Goal: Obtain resource: Obtain resource

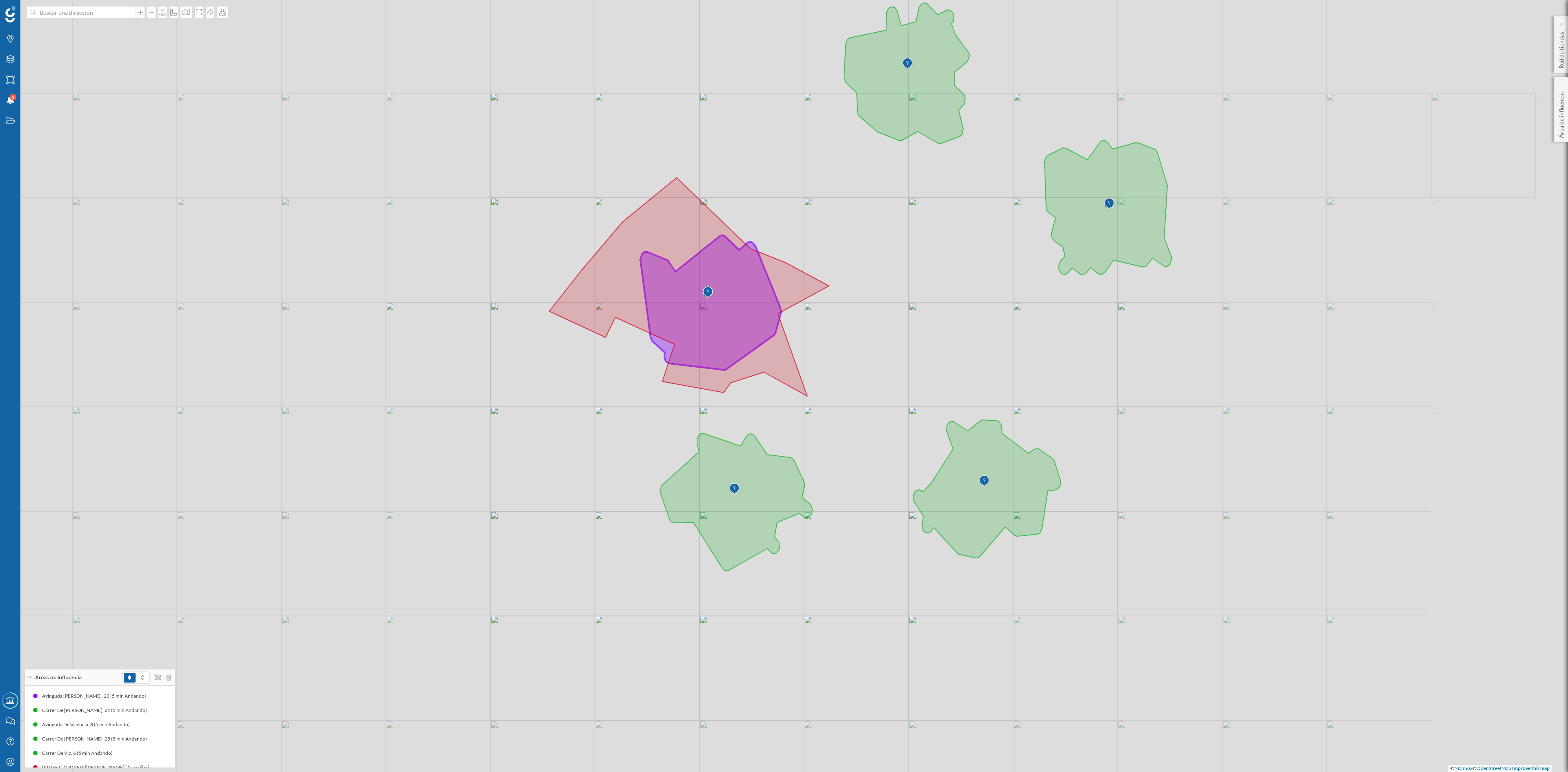
scroll to position [10, 0]
click at [141, 676] on icon at bounding box center [142, 677] width 3 height 5
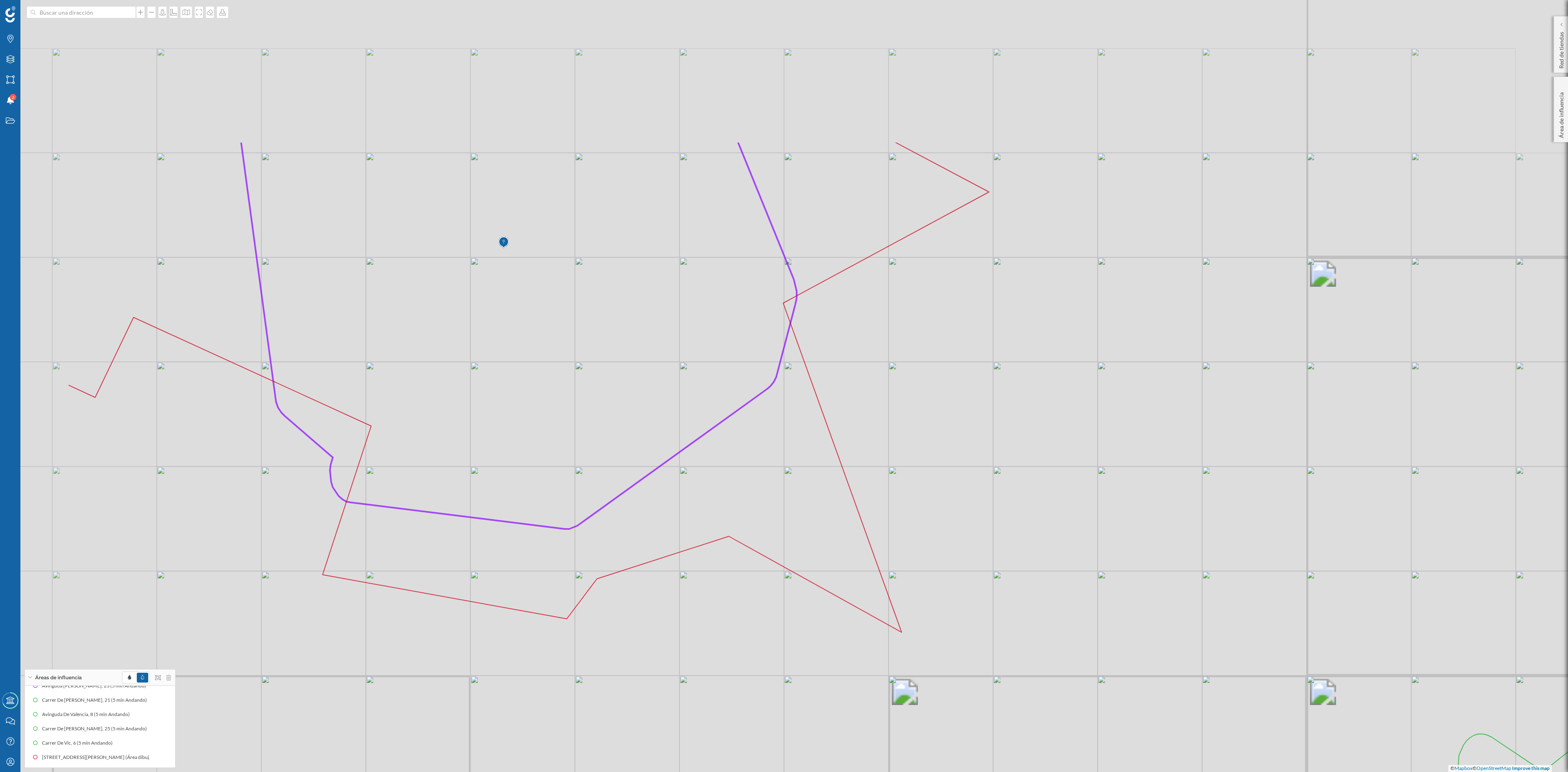
drag, startPoint x: 860, startPoint y: 346, endPoint x: 1102, endPoint y: 552, distance: 317.8
click at [1097, 567] on div "© Mapbox © OpenStreetMap Improve this map" at bounding box center [784, 386] width 1568 height 772
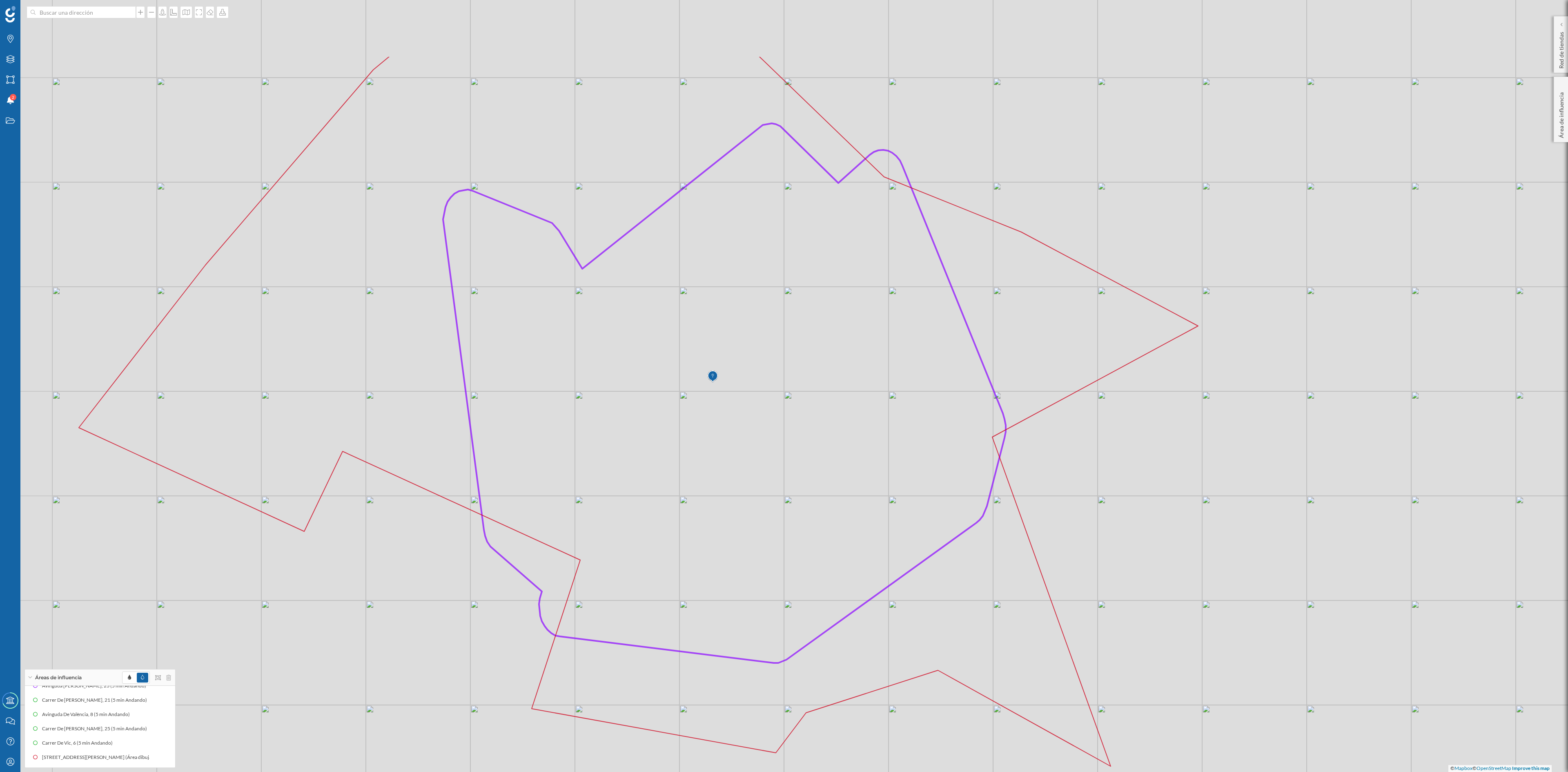
drag, startPoint x: 1013, startPoint y: 446, endPoint x: 1205, endPoint y: 580, distance: 234.1
click at [1205, 580] on div "© Mapbox © OpenStreetMap Improve this map" at bounding box center [784, 386] width 1568 height 772
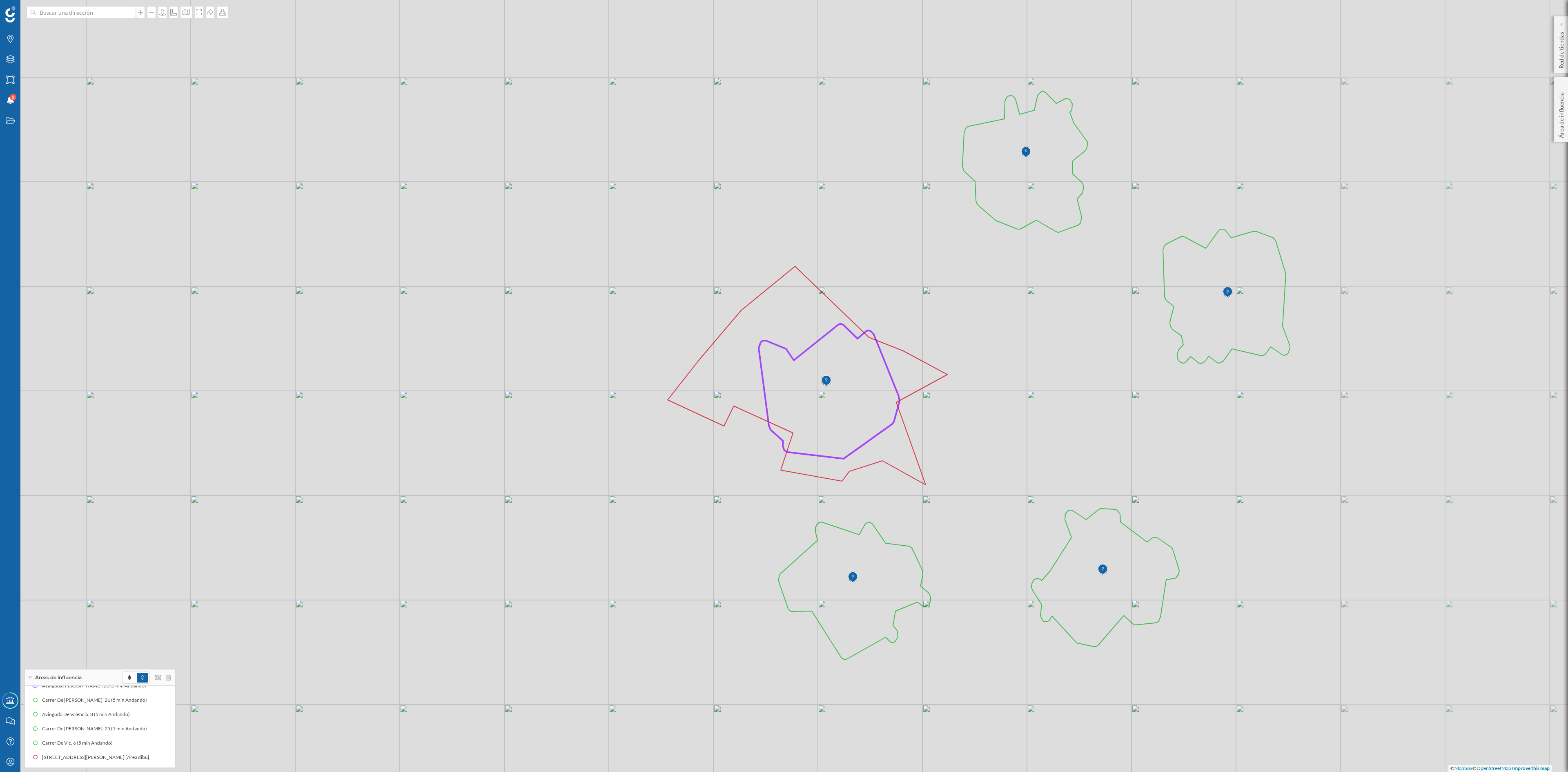
drag, startPoint x: 1190, startPoint y: 485, endPoint x: 946, endPoint y: 414, distance: 254.1
click at [946, 414] on div "© Mapbox © OpenStreetMap Improve this map" at bounding box center [784, 386] width 1568 height 772
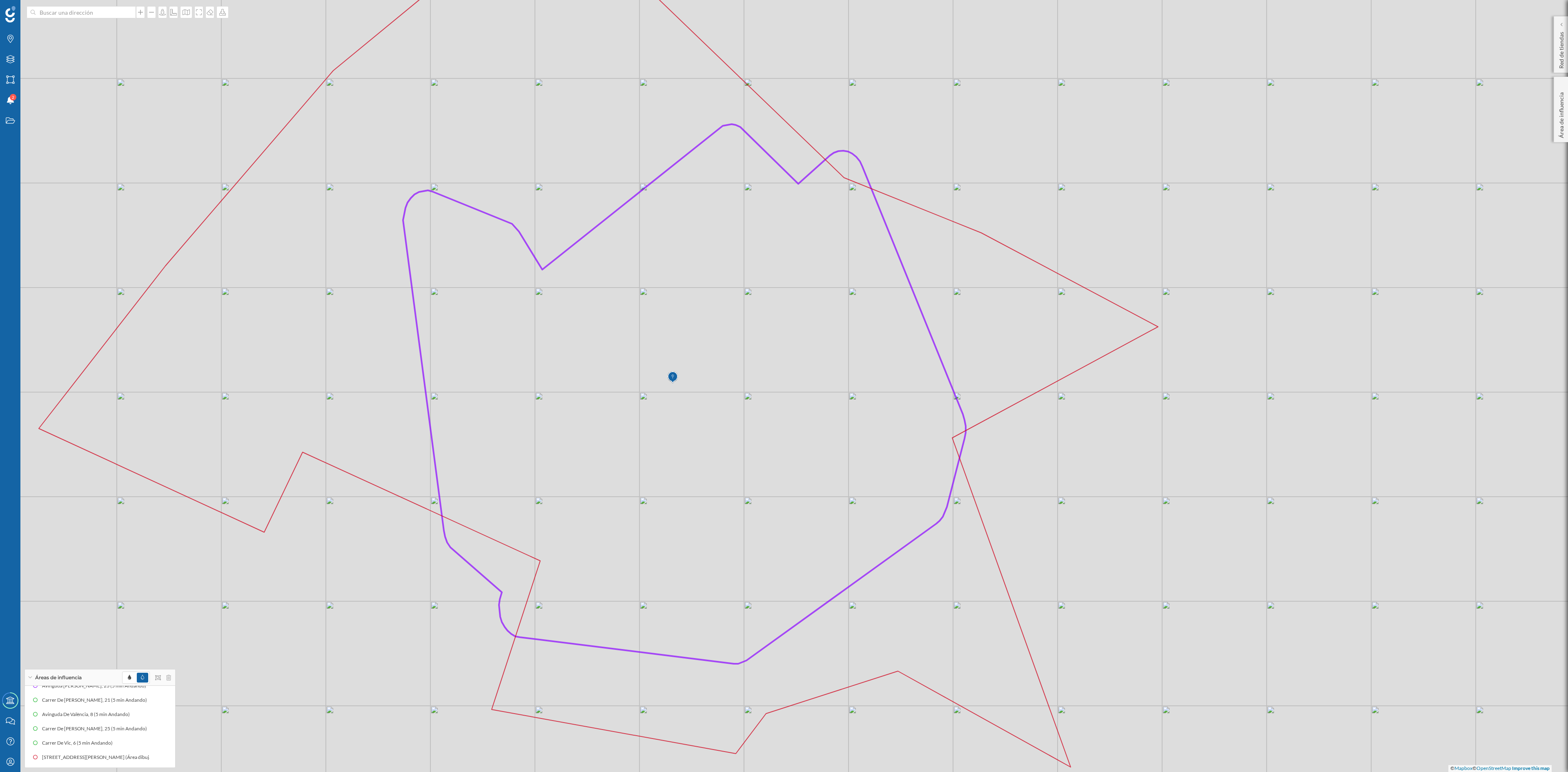
drag, startPoint x: 989, startPoint y: 402, endPoint x: 1001, endPoint y: 449, distance: 48.5
click at [1001, 449] on div "© Mapbox © OpenStreetMap Improve this map" at bounding box center [784, 386] width 1568 height 772
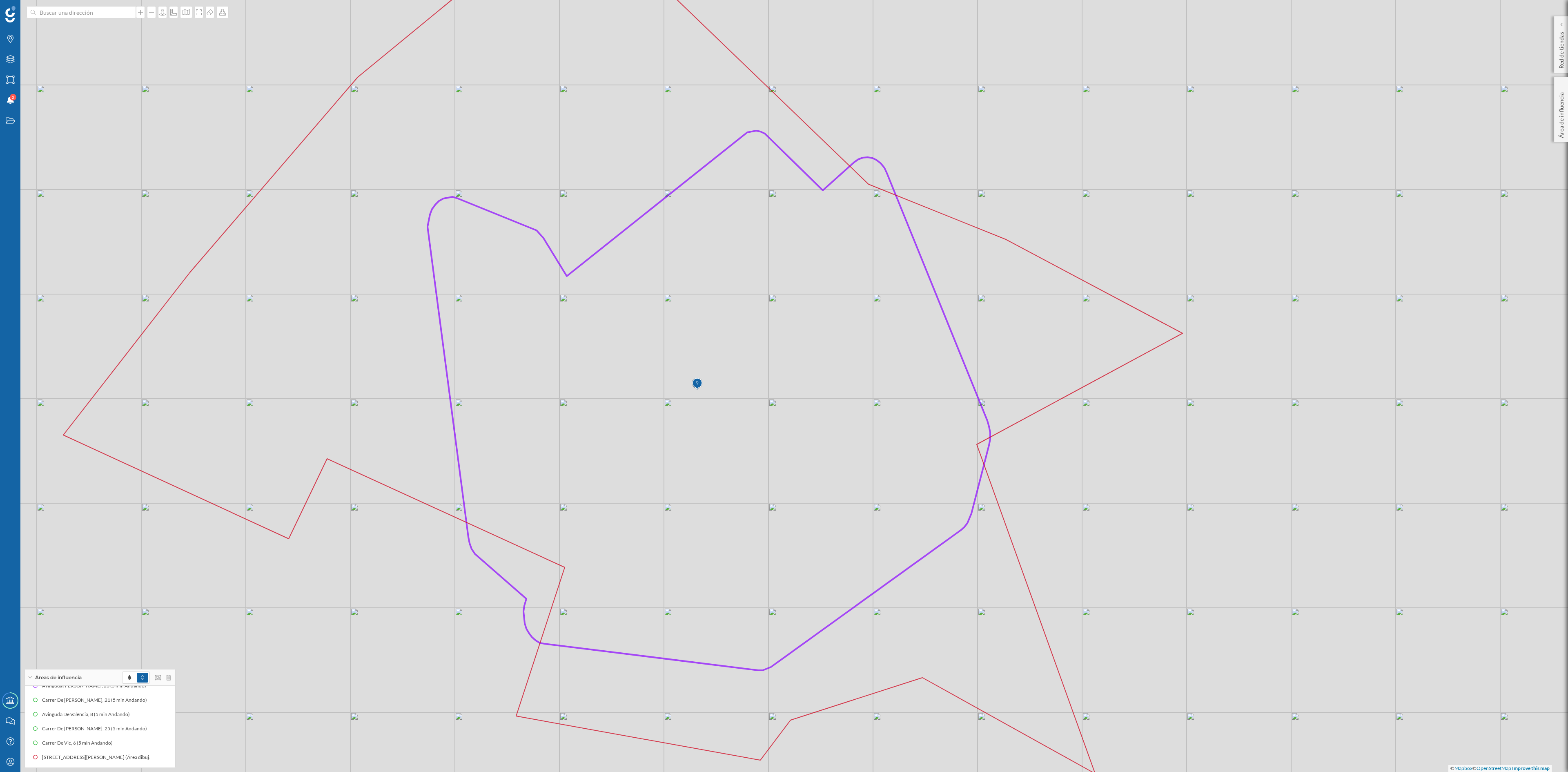
drag, startPoint x: 1034, startPoint y: 445, endPoint x: 1059, endPoint y: 452, distance: 26.0
click at [1059, 452] on div "© Mapbox © OpenStreetMap Improve this map" at bounding box center [784, 386] width 1568 height 772
click at [2, 57] on div "Capas" at bounding box center [10, 59] width 21 height 21
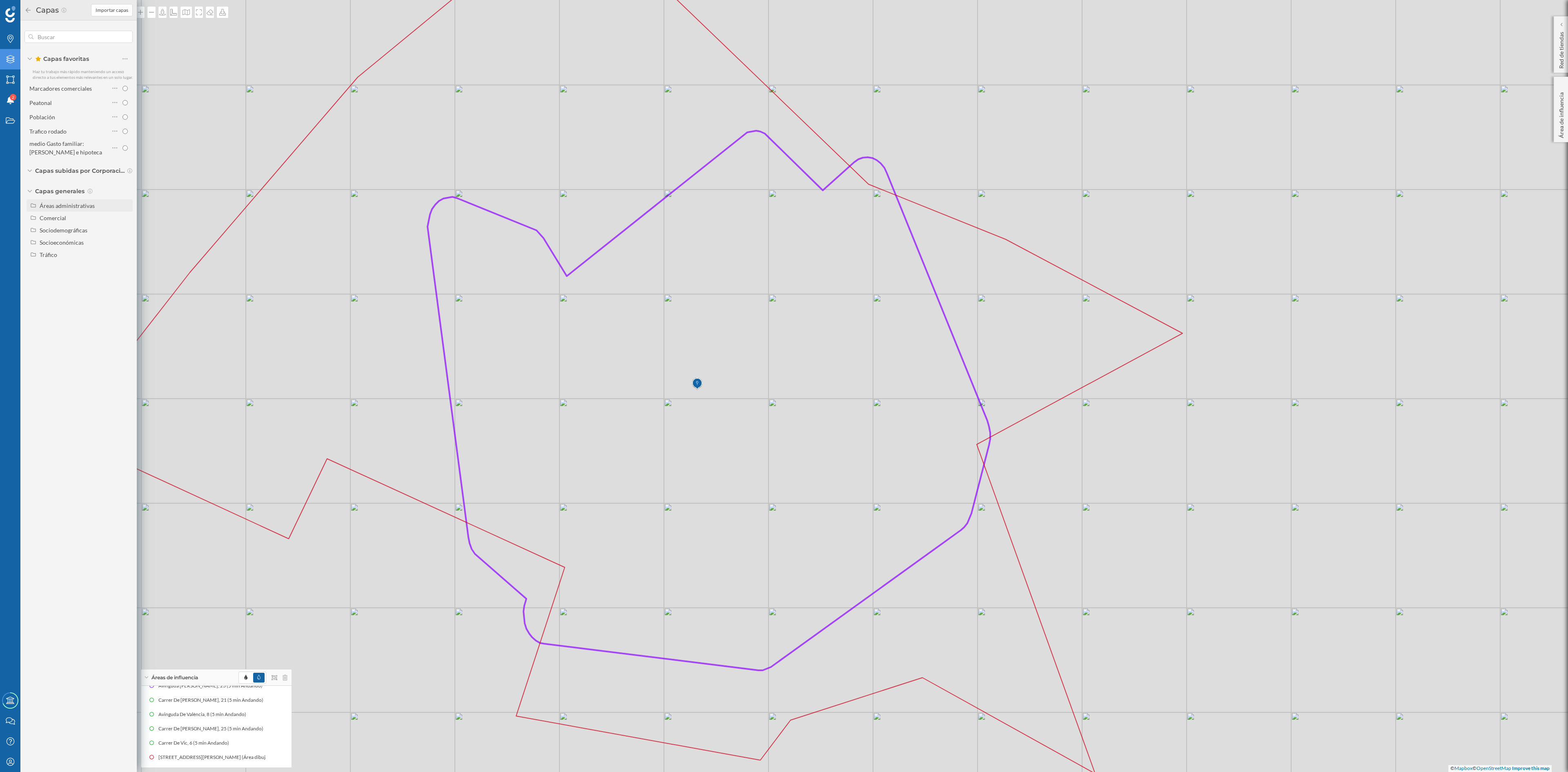
click at [50, 199] on div "Áreas administrativas" at bounding box center [80, 205] width 106 height 12
click at [128, 267] on input "Sección censal" at bounding box center [127, 267] width 5 height 5
radio input "true"
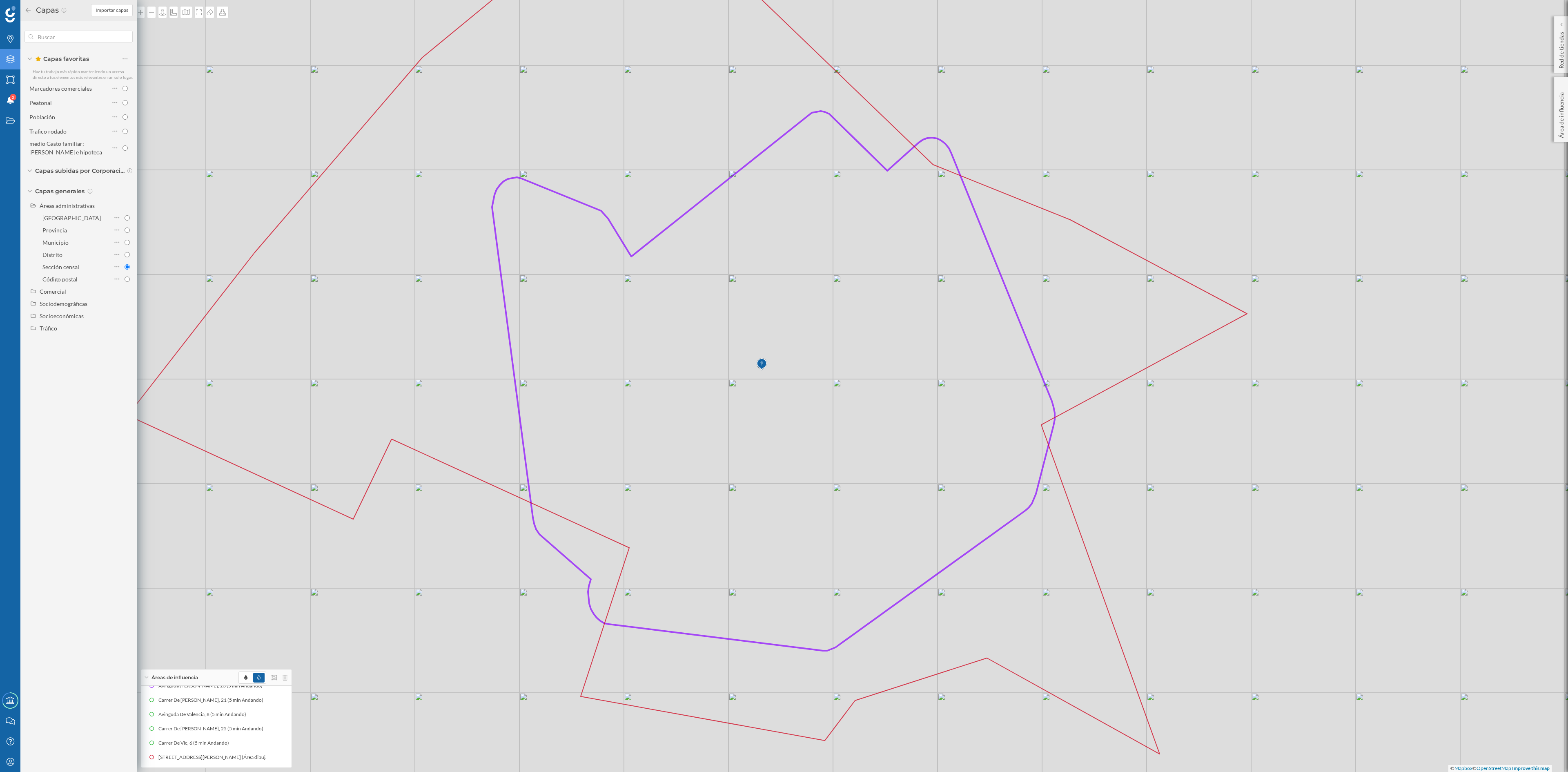
drag, startPoint x: 1059, startPoint y: 475, endPoint x: 1128, endPoint y: 457, distance: 71.3
click at [1128, 457] on div "© Mapbox © OpenStreetMap Improve this map" at bounding box center [784, 386] width 1568 height 772
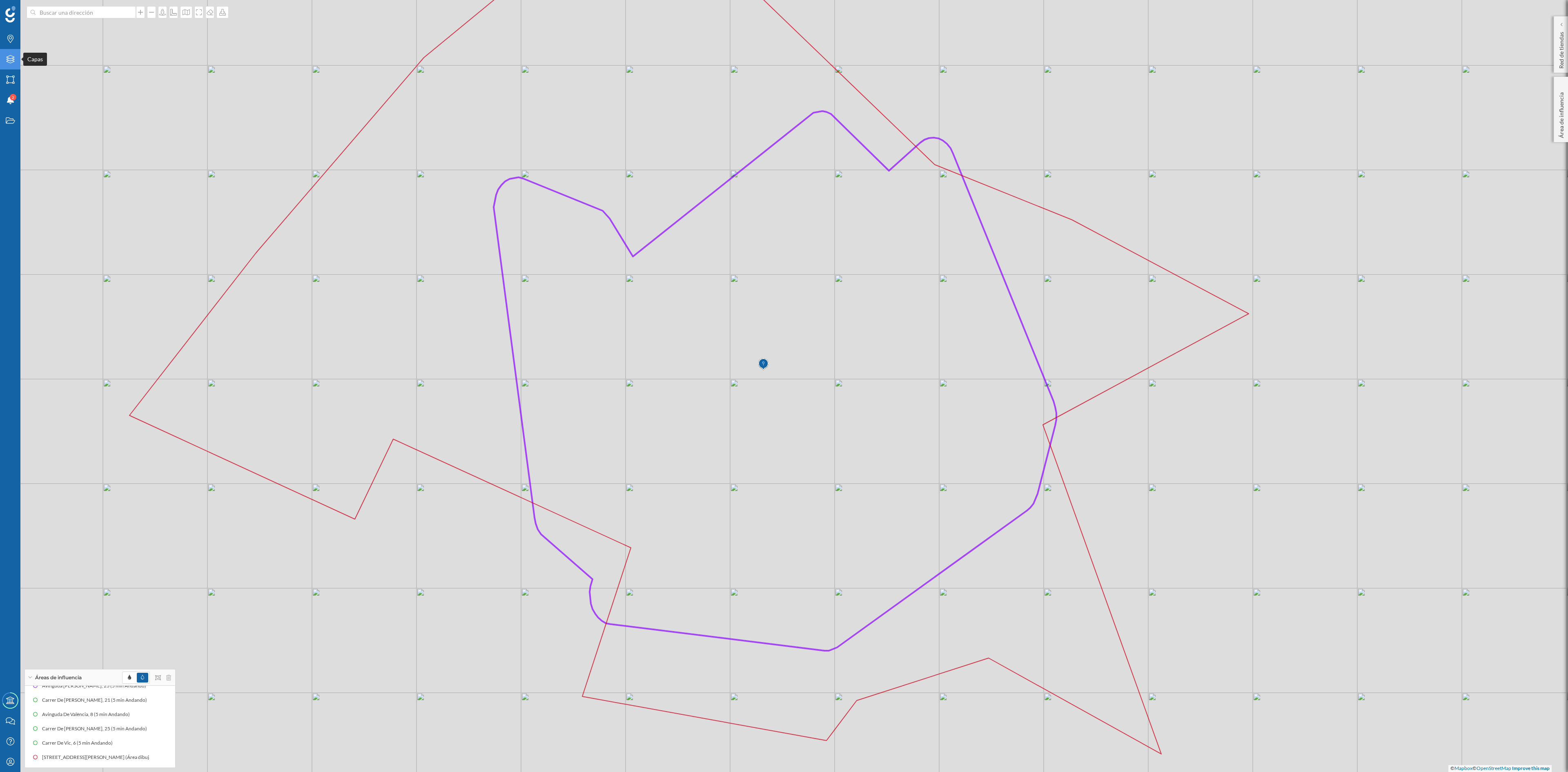
click at [9, 59] on icon "Capas" at bounding box center [10, 59] width 10 height 8
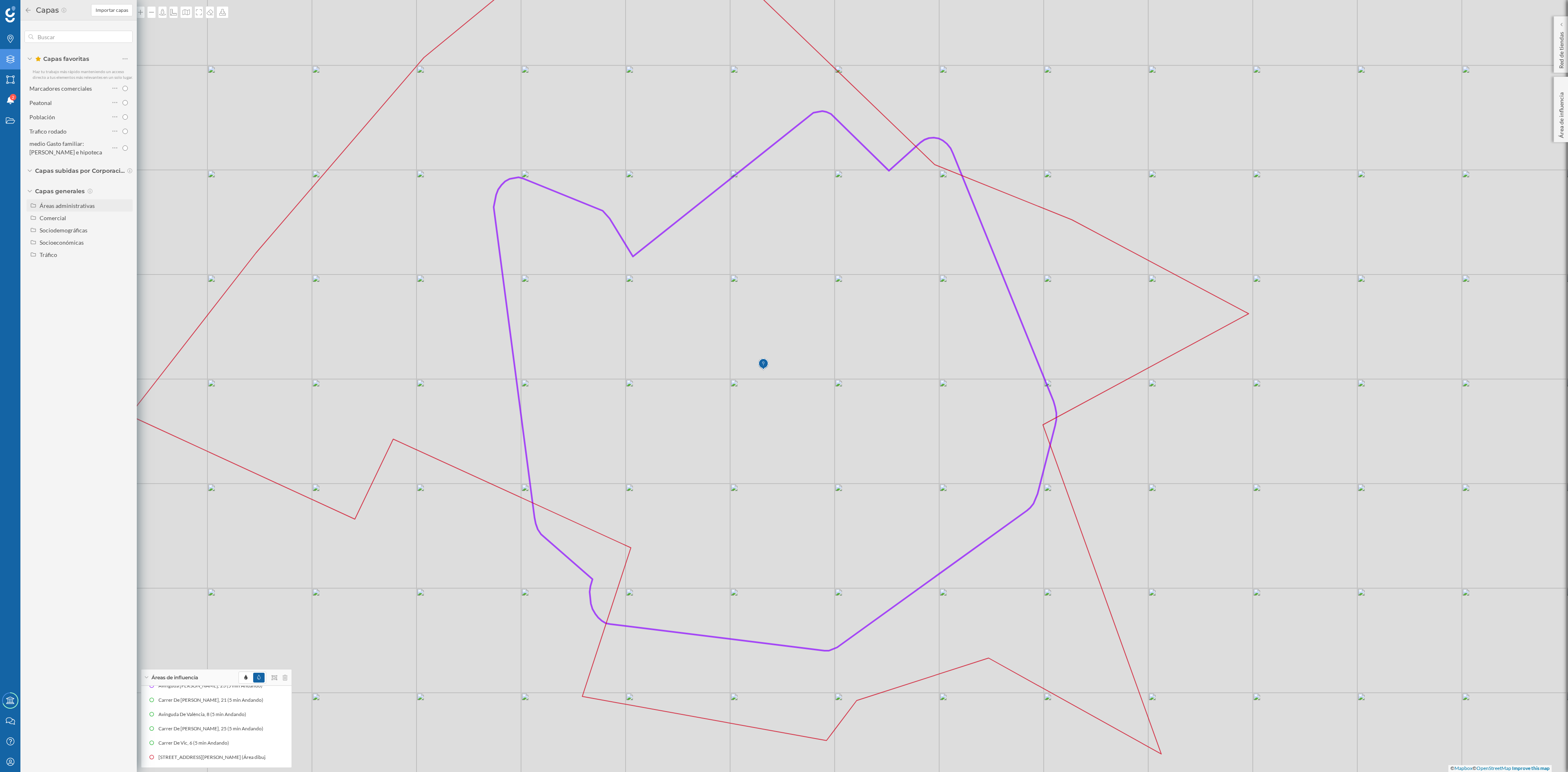
click at [50, 200] on div "Áreas administrativas" at bounding box center [80, 205] width 106 height 12
click at [129, 263] on div at bounding box center [121, 267] width 16 height 12
click at [129, 264] on input "Sección censal" at bounding box center [127, 267] width 5 height 5
radio input "true"
click at [3, 765] on div "Mi perfil" at bounding box center [10, 762] width 21 height 21
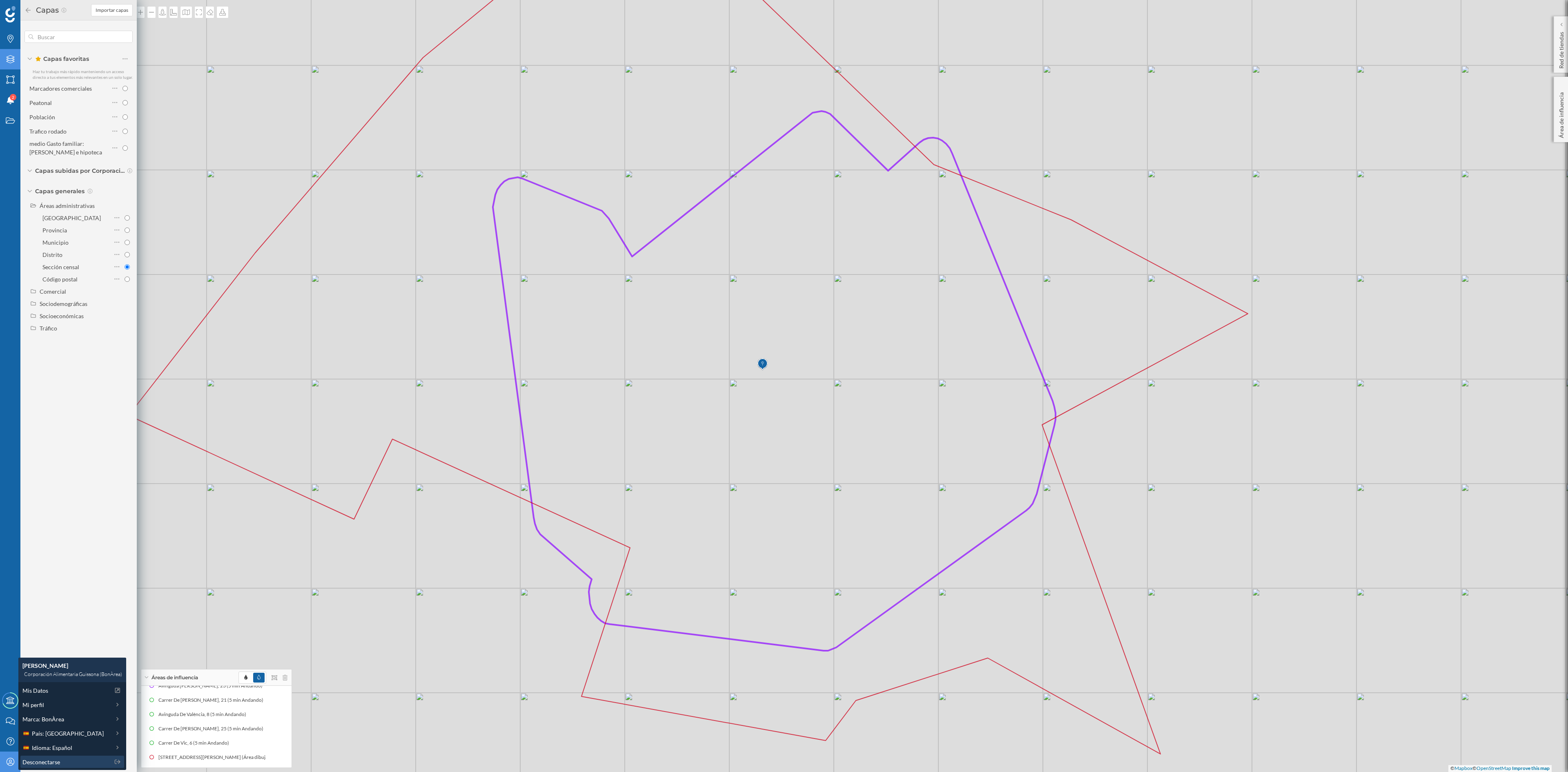
click at [33, 761] on span "Desconectarse" at bounding box center [41, 762] width 38 height 9
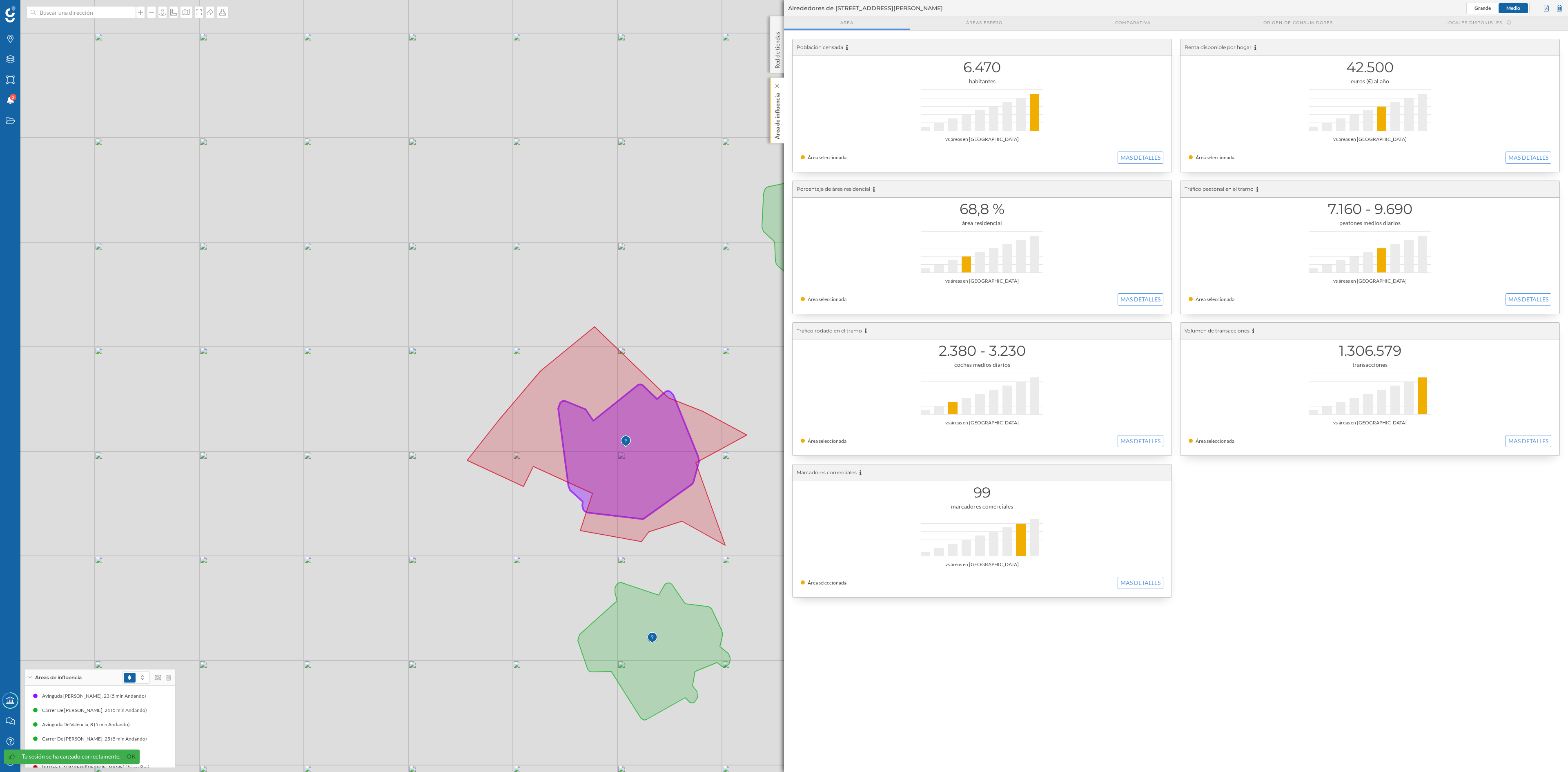
click at [776, 114] on p "Área de influencia" at bounding box center [777, 114] width 8 height 49
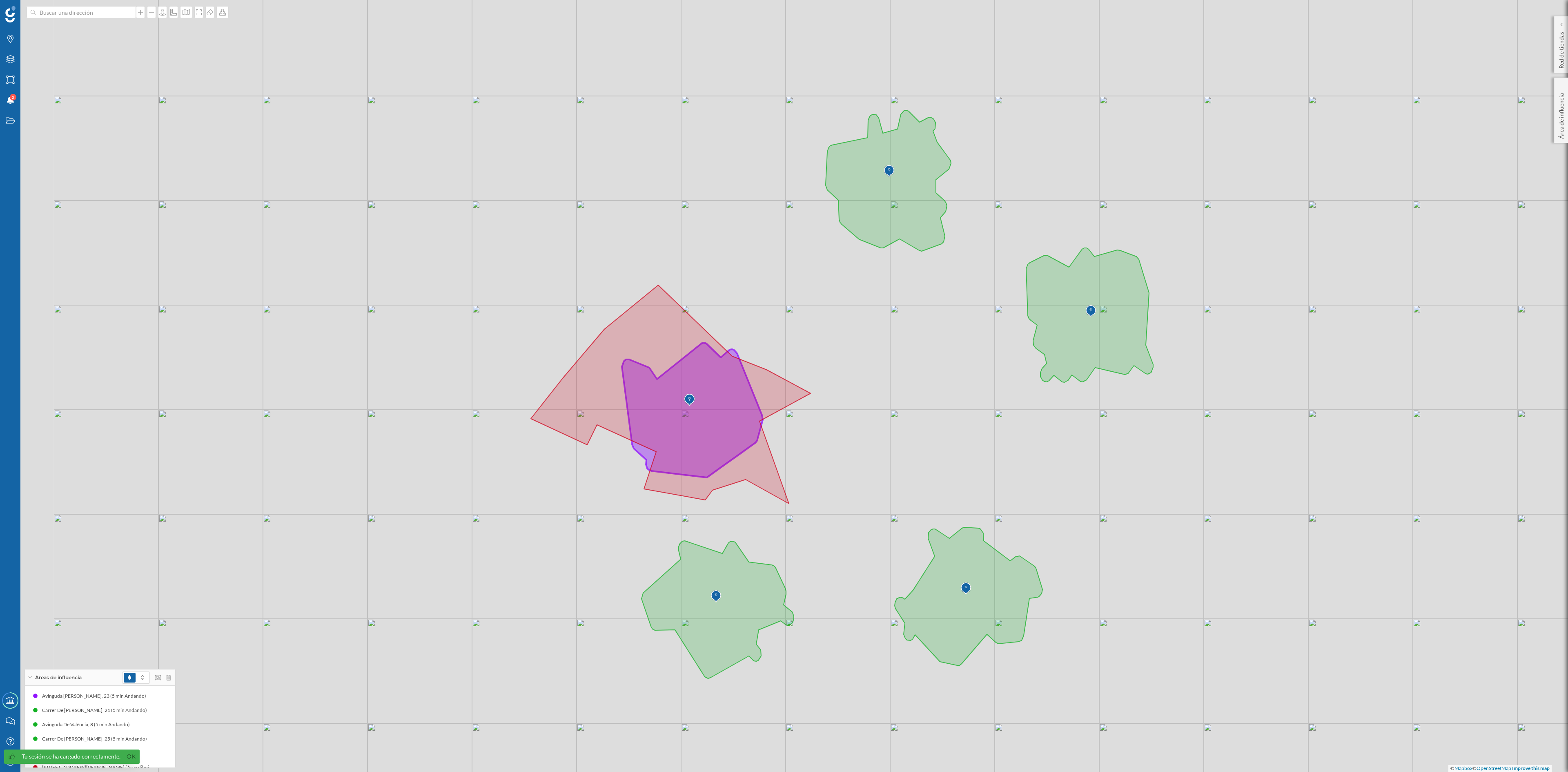
drag, startPoint x: 787, startPoint y: 475, endPoint x: 863, endPoint y: 426, distance: 90.4
click at [863, 426] on div "© Mapbox © OpenStreetMap Improve this map" at bounding box center [784, 386] width 1568 height 772
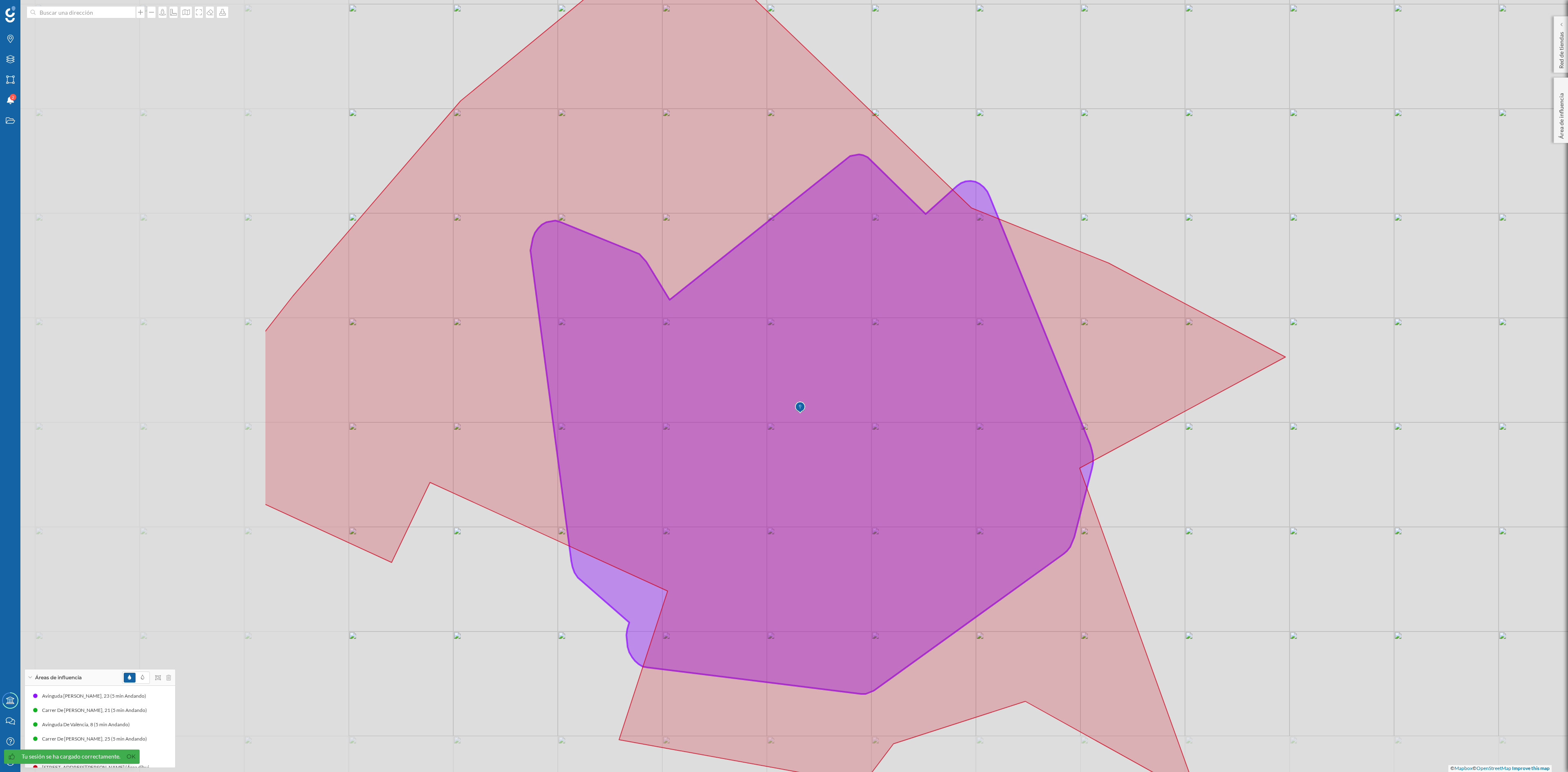
drag, startPoint x: 1050, startPoint y: 369, endPoint x: 1472, endPoint y: 316, distance: 425.3
click at [1472, 316] on div "© Mapbox © OpenStreetMap Improve this map" at bounding box center [784, 386] width 1568 height 772
click at [9, 53] on div "Capas" at bounding box center [10, 59] width 21 height 21
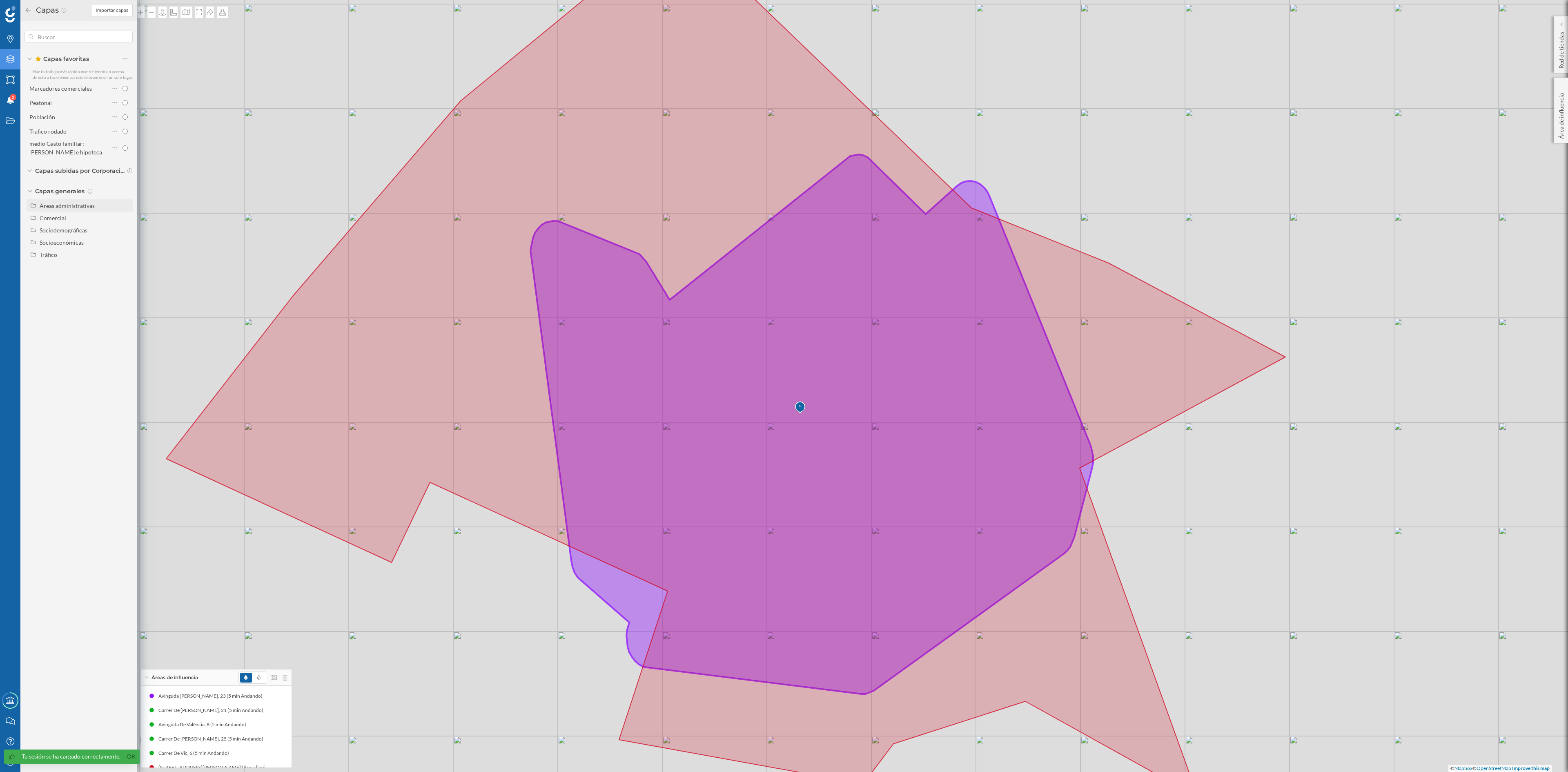
click at [76, 200] on div "Áreas administrativas" at bounding box center [80, 205] width 106 height 12
click at [128, 266] on input "Sección censal" at bounding box center [127, 267] width 5 height 5
radio input "true"
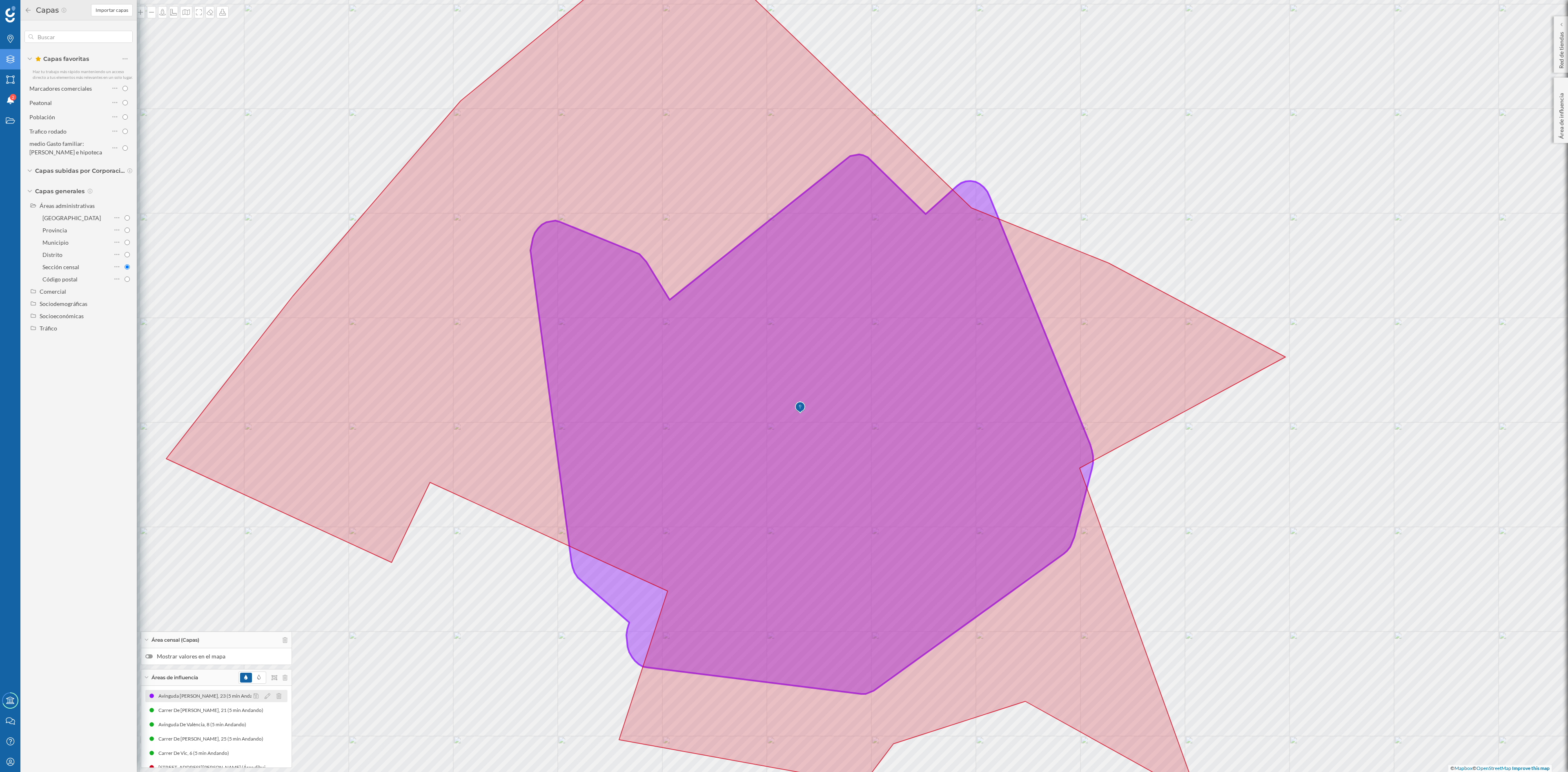
click at [256, 690] on div "Avinguda [PERSON_NAME], 23 (5 min Andando) Avinguda Del Doctor [PERSON_NAME], 2…" at bounding box center [216, 696] width 142 height 12
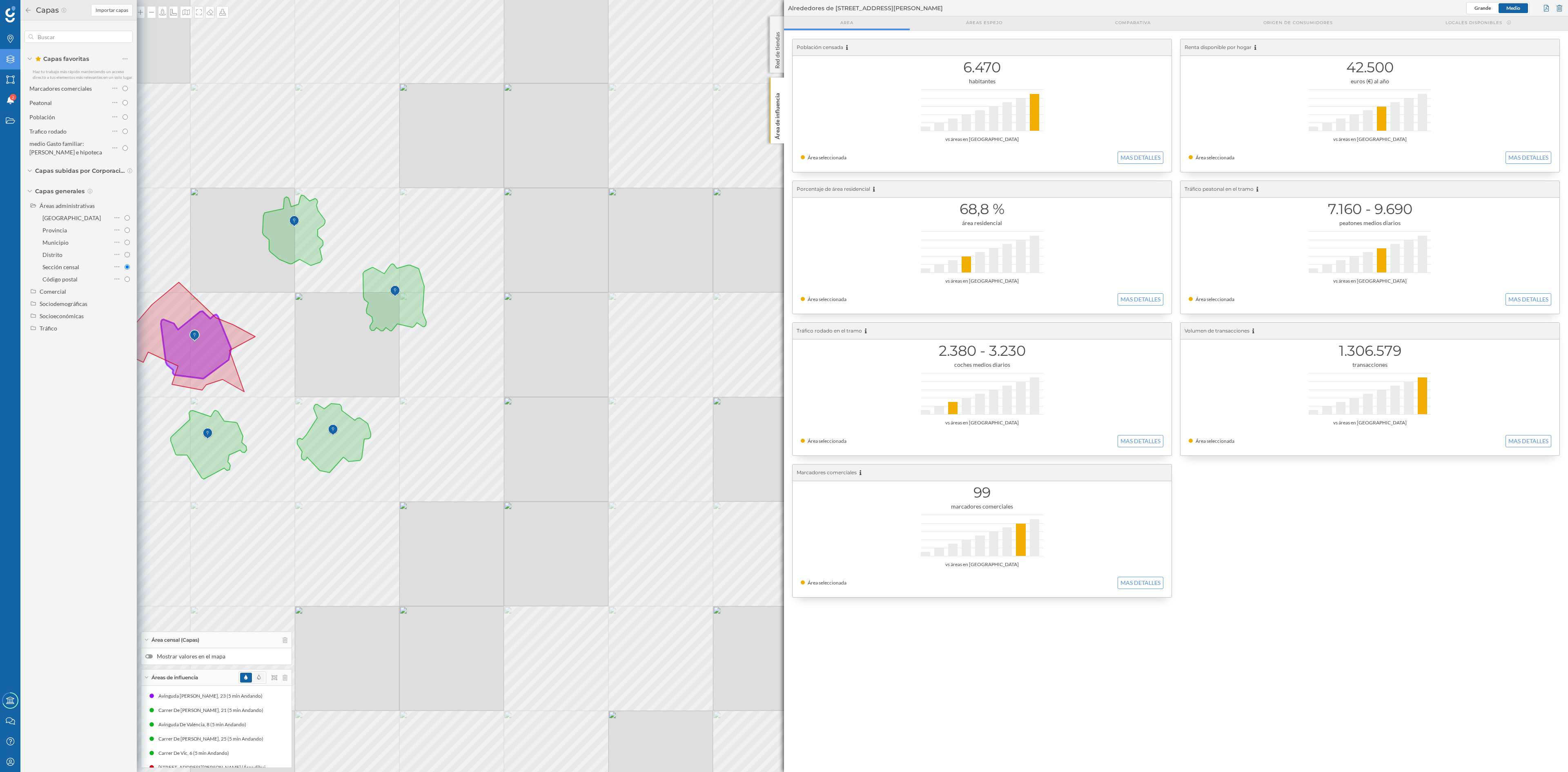
click at [261, 679] on span at bounding box center [259, 678] width 12 height 10
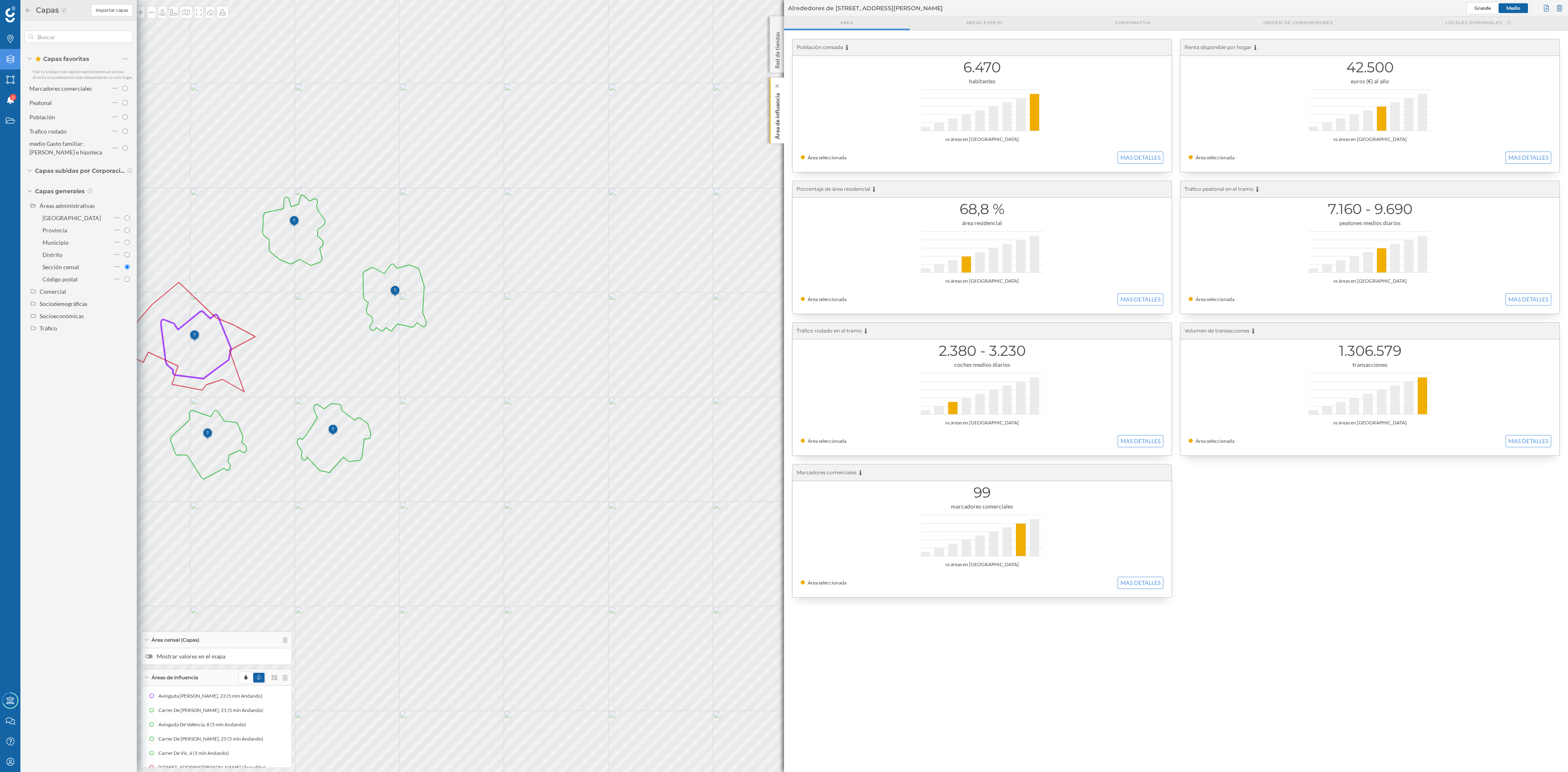
click at [779, 111] on p "Área de influencia" at bounding box center [777, 114] width 8 height 49
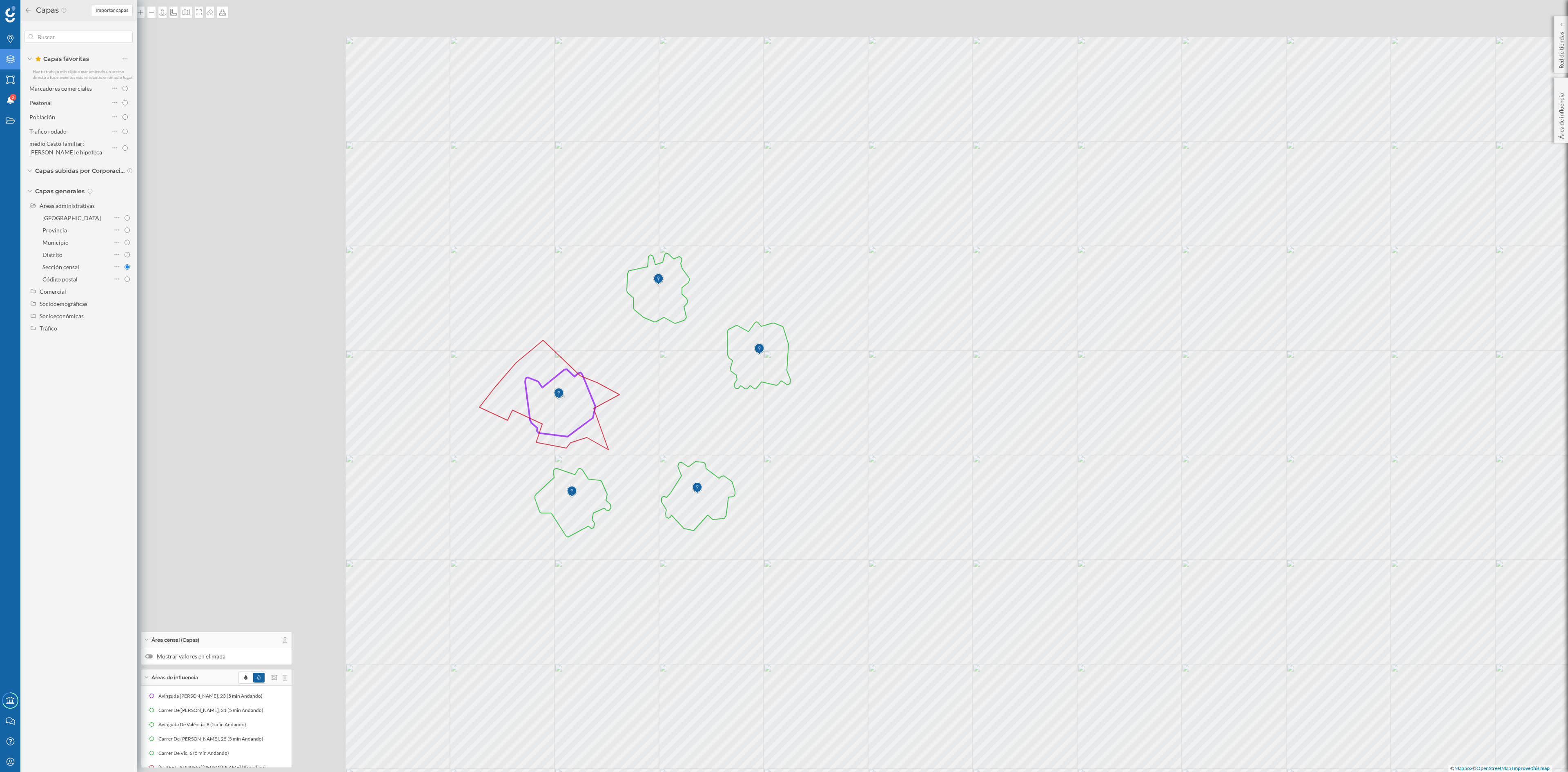
drag, startPoint x: 738, startPoint y: 390, endPoint x: 1102, endPoint y: 449, distance: 368.8
click at [1102, 449] on div "© Mapbox © OpenStreetMap Improve this map" at bounding box center [784, 386] width 1568 height 772
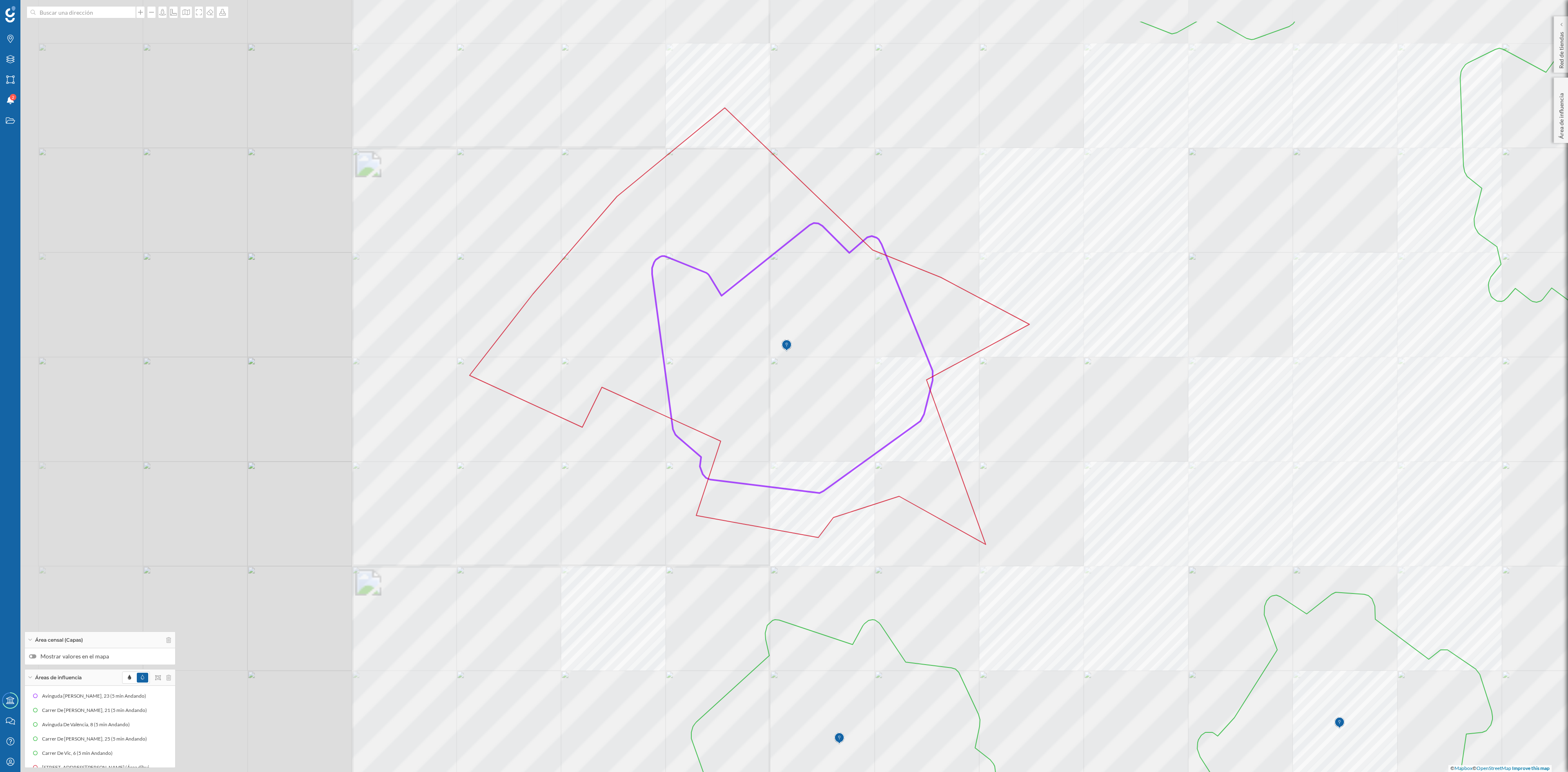
drag, startPoint x: 650, startPoint y: 461, endPoint x: 1243, endPoint y: 560, distance: 601.2
click at [1243, 560] on div "© Mapbox © OpenStreetMap Improve this map" at bounding box center [784, 386] width 1568 height 772
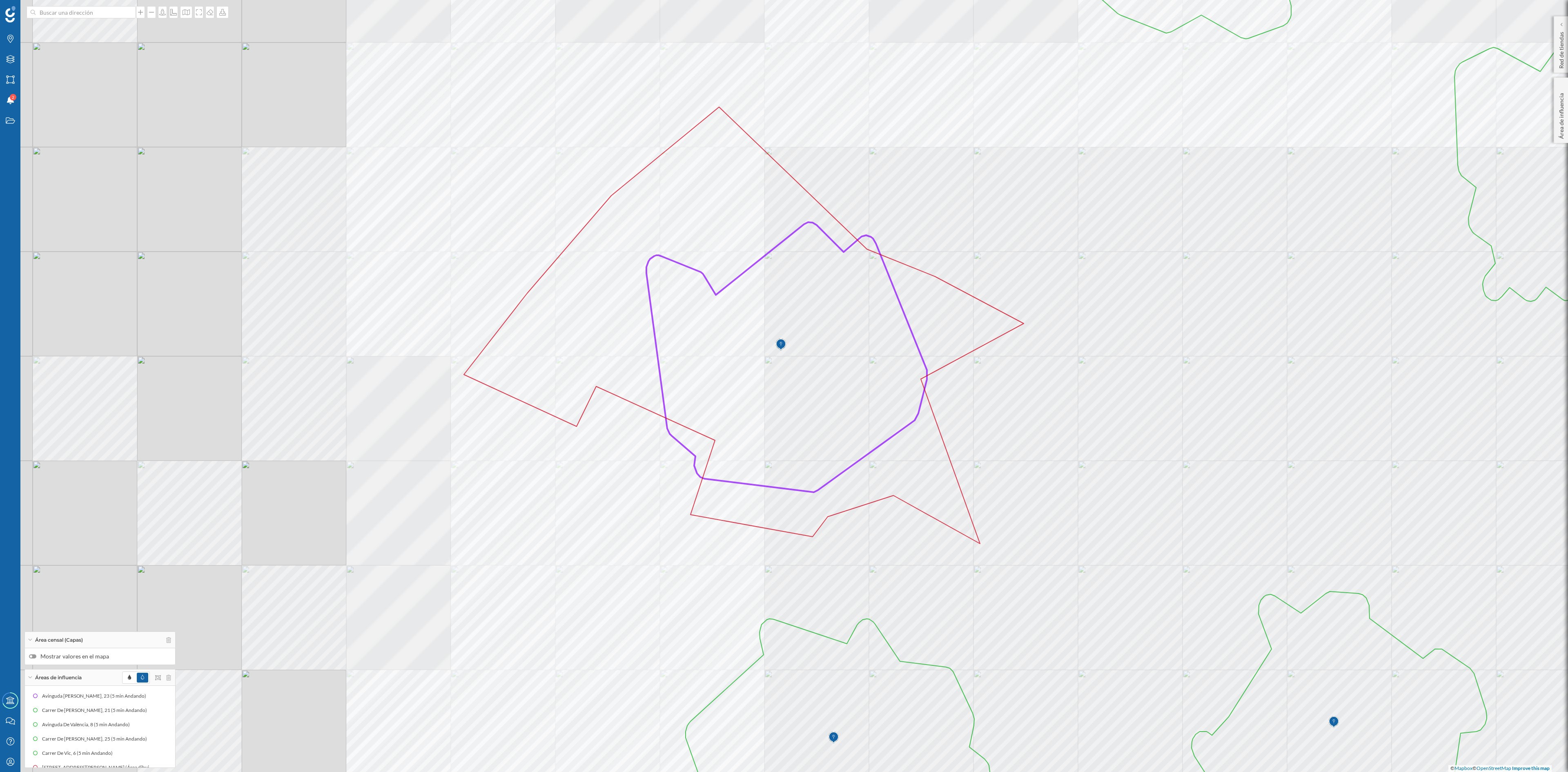
drag, startPoint x: 1080, startPoint y: 461, endPoint x: 1051, endPoint y: 457, distance: 29.3
click at [1054, 457] on div "© Mapbox © OpenStreetMap Improve this map" at bounding box center [784, 386] width 1568 height 772
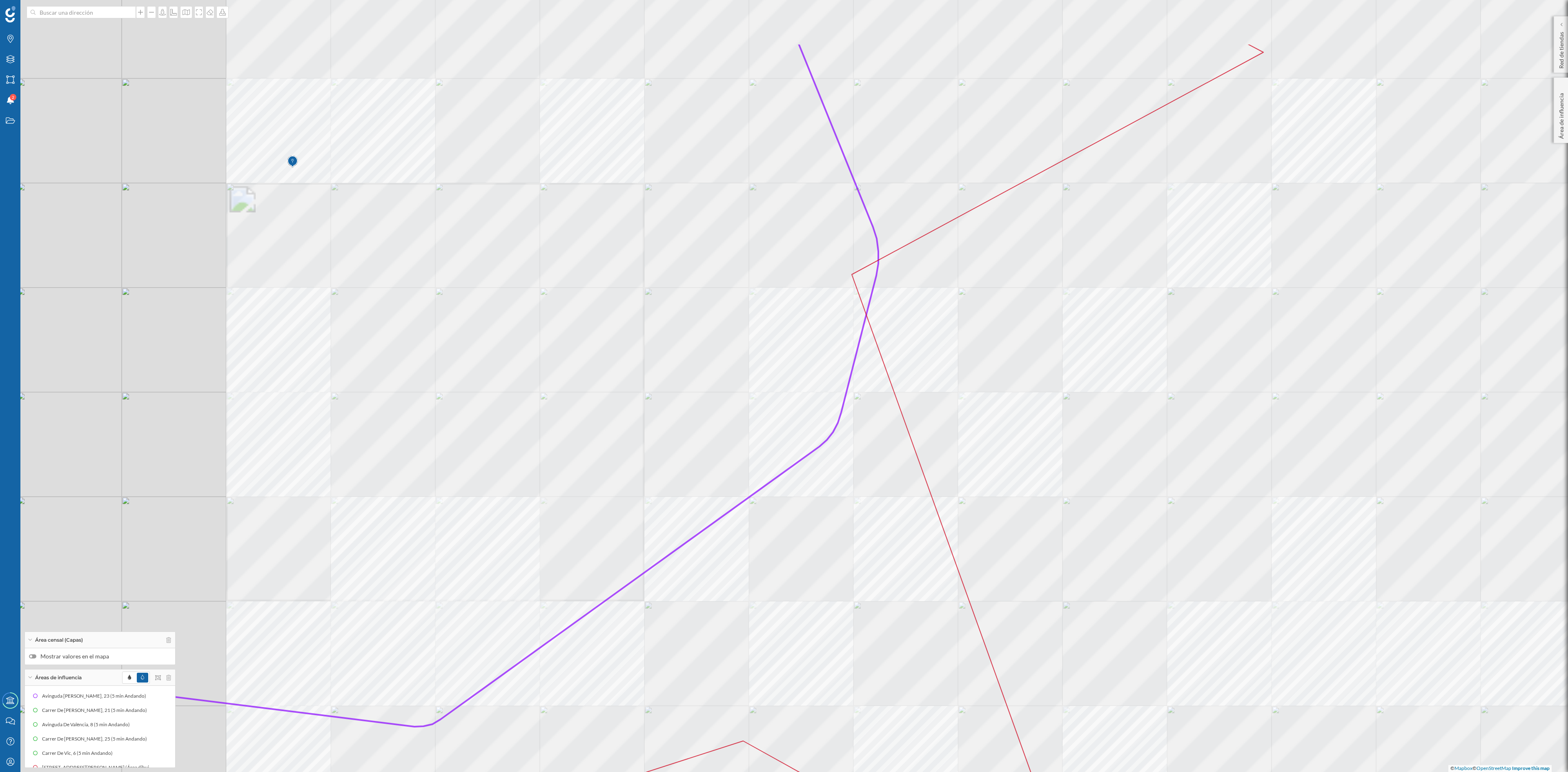
drag, startPoint x: 1024, startPoint y: 450, endPoint x: 1350, endPoint y: 572, distance: 348.1
click at [1350, 572] on div "© Mapbox © OpenStreetMap Improve this map" at bounding box center [784, 386] width 1568 height 772
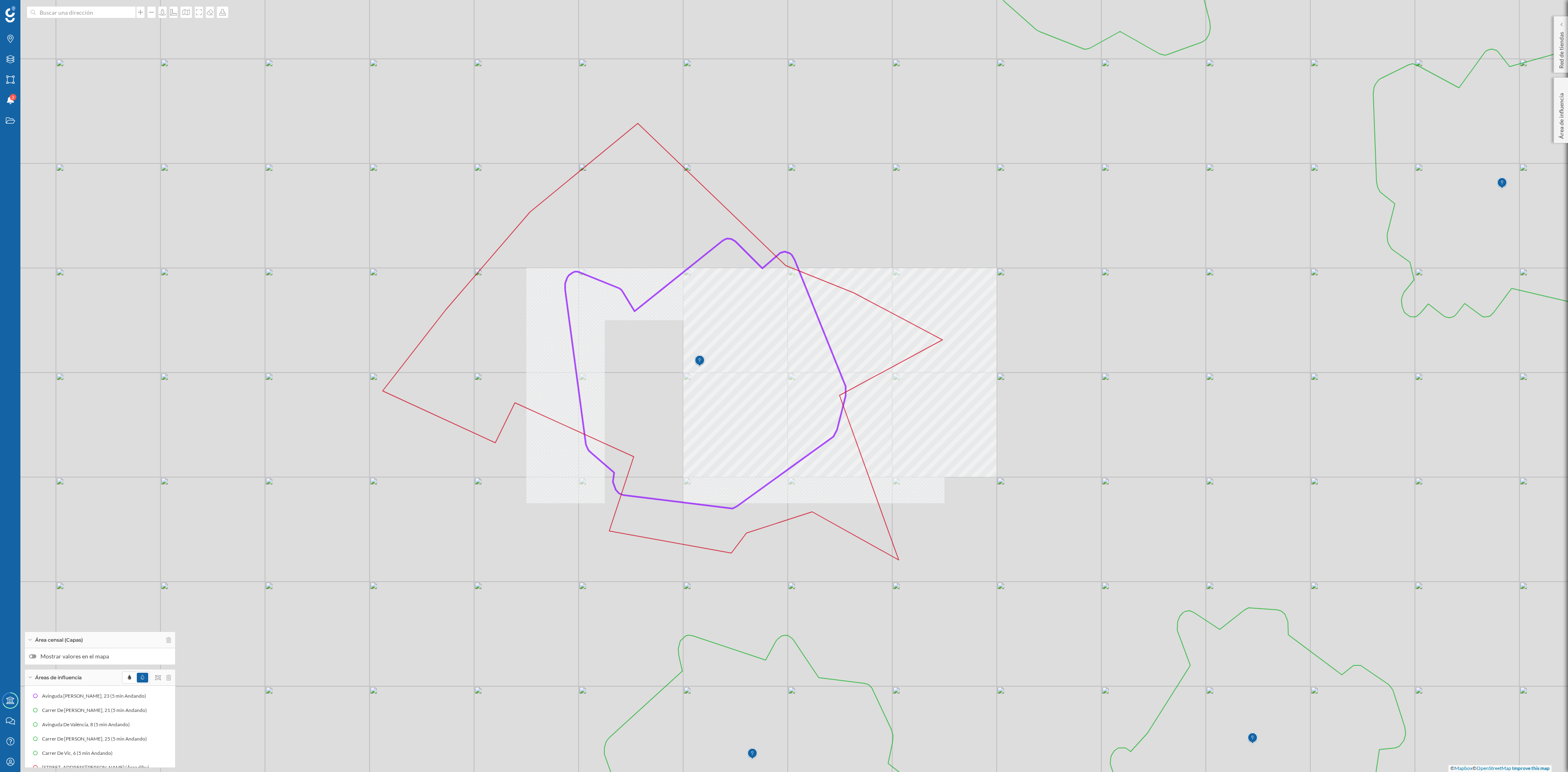
drag, startPoint x: 1009, startPoint y: 497, endPoint x: 952, endPoint y: 495, distance: 57.0
click at [952, 495] on div "© Mapbox © OpenStreetMap Improve this map" at bounding box center [784, 386] width 1568 height 772
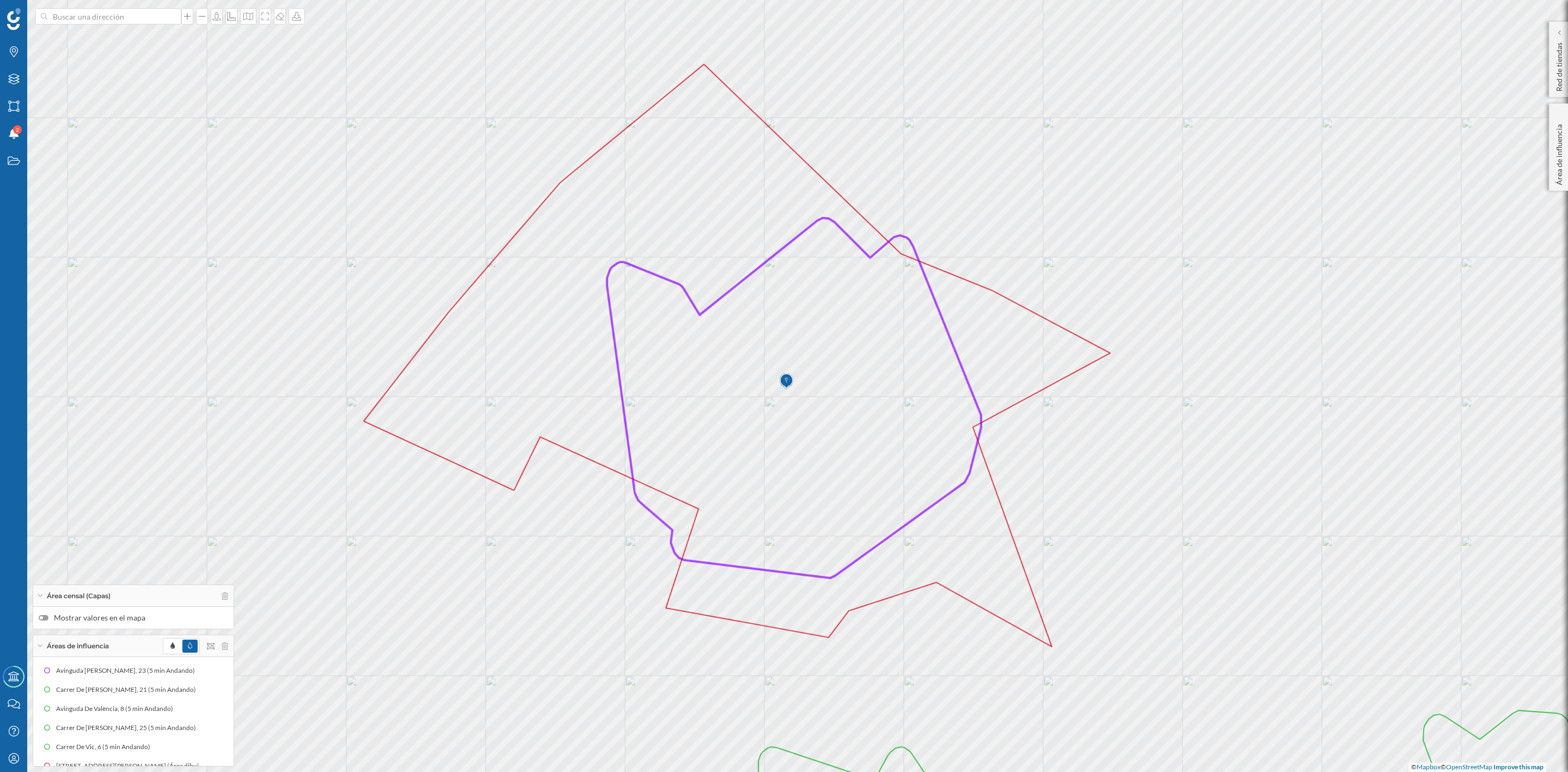
drag, startPoint x: 765, startPoint y: 371, endPoint x: 879, endPoint y: 399, distance: 117.4
click at [879, 399] on icon at bounding box center [737, 355] width 747 height 582
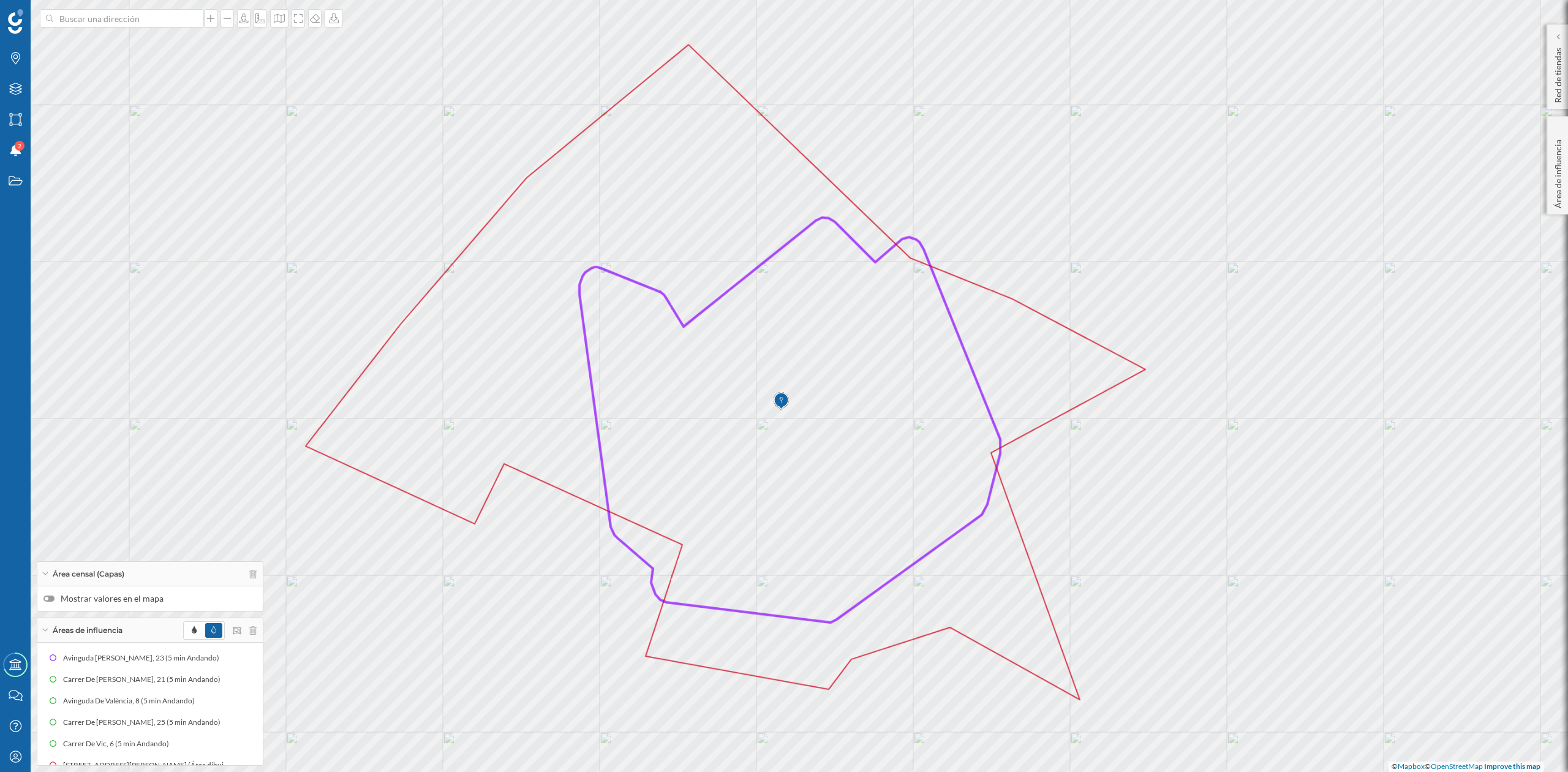
drag, startPoint x: 1101, startPoint y: 582, endPoint x: 1096, endPoint y: 603, distance: 21.6
click at [1096, 603] on div "© Mapbox © OpenStreetMap Improve this map" at bounding box center [784, 386] width 1568 height 772
click at [53, 598] on div at bounding box center [49, 598] width 11 height 6
click at [0, 0] on input "Mostrar valores en el mapa" at bounding box center [0, 0] width 0 height 0
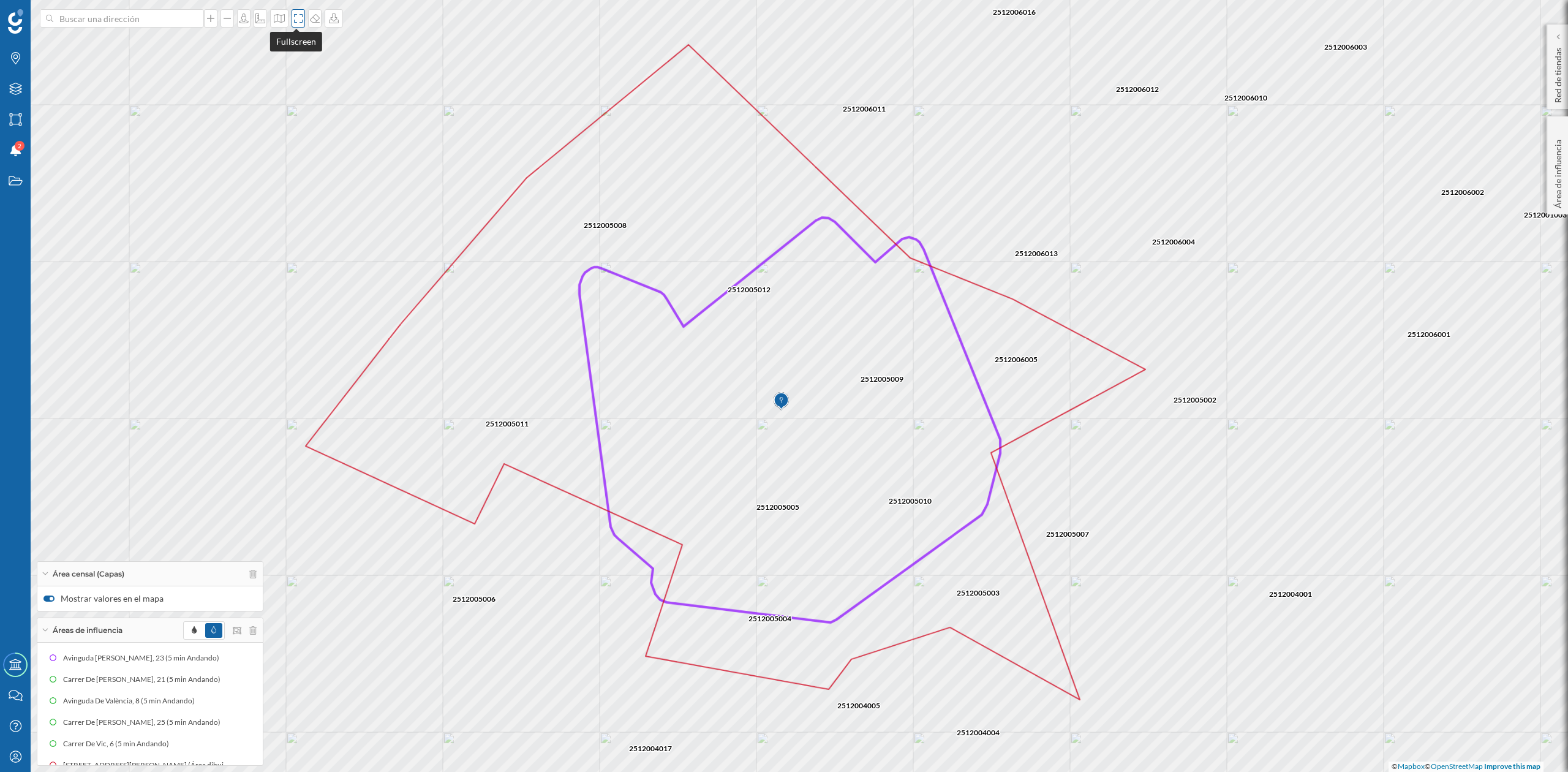
click at [299, 18] on icon at bounding box center [298, 18] width 12 height 10
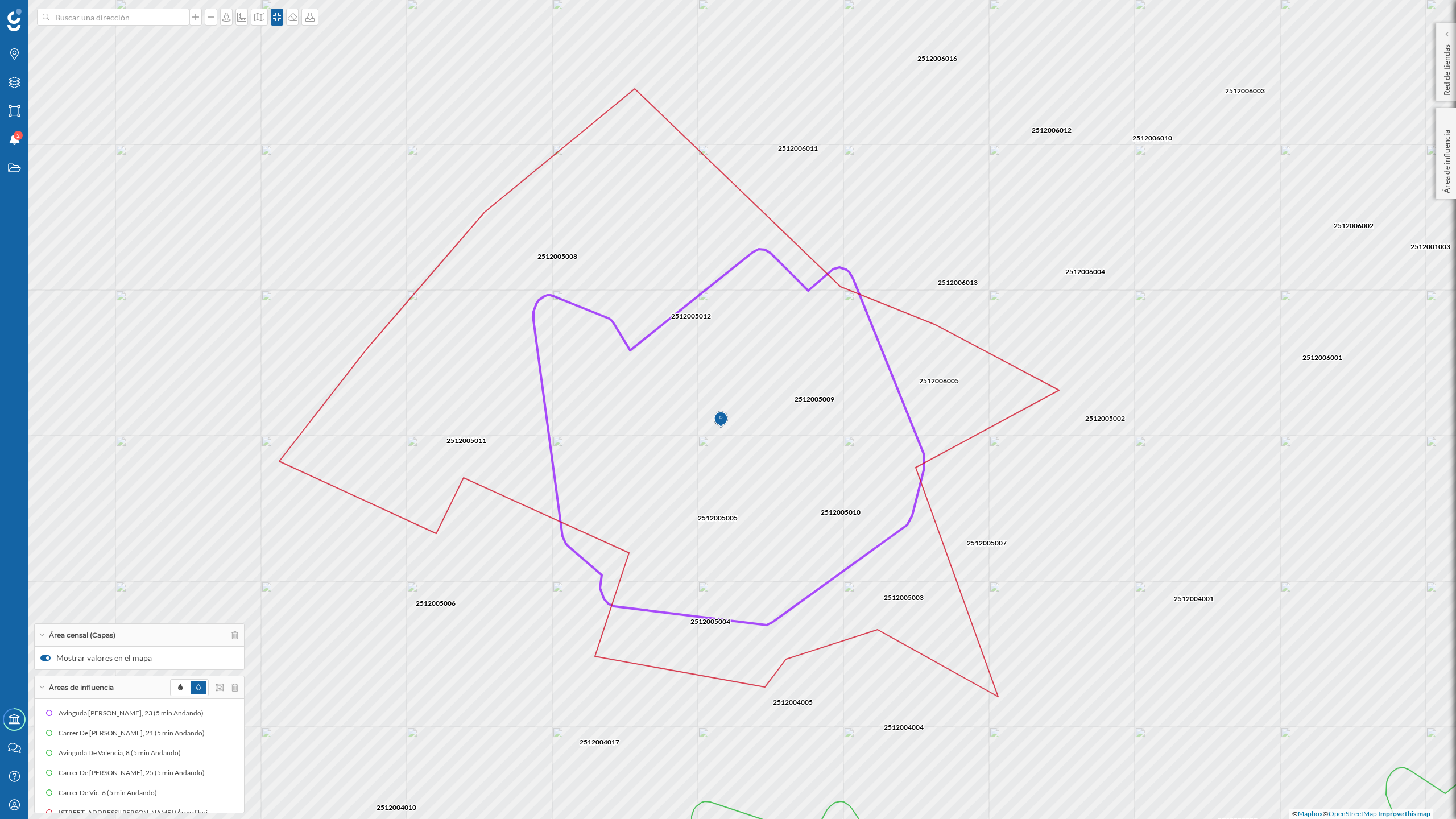
drag, startPoint x: 304, startPoint y: 315, endPoint x: 298, endPoint y: 310, distance: 7.8
click at [298, 310] on div "2512005011 2512005012 2512005006 2512005005 2512005004 2512005003 2512006005 25…" at bounding box center [728, 410] width 1456 height 819
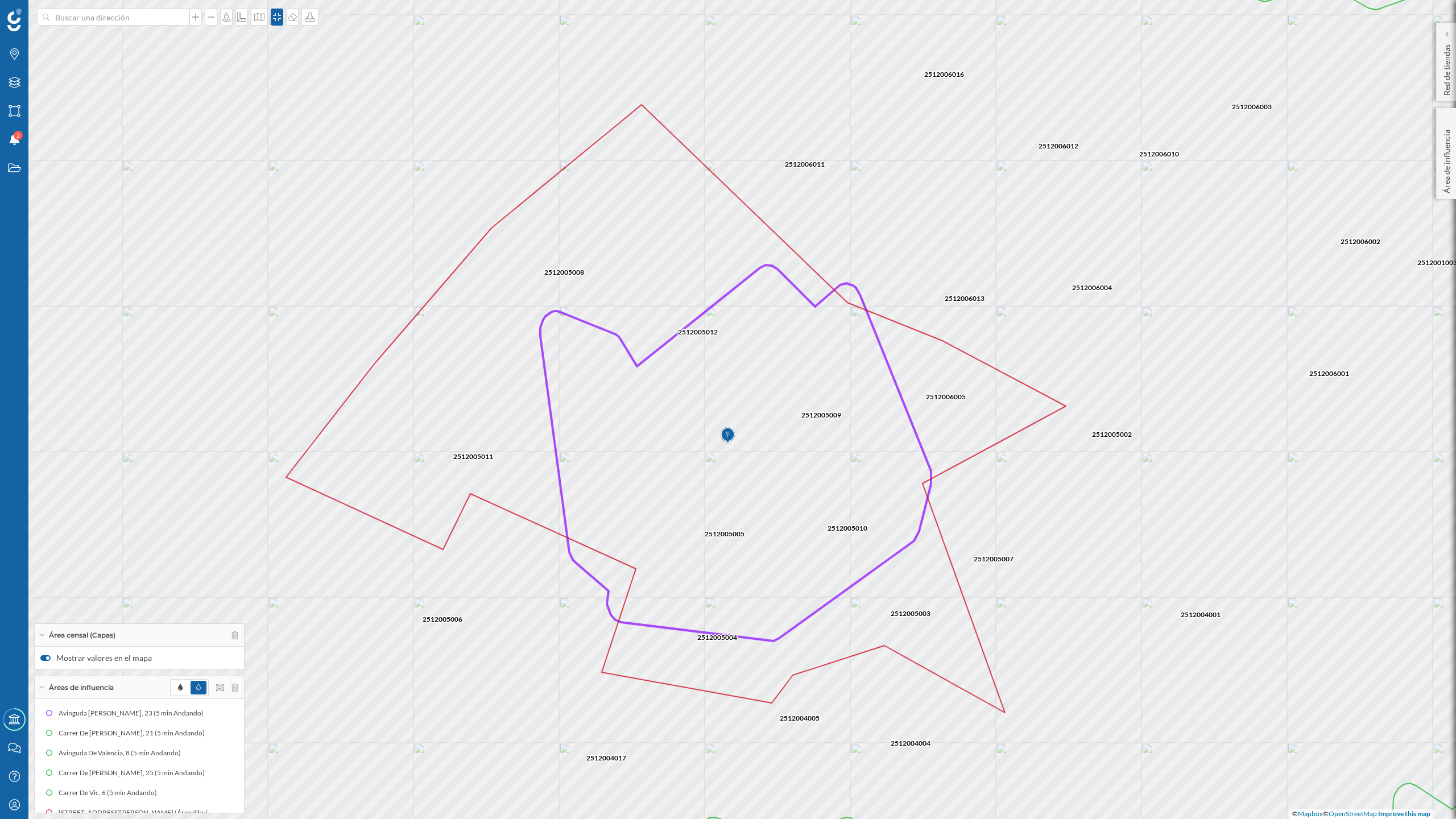
drag, startPoint x: 298, startPoint y: 314, endPoint x: 305, endPoint y: 330, distance: 17.5
click at [305, 330] on div "2512005011 2512005012 2512005006 2512005005 2512005004 2512005003 2512006005 25…" at bounding box center [728, 410] width 1456 height 819
click at [308, 9] on div at bounding box center [310, 17] width 17 height 17
click at [331, 89] on div "Descargar sin leyenda" at bounding box center [346, 83] width 87 height 17
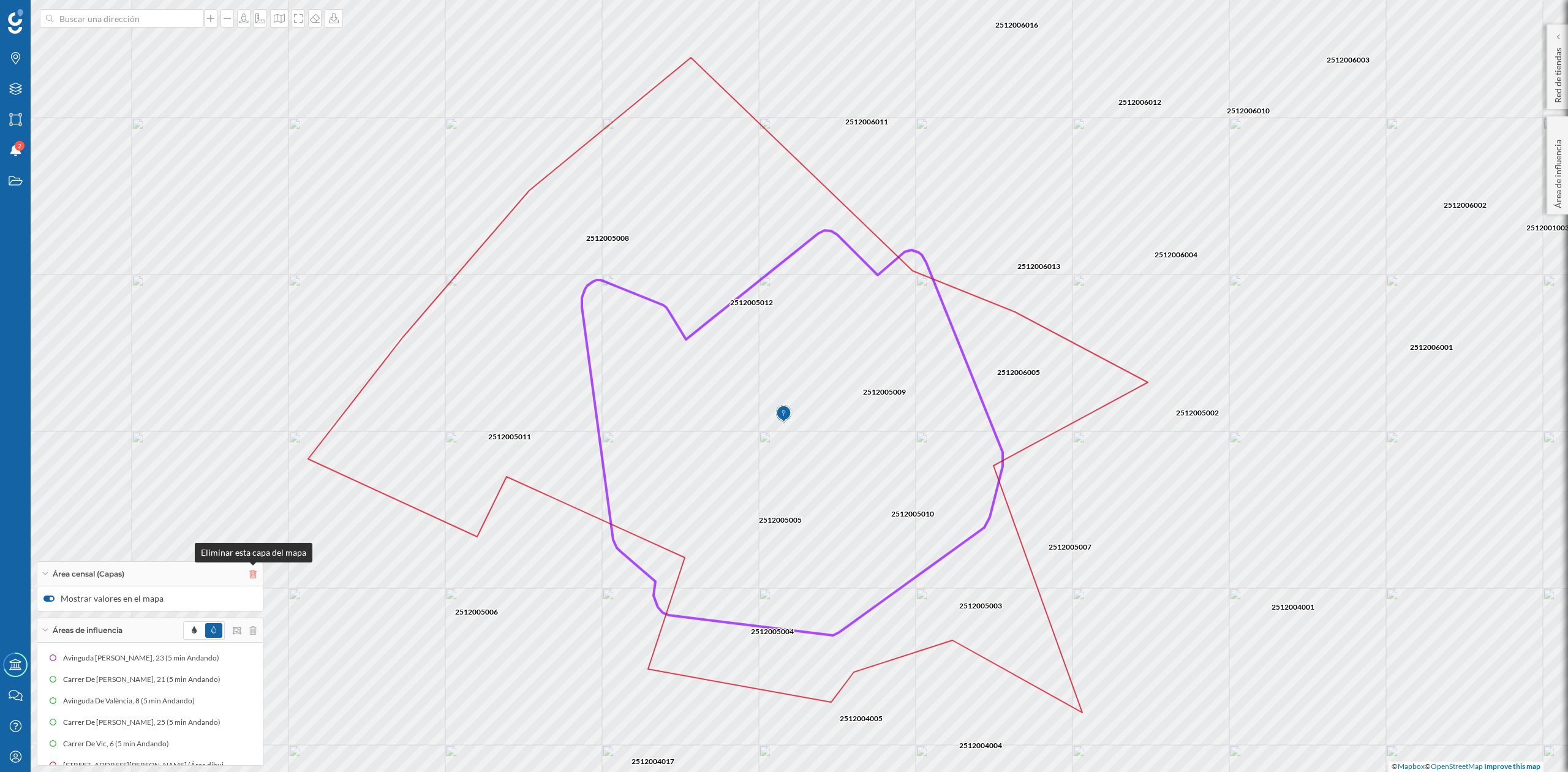
click at [254, 571] on icon at bounding box center [253, 574] width 7 height 8
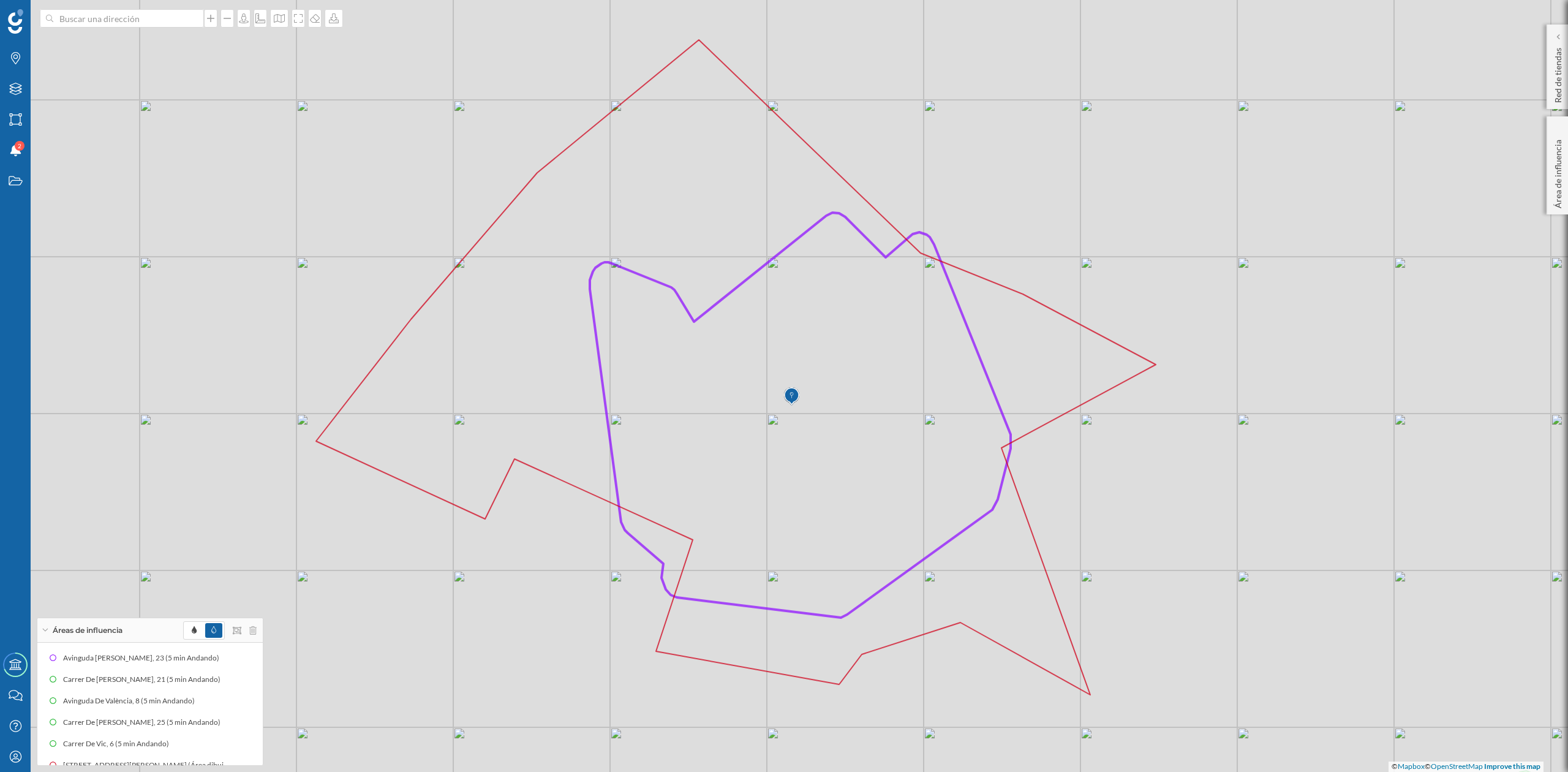
drag, startPoint x: 706, startPoint y: 429, endPoint x: 714, endPoint y: 412, distance: 18.8
click at [714, 412] on icon at bounding box center [736, 367] width 840 height 655
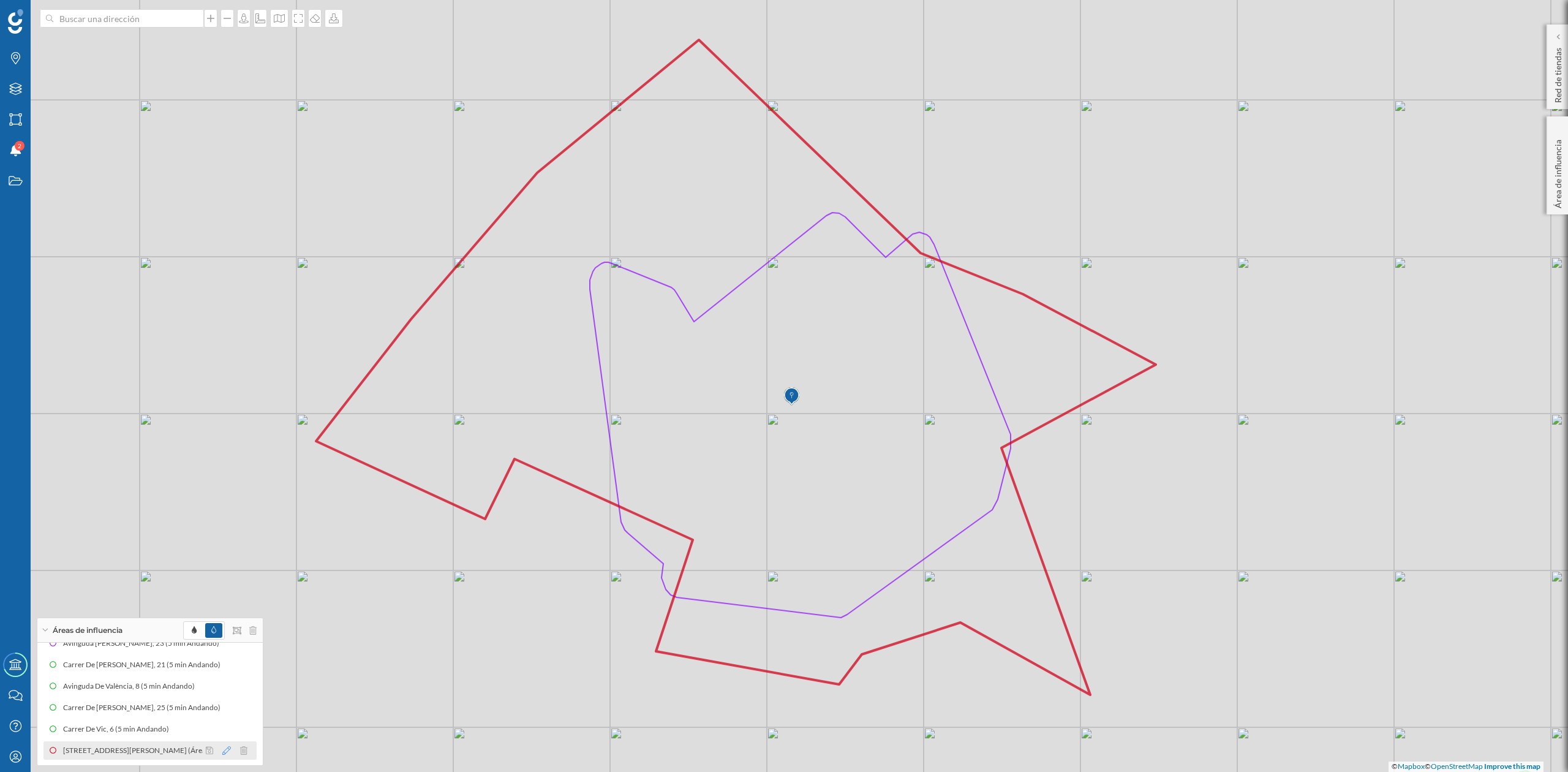
click at [224, 751] on icon at bounding box center [226, 750] width 8 height 8
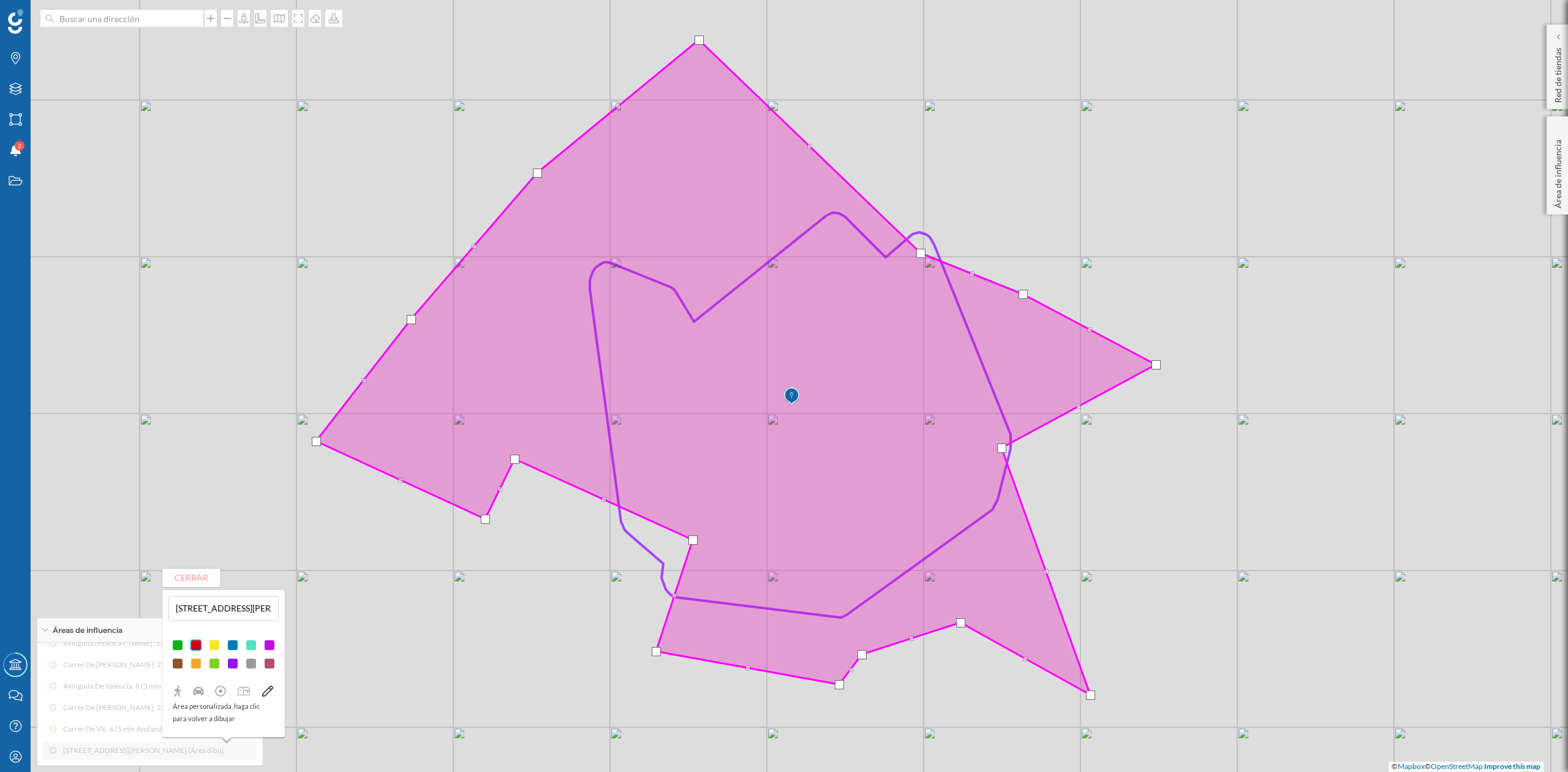
click at [234, 664] on div at bounding box center [232, 663] width 12 height 12
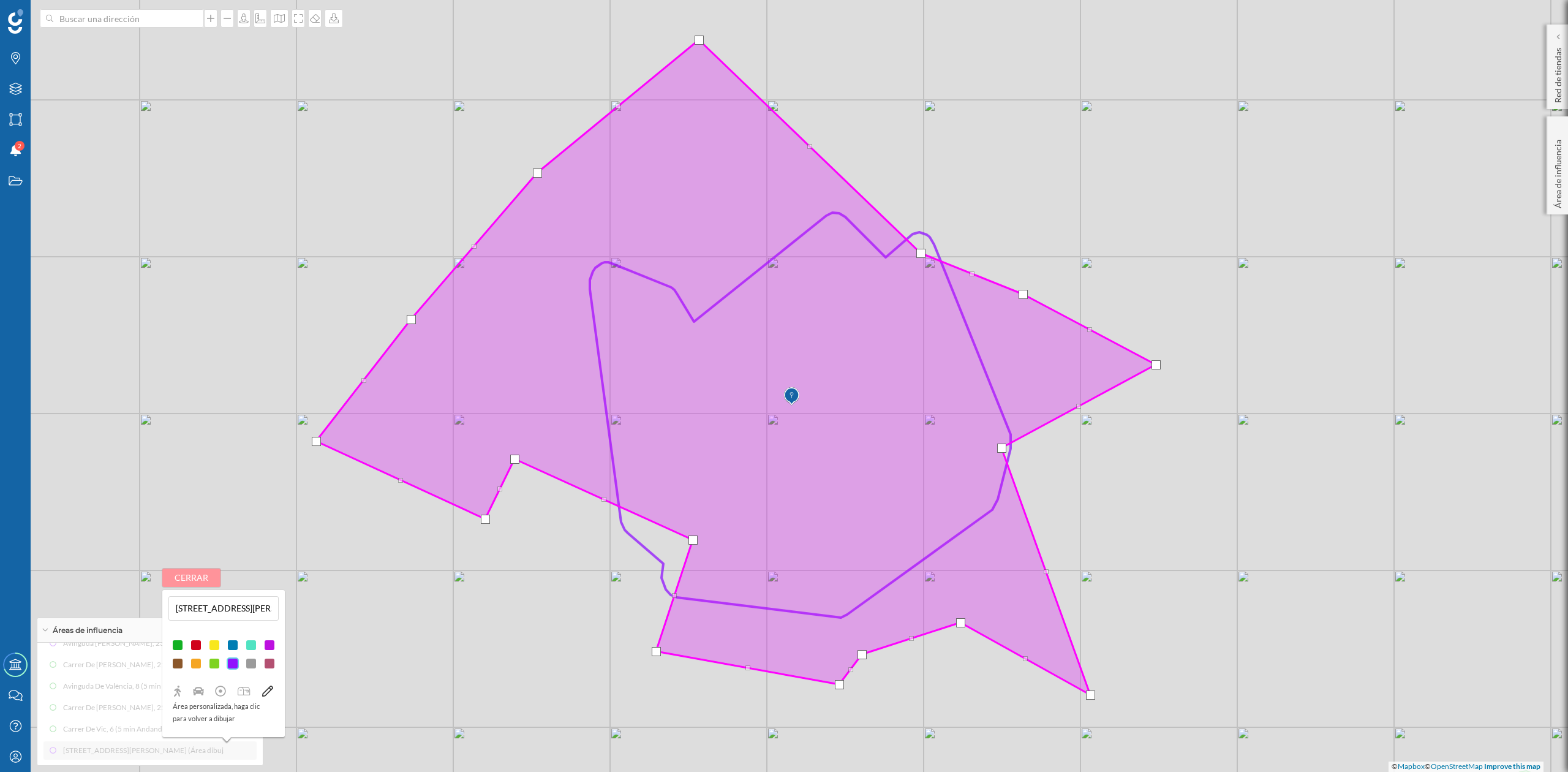
click at [207, 577] on button "Cerrar" at bounding box center [192, 578] width 58 height 18
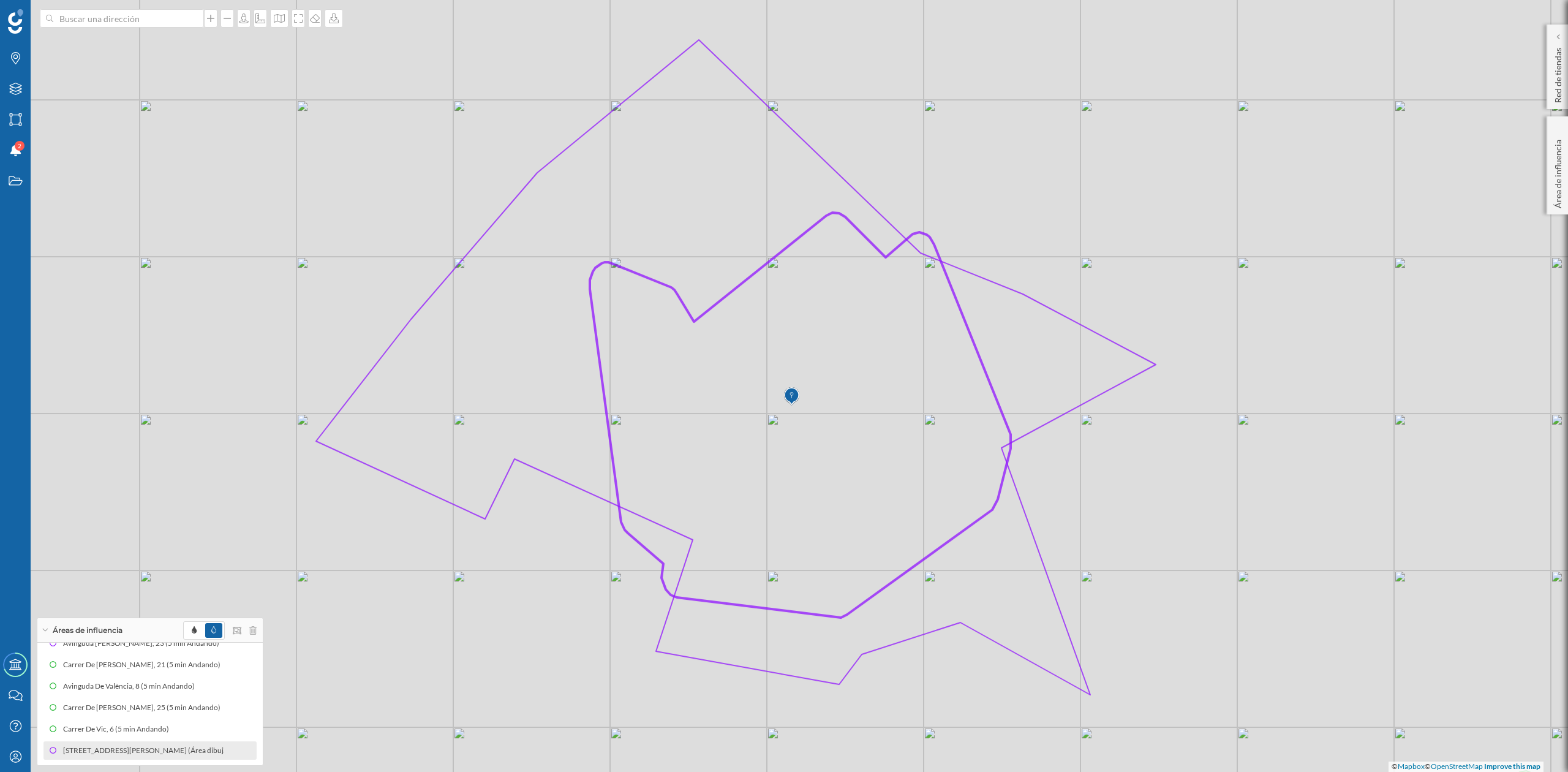
click at [202, 430] on div "© Mapbox © OpenStreetMap Improve this map" at bounding box center [784, 386] width 1568 height 772
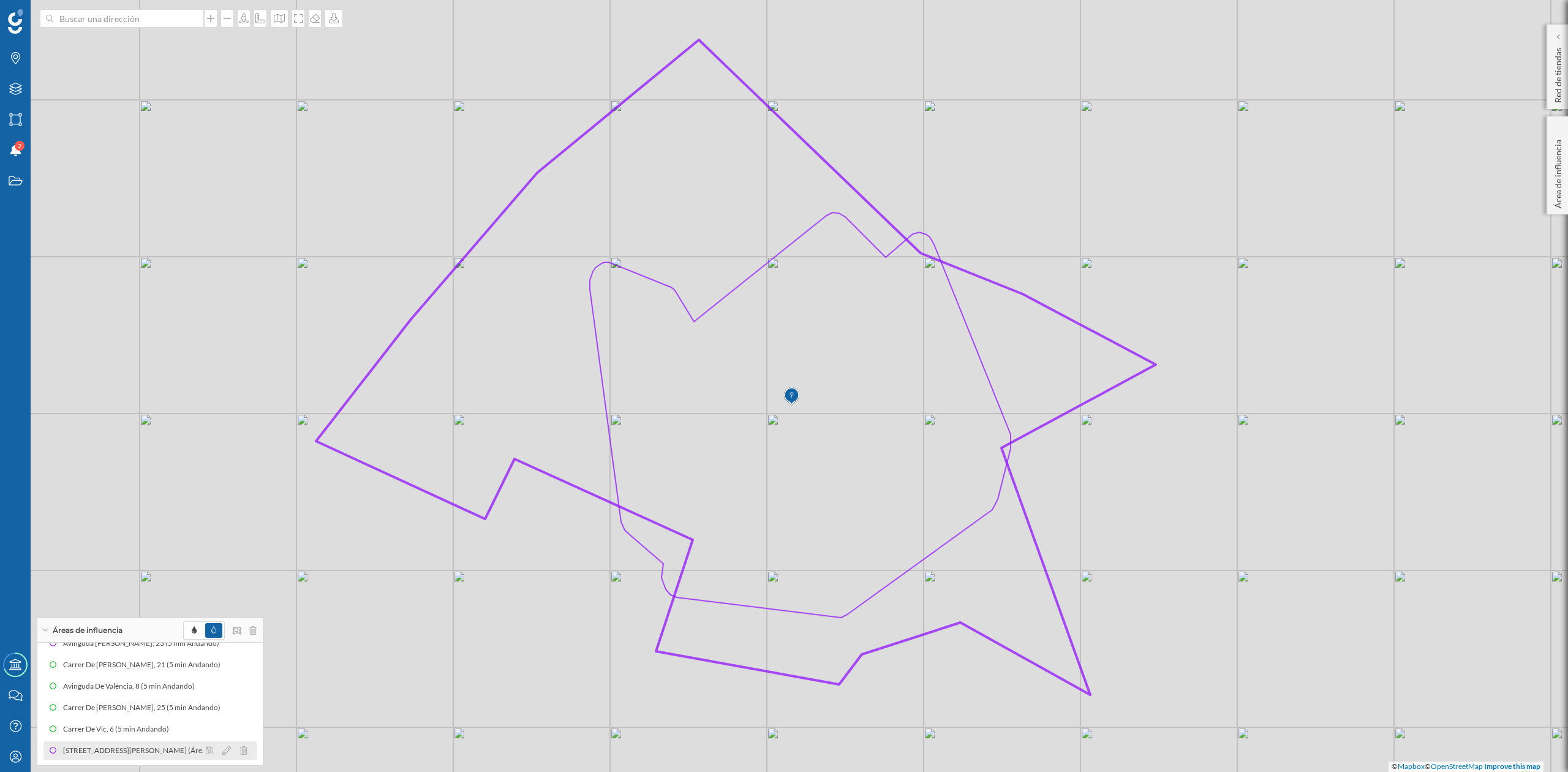
click at [228, 753] on div at bounding box center [230, 751] width 55 height 15
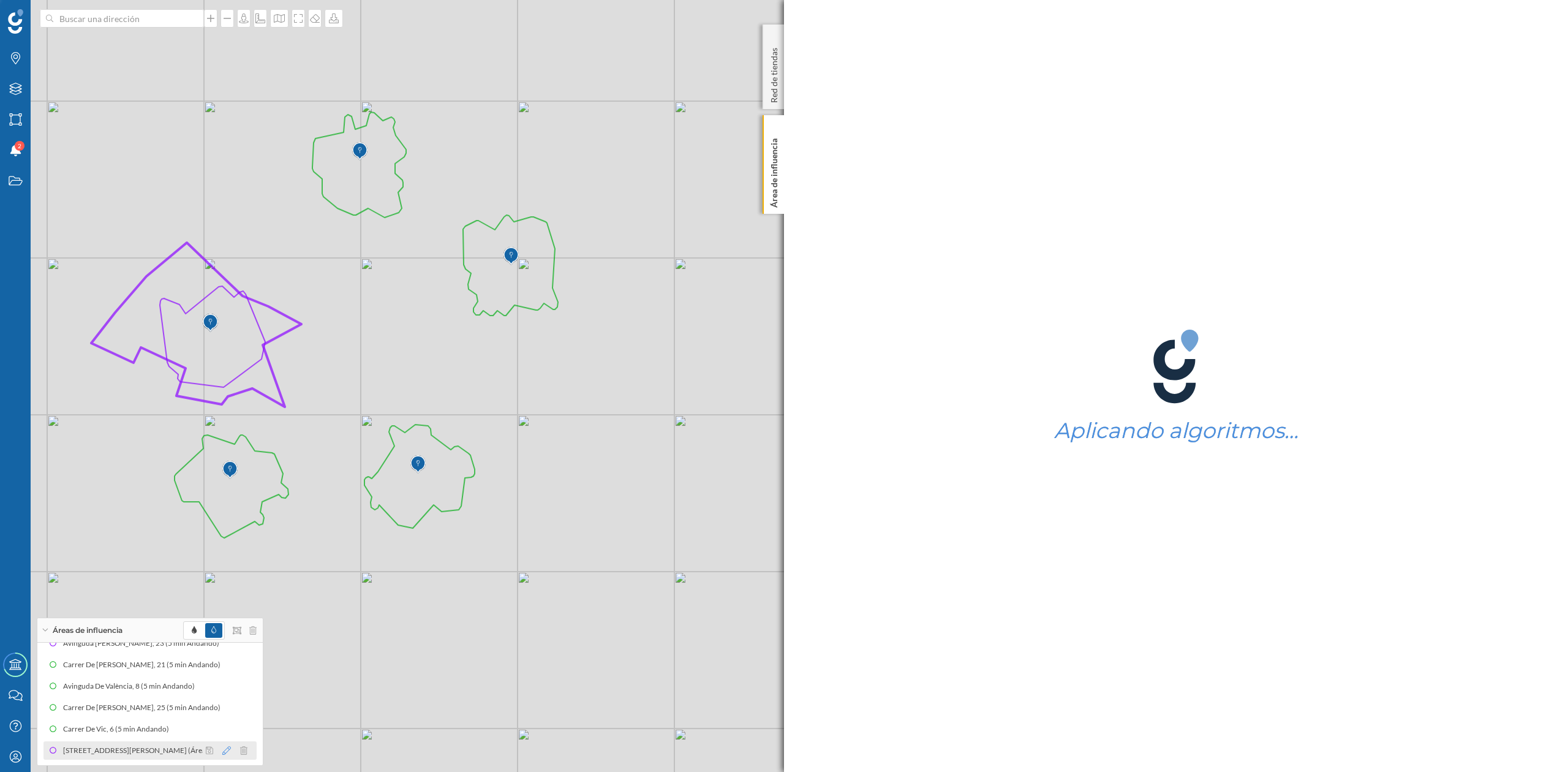
click at [223, 750] on icon at bounding box center [226, 750] width 8 height 8
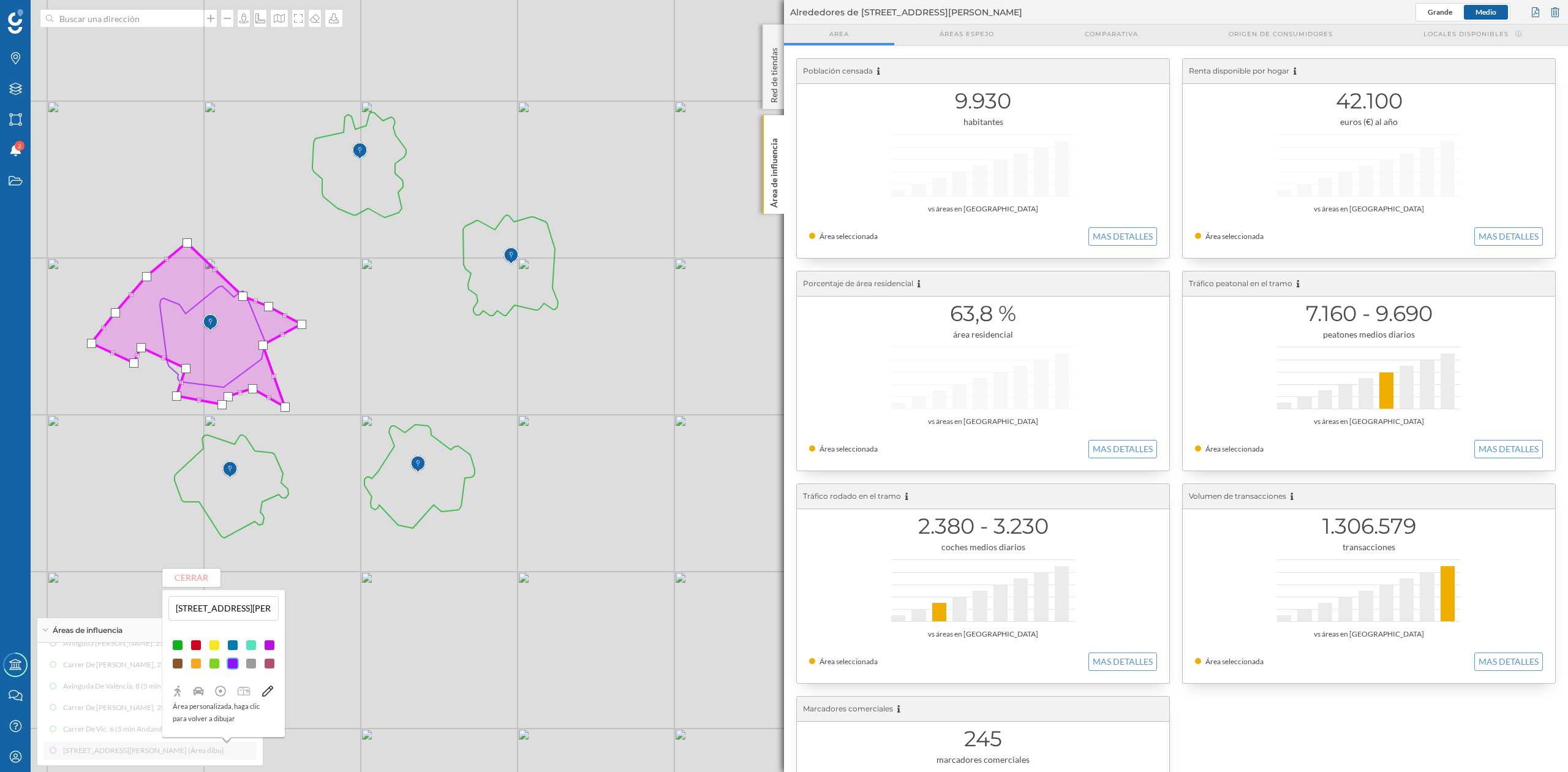
click at [270, 643] on div at bounding box center [268, 645] width 12 height 12
click at [192, 575] on button "Cerrar" at bounding box center [192, 578] width 58 height 18
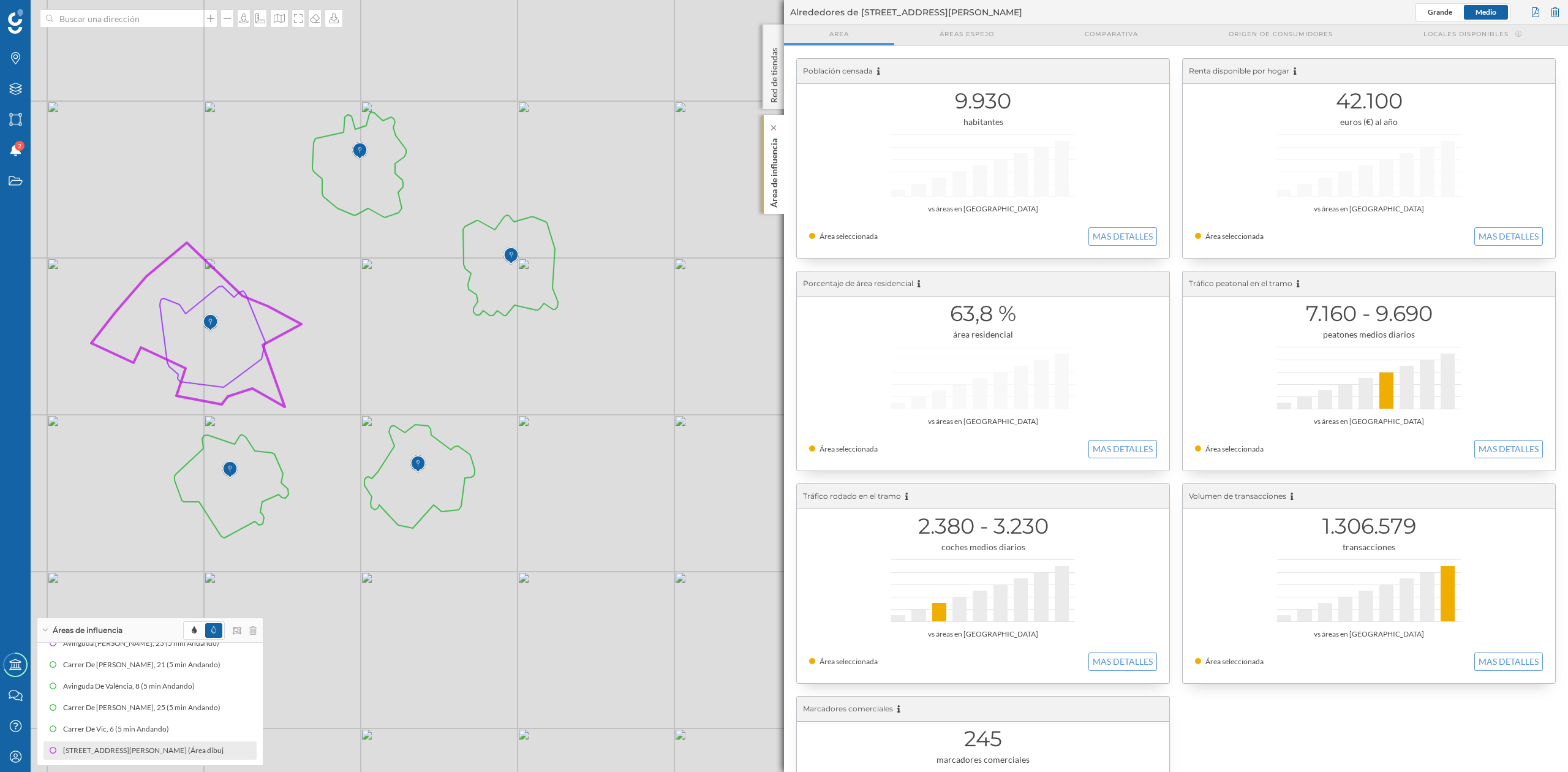
click at [777, 179] on p "Área de influencia" at bounding box center [773, 170] width 12 height 74
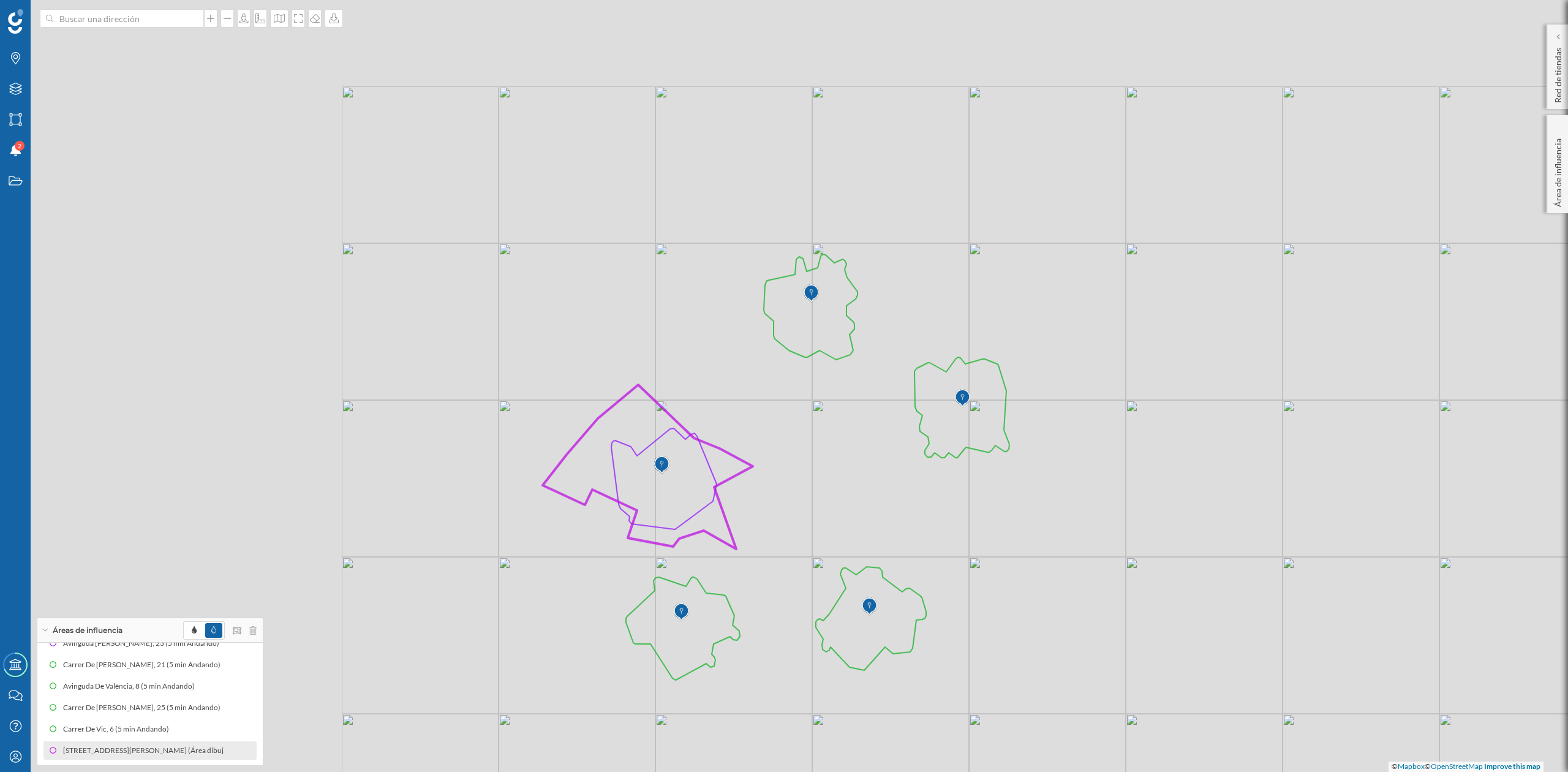
drag, startPoint x: 674, startPoint y: 322, endPoint x: 1125, endPoint y: 464, distance: 472.8
click at [1125, 464] on div "© Mapbox © OpenStreetMap Improve this map" at bounding box center [784, 386] width 1568 height 772
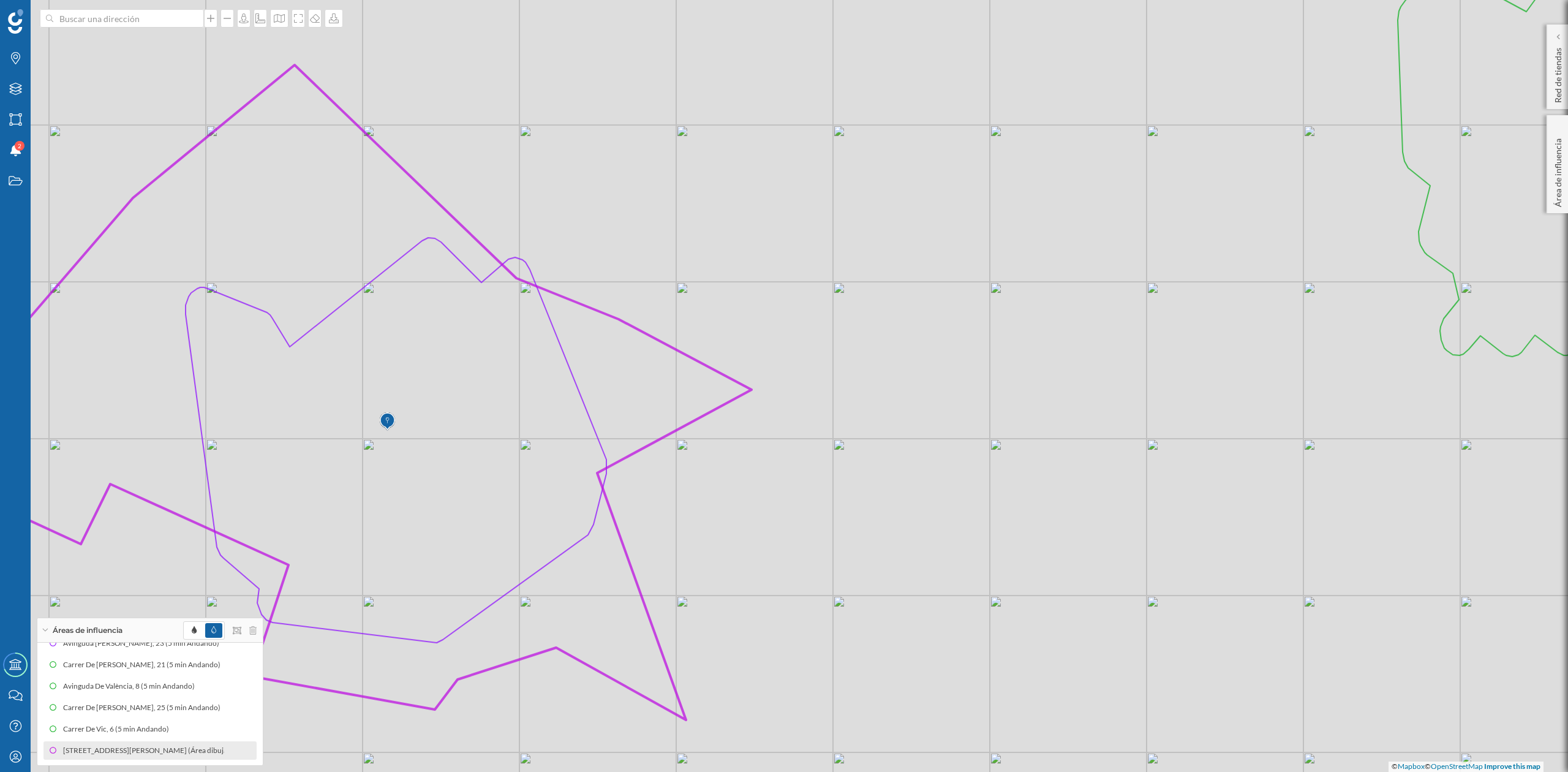
click at [1017, 396] on div "© Mapbox © OpenStreetMap Improve this map" at bounding box center [784, 386] width 1568 height 772
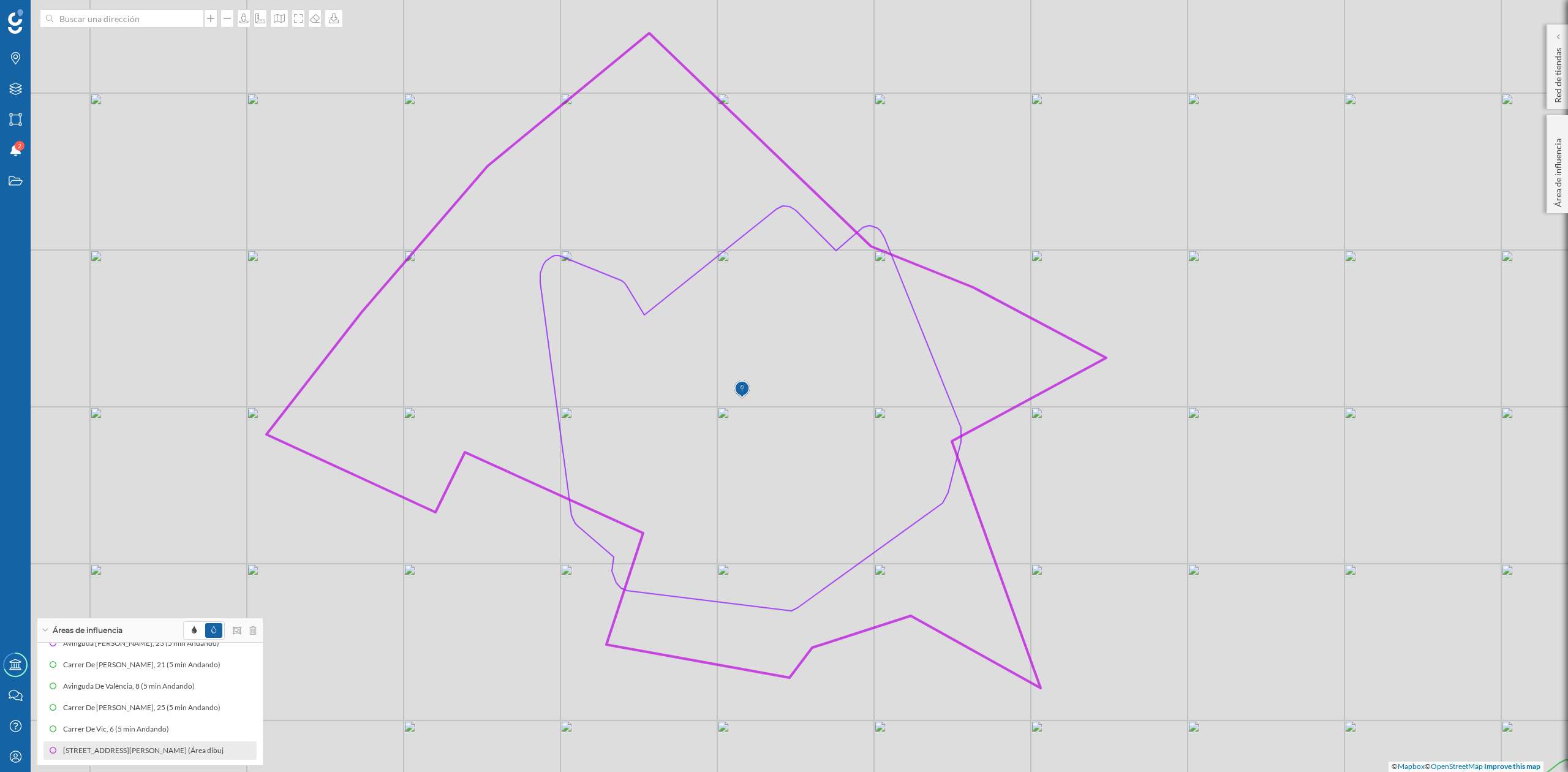
drag, startPoint x: 973, startPoint y: 505, endPoint x: 1328, endPoint y: 474, distance: 356.4
click at [1328, 474] on div "© Mapbox © OpenStreetMap Improve this map" at bounding box center [784, 386] width 1568 height 772
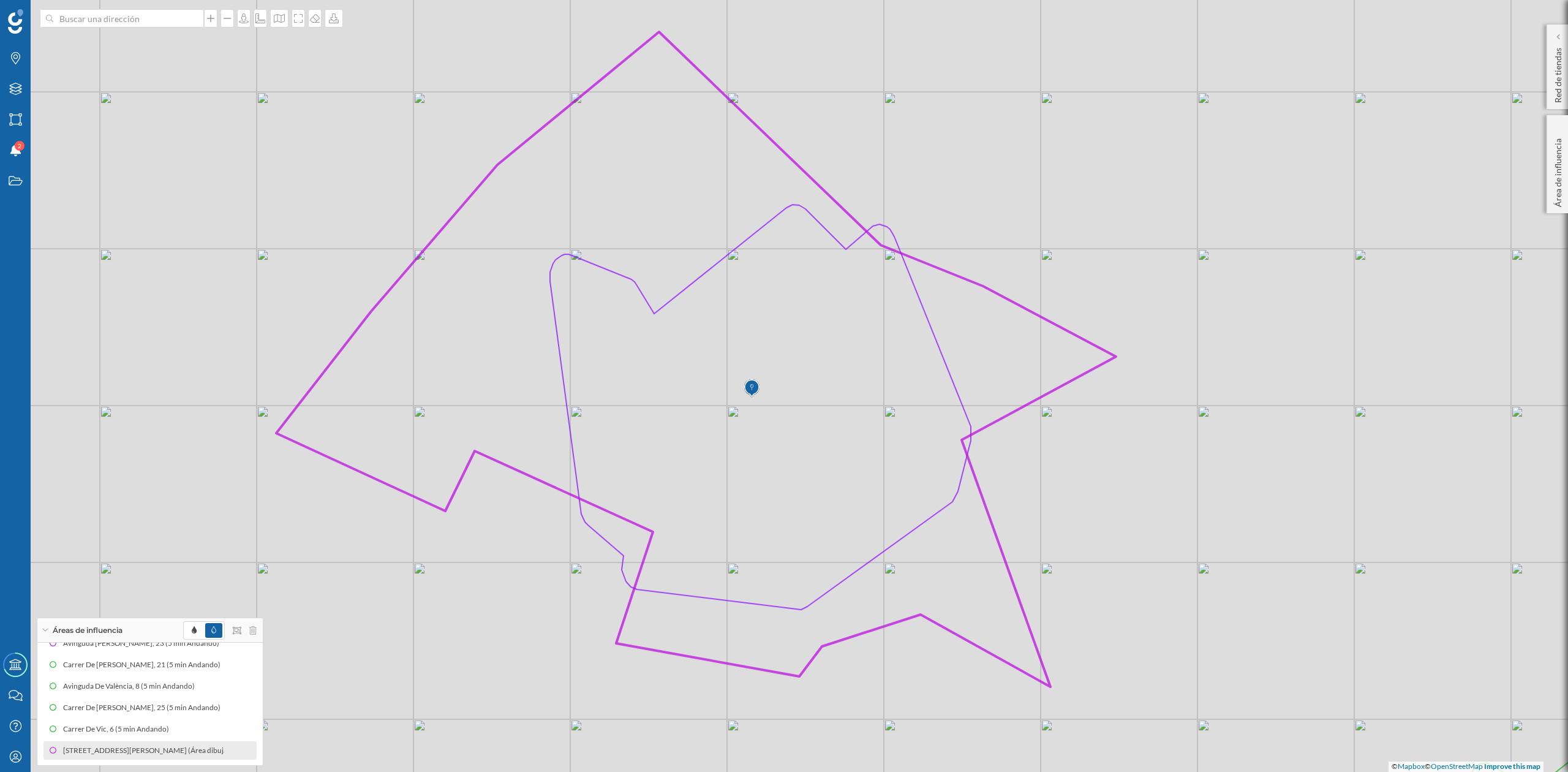
drag, startPoint x: 1330, startPoint y: 471, endPoint x: 1339, endPoint y: 470, distance: 9.1
click at [1339, 470] on div "© Mapbox © OpenStreetMap Improve this map" at bounding box center [784, 386] width 1568 height 772
click at [293, 16] on icon at bounding box center [298, 18] width 12 height 10
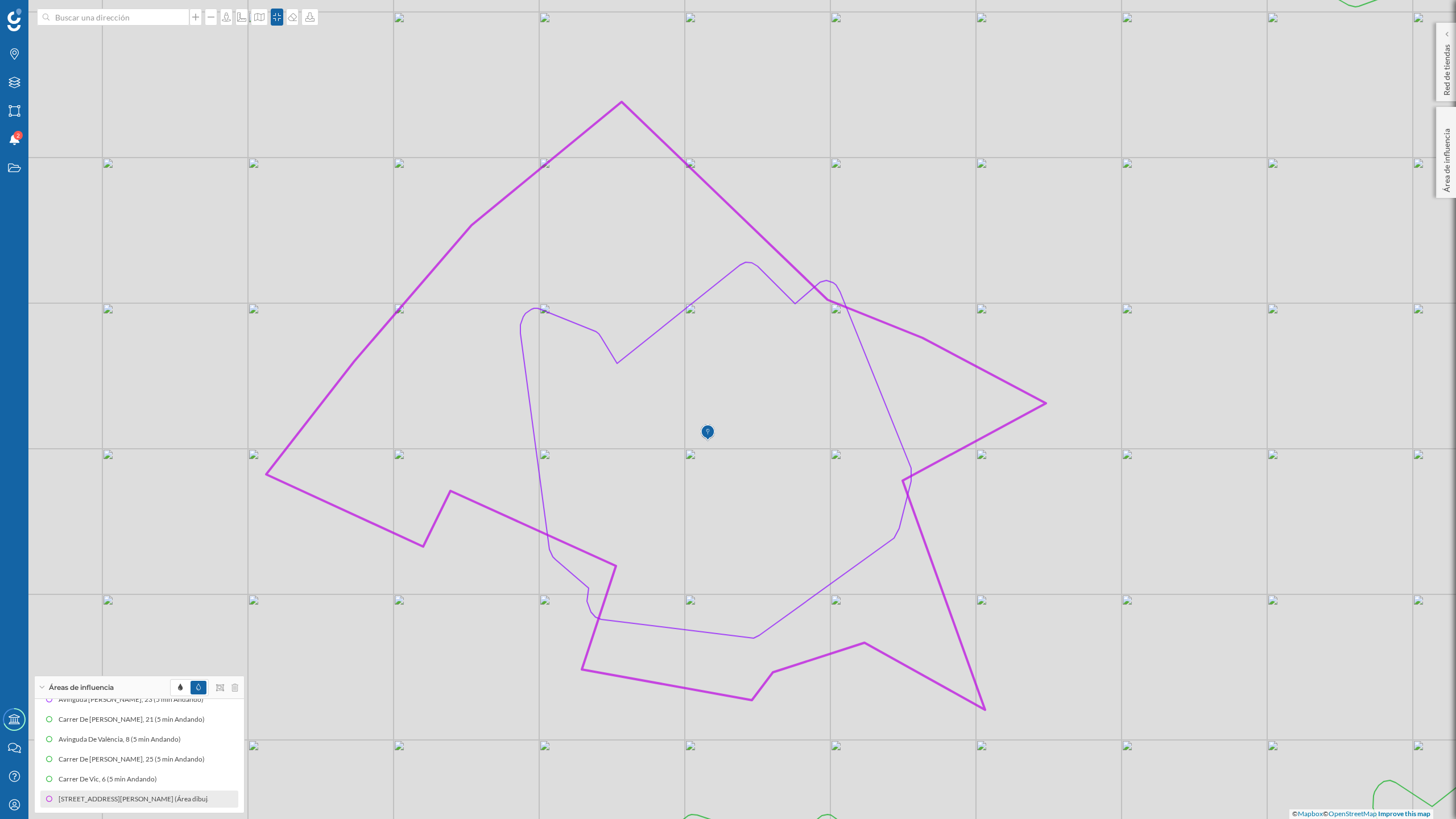
drag, startPoint x: 141, startPoint y: 339, endPoint x: 151, endPoint y: 360, distance: 23.3
click at [151, 360] on div "© Mapbox © OpenStreetMap Improve this map" at bounding box center [728, 410] width 1456 height 819
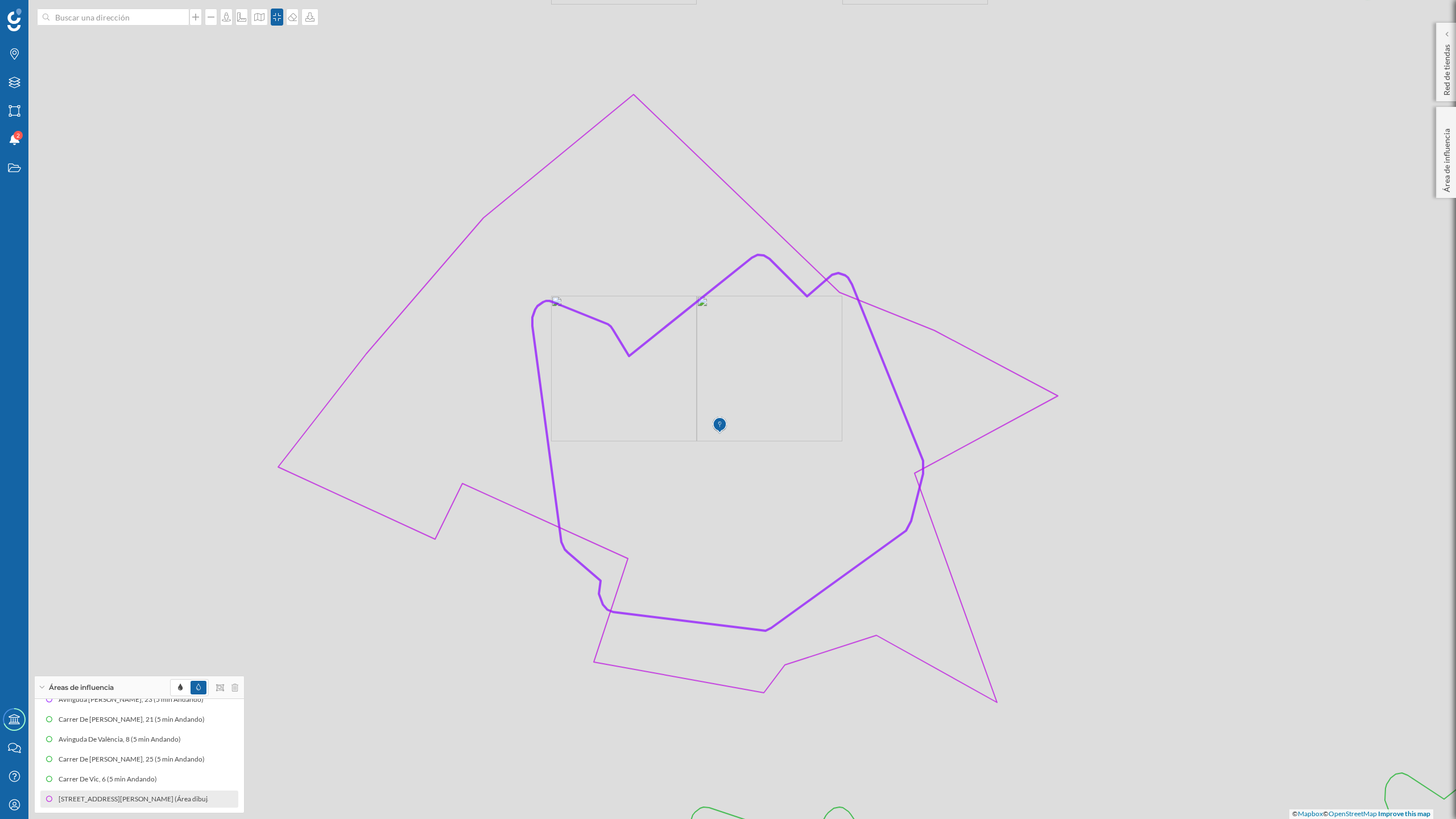
drag, startPoint x: 699, startPoint y: 499, endPoint x: 712, endPoint y: 492, distance: 14.8
click at [712, 492] on icon at bounding box center [668, 398] width 780 height 608
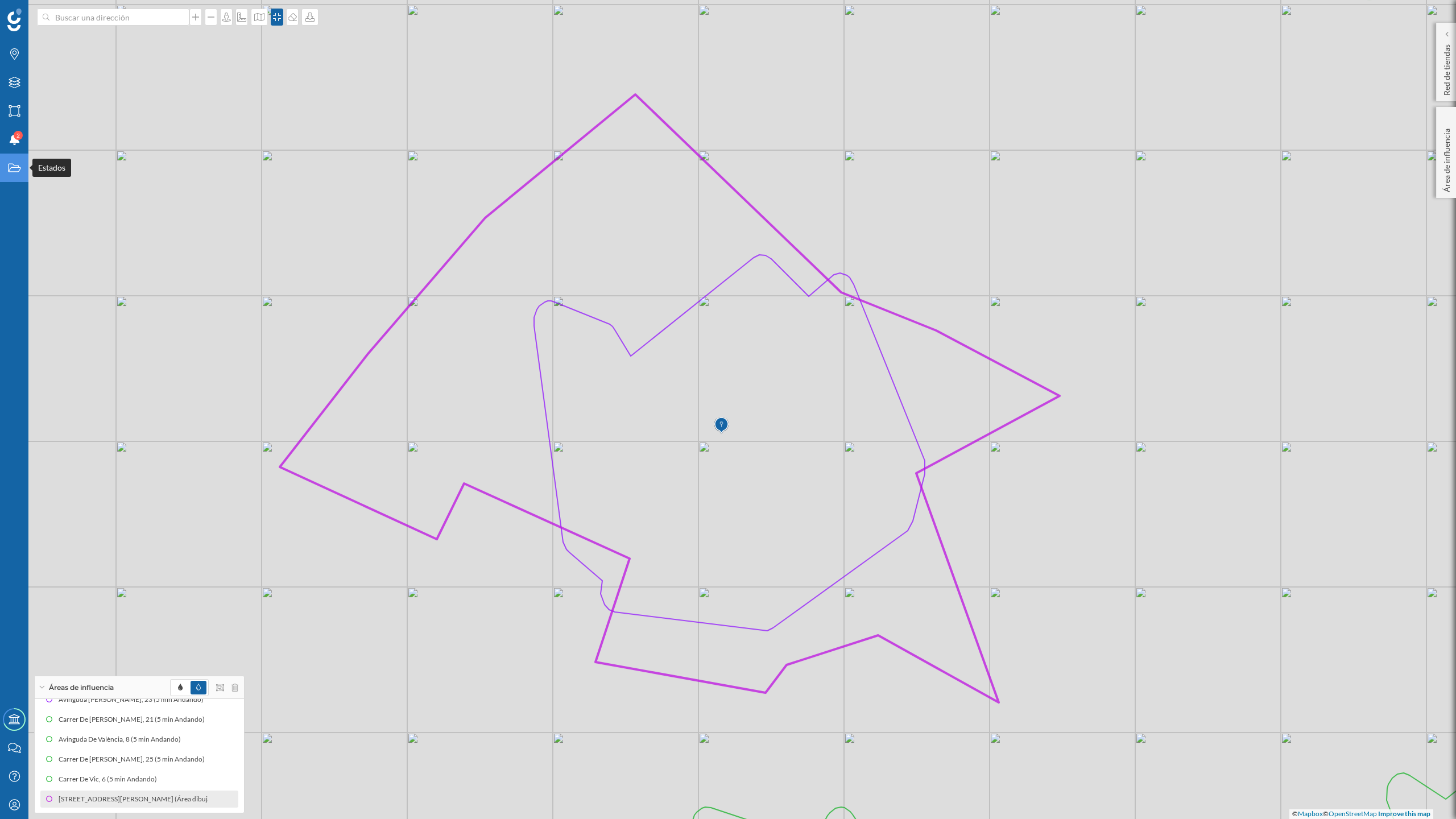
click at [12, 164] on icon "Estados" at bounding box center [14, 167] width 14 height 11
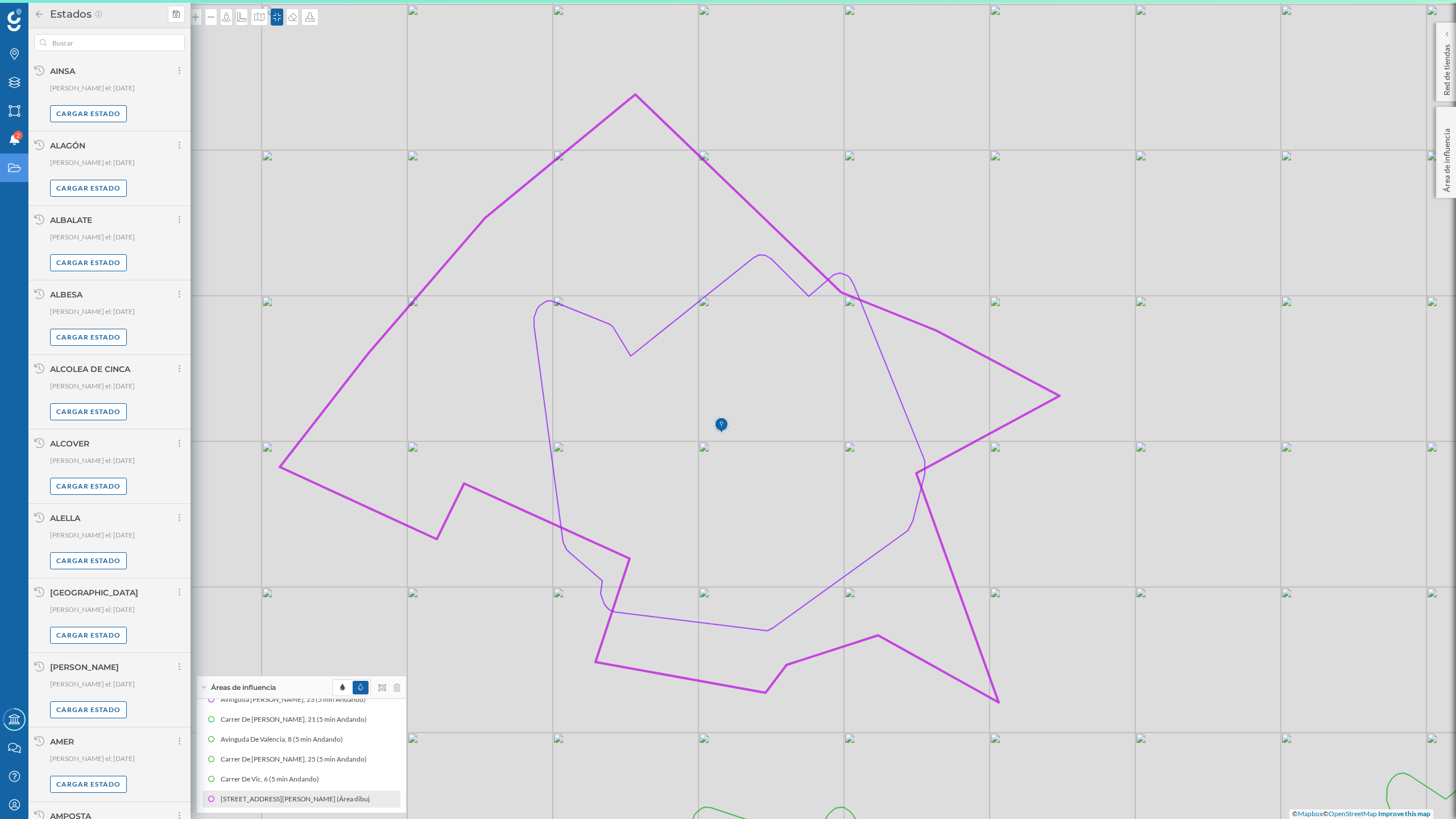
click at [12, 164] on icon "Estados" at bounding box center [14, 167] width 14 height 11
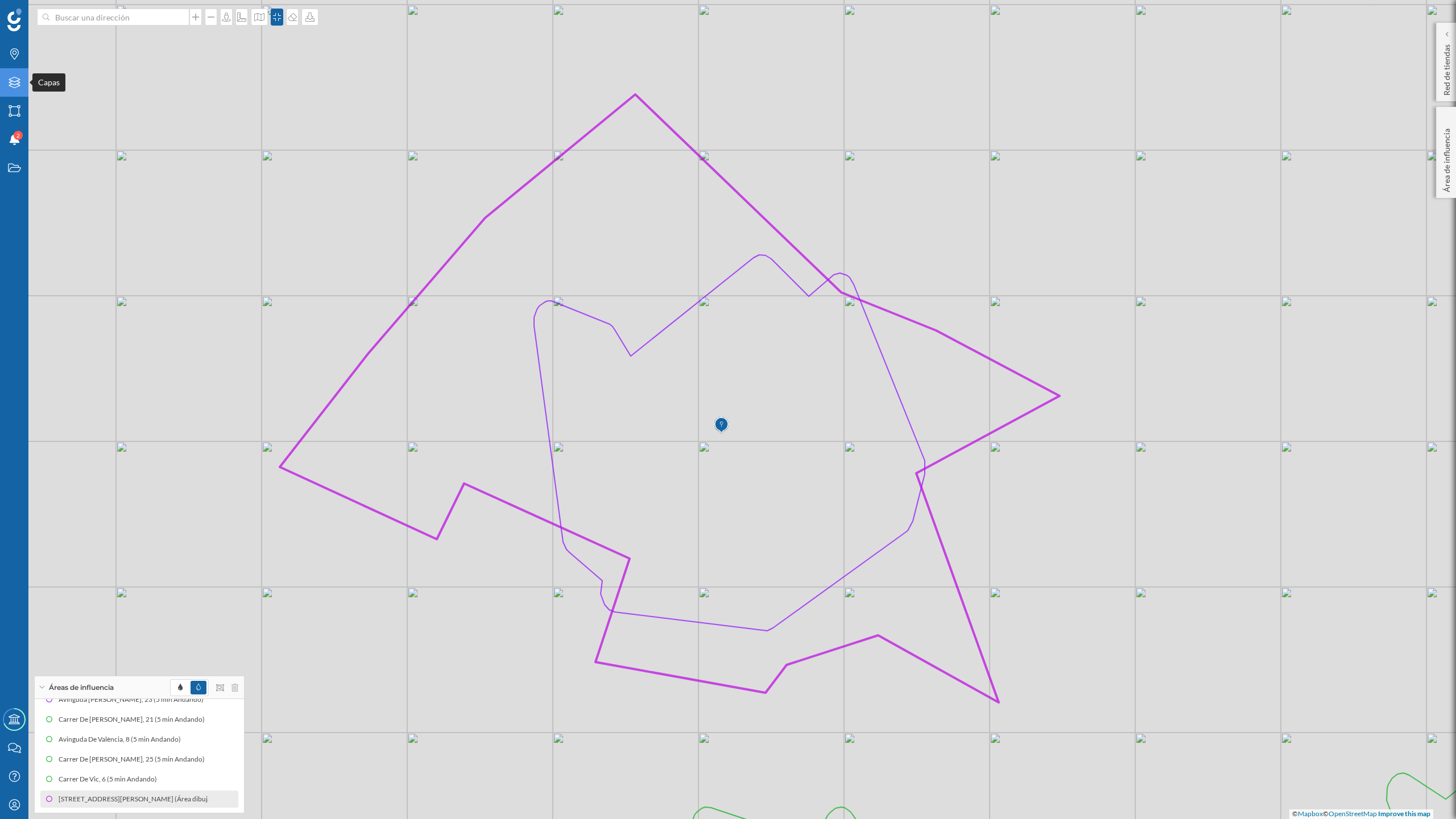
click at [14, 90] on div "Capas" at bounding box center [14, 82] width 29 height 29
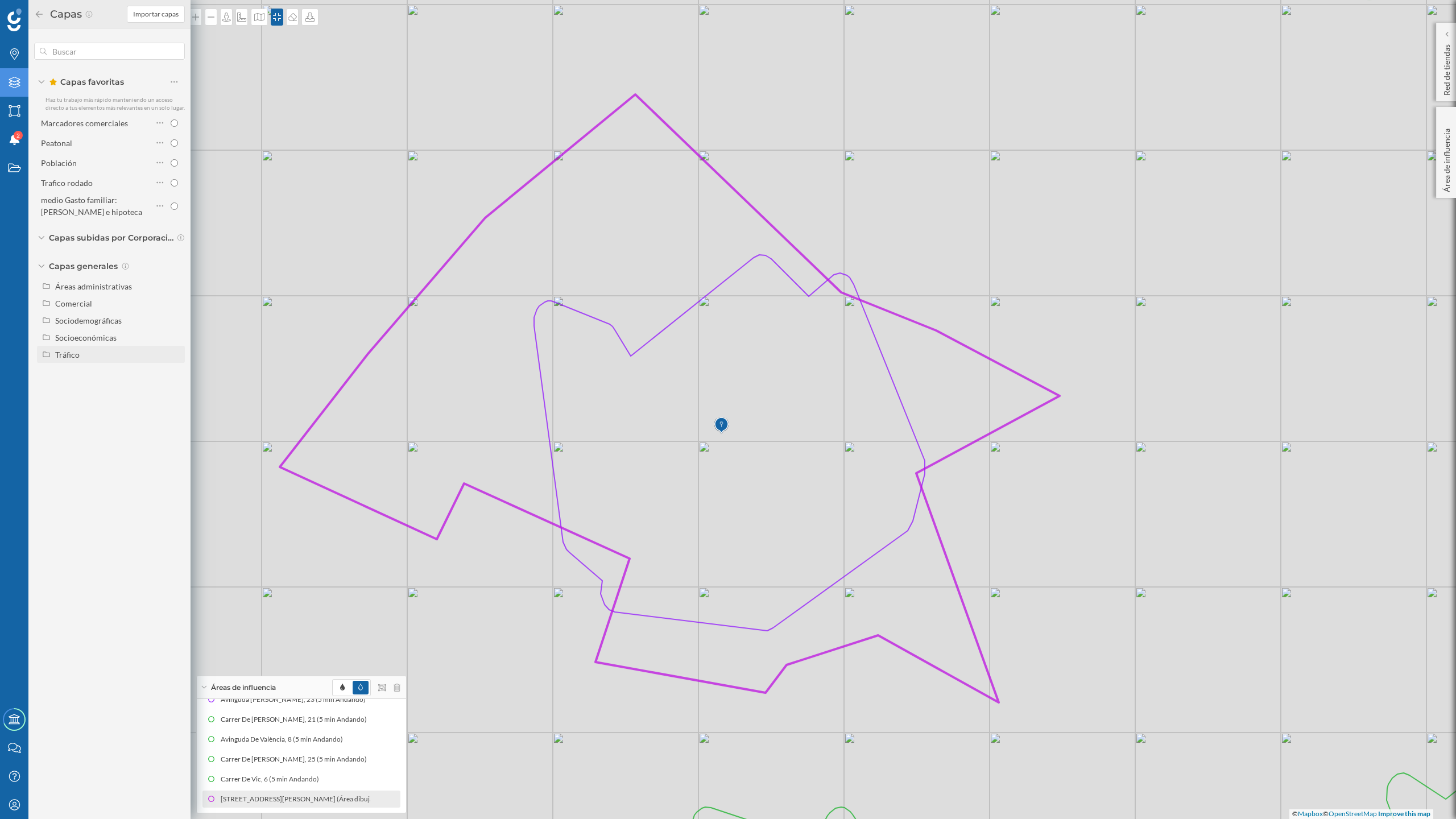
click at [96, 359] on div "Tráfico" at bounding box center [118, 354] width 126 height 12
click at [177, 387] on input "Peatonal" at bounding box center [177, 388] width 8 height 8
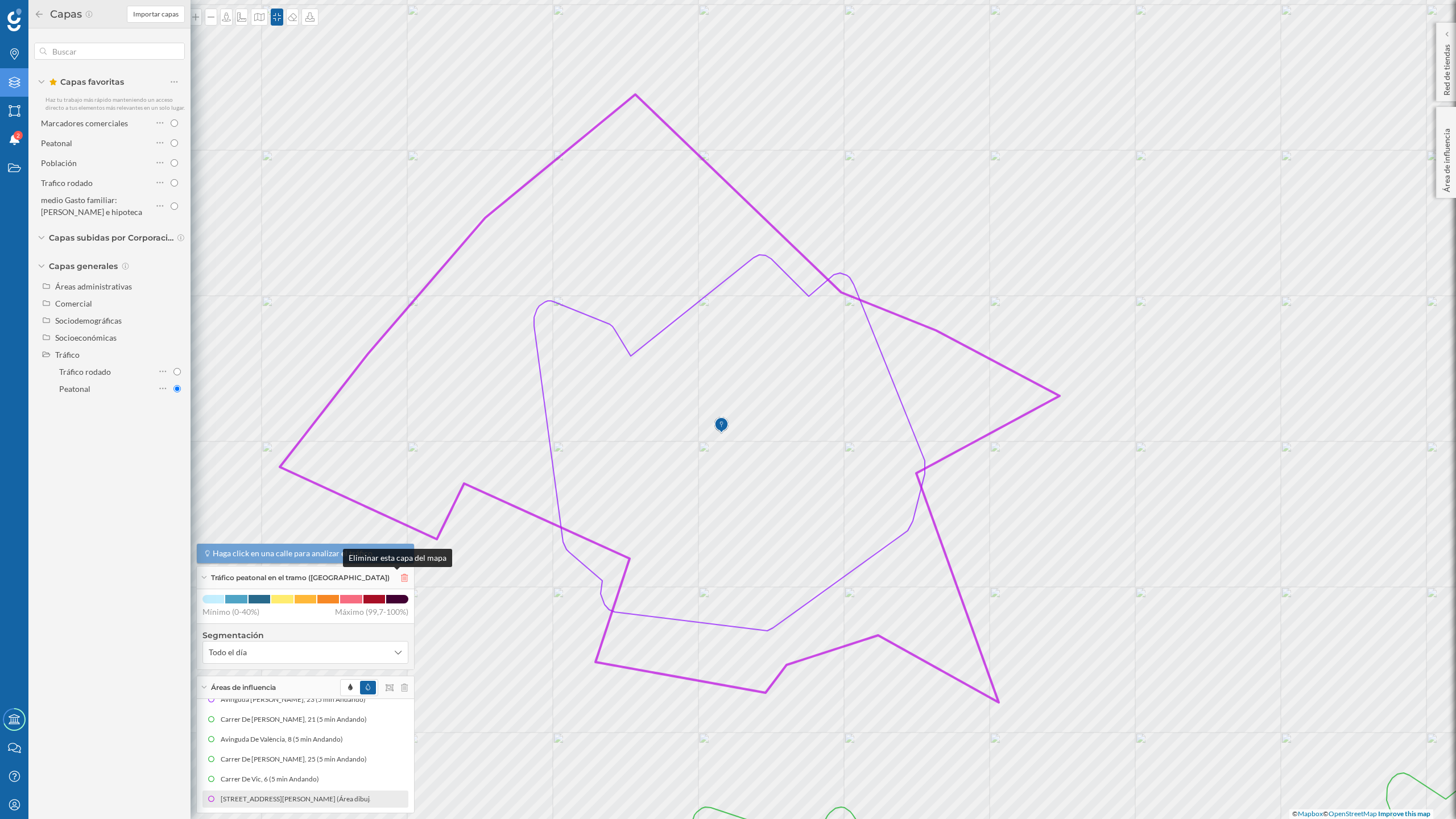
click at [401, 574] on icon at bounding box center [404, 577] width 7 height 8
radio input "false"
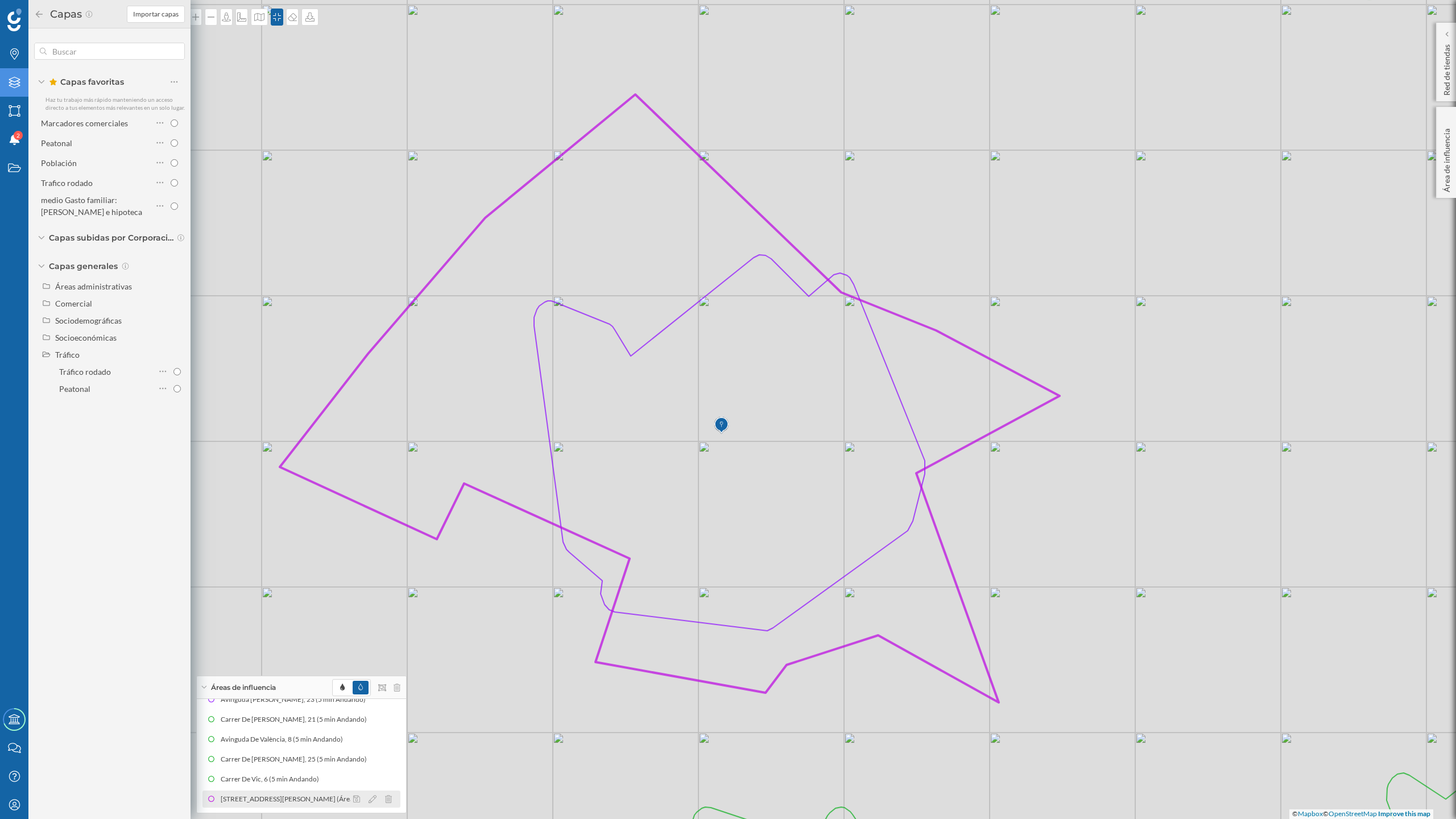
click at [267, 800] on div "[STREET_ADDRESS][PERSON_NAME] (Área dibujada)" at bounding box center [304, 799] width 168 height 11
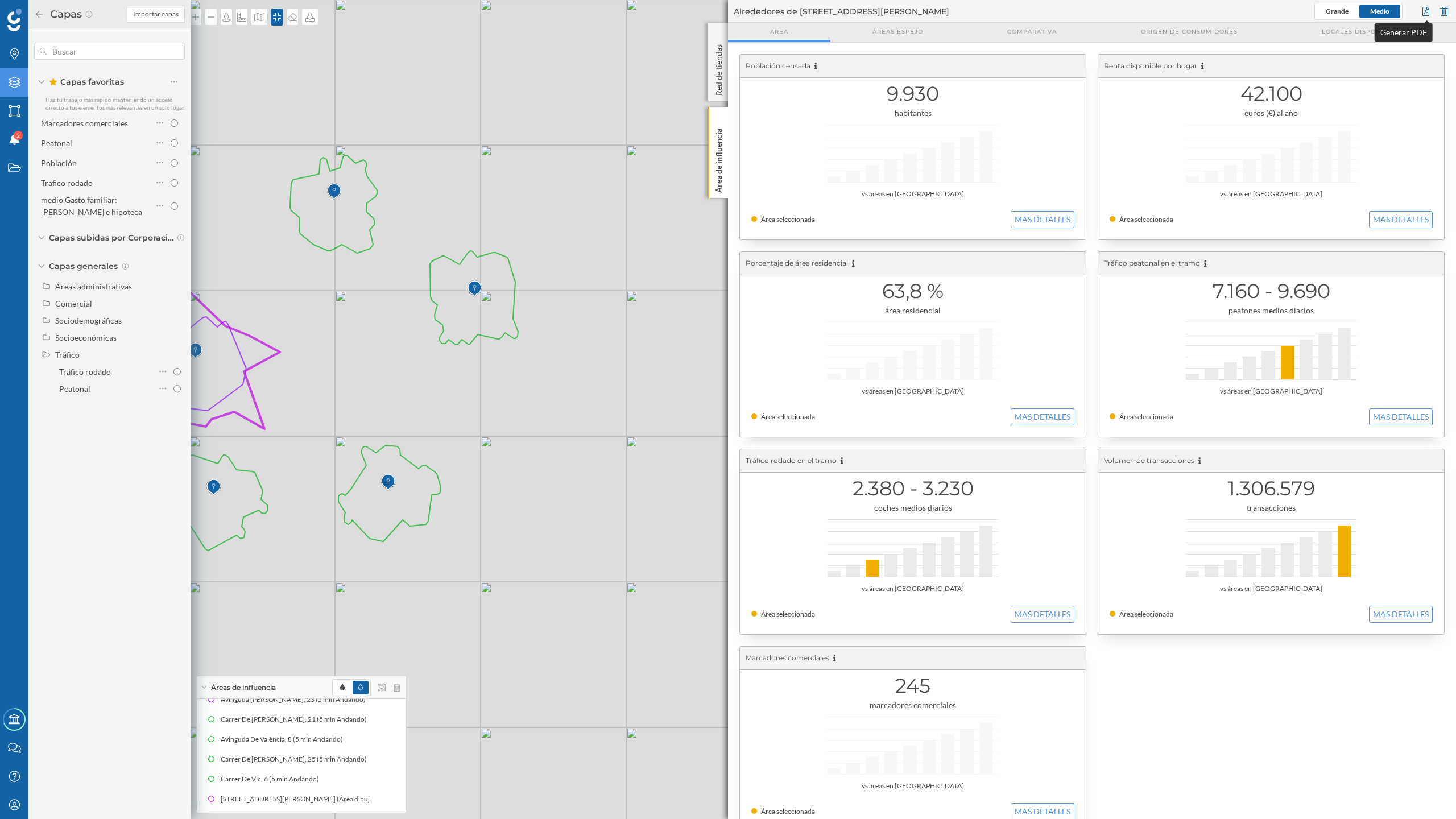
click at [1423, 8] on div at bounding box center [1425, 11] width 13 height 17
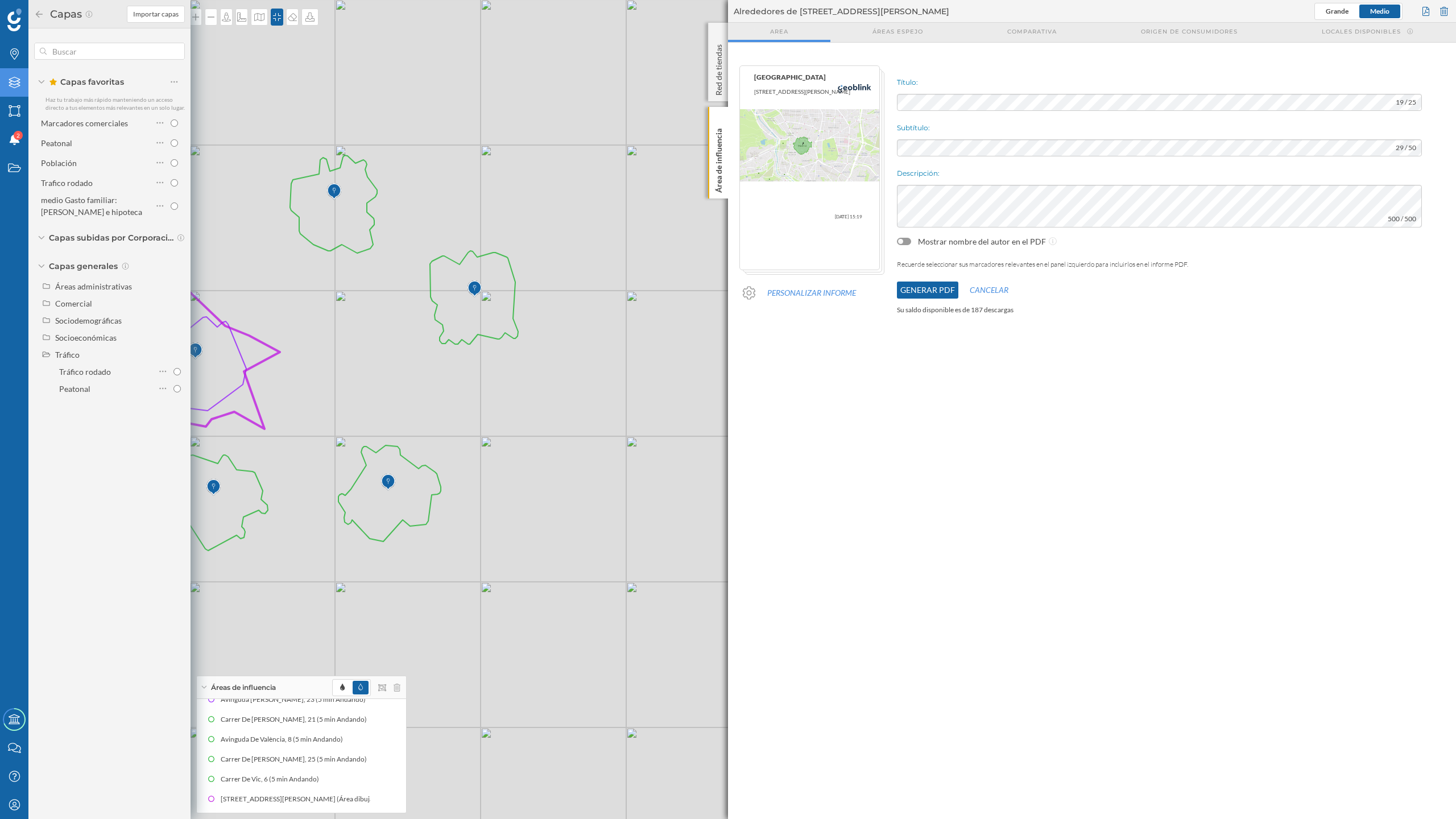
click at [929, 289] on button "Generar PDF" at bounding box center [928, 290] width 61 height 17
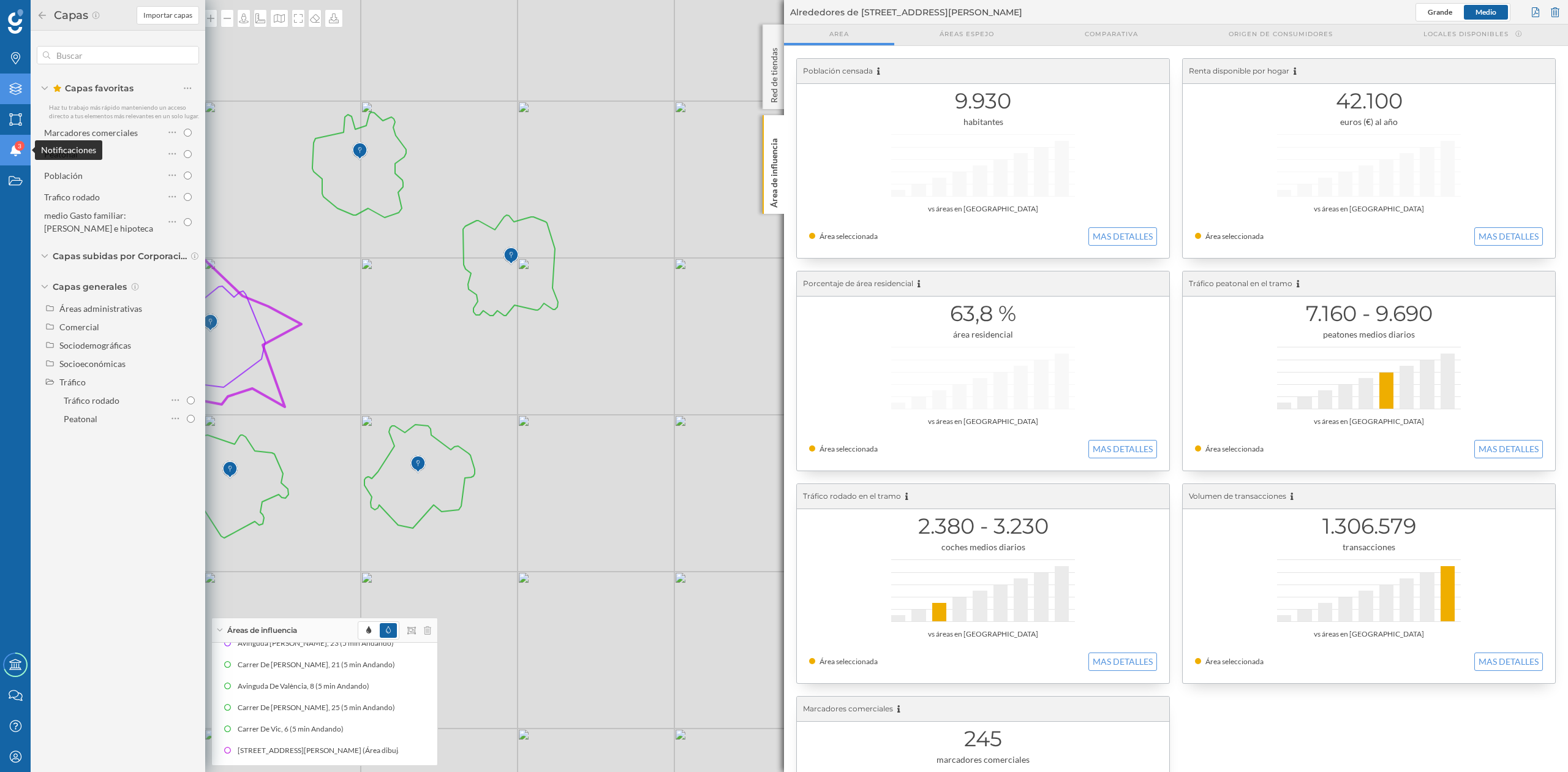
click at [12, 153] on icon at bounding box center [16, 150] width 11 height 12
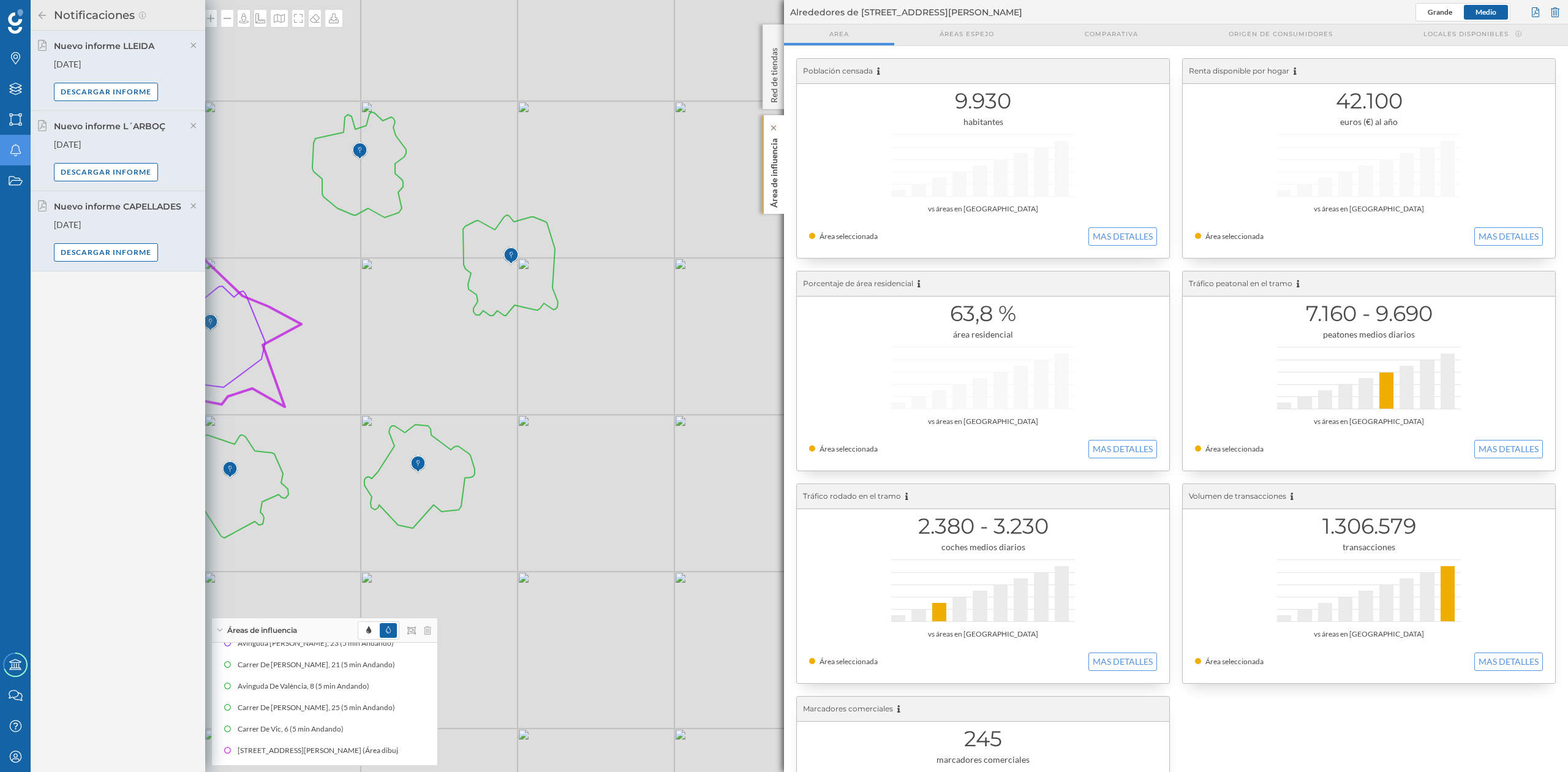
drag, startPoint x: 779, startPoint y: 182, endPoint x: 739, endPoint y: 351, distance: 173.7
click at [779, 180] on p "Área de influencia" at bounding box center [773, 170] width 12 height 74
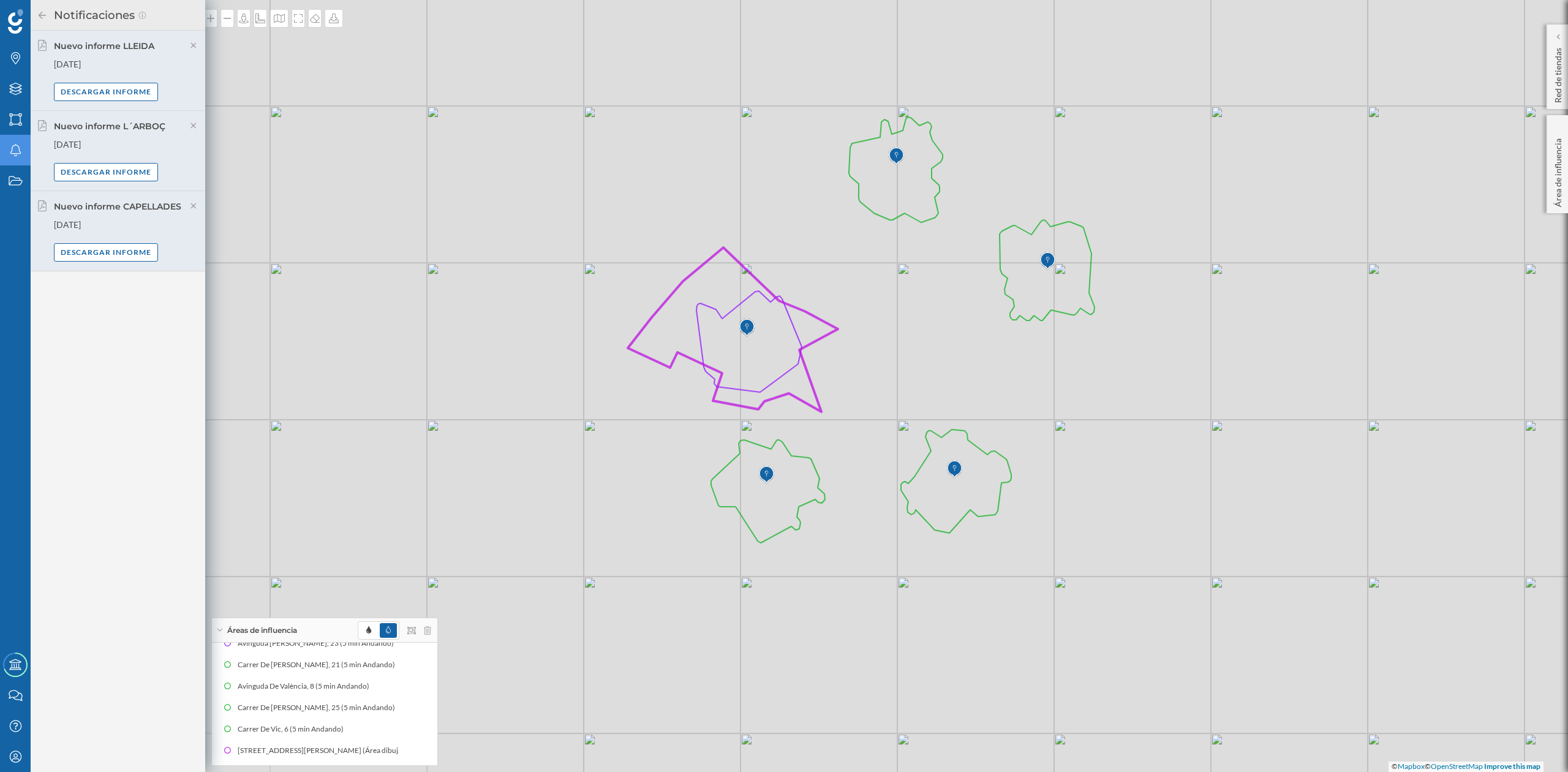
drag, startPoint x: 739, startPoint y: 354, endPoint x: 1230, endPoint y: 376, distance: 491.5
click at [1268, 363] on div "© Mapbox © OpenStreetMap Improve this map" at bounding box center [784, 386] width 1568 height 772
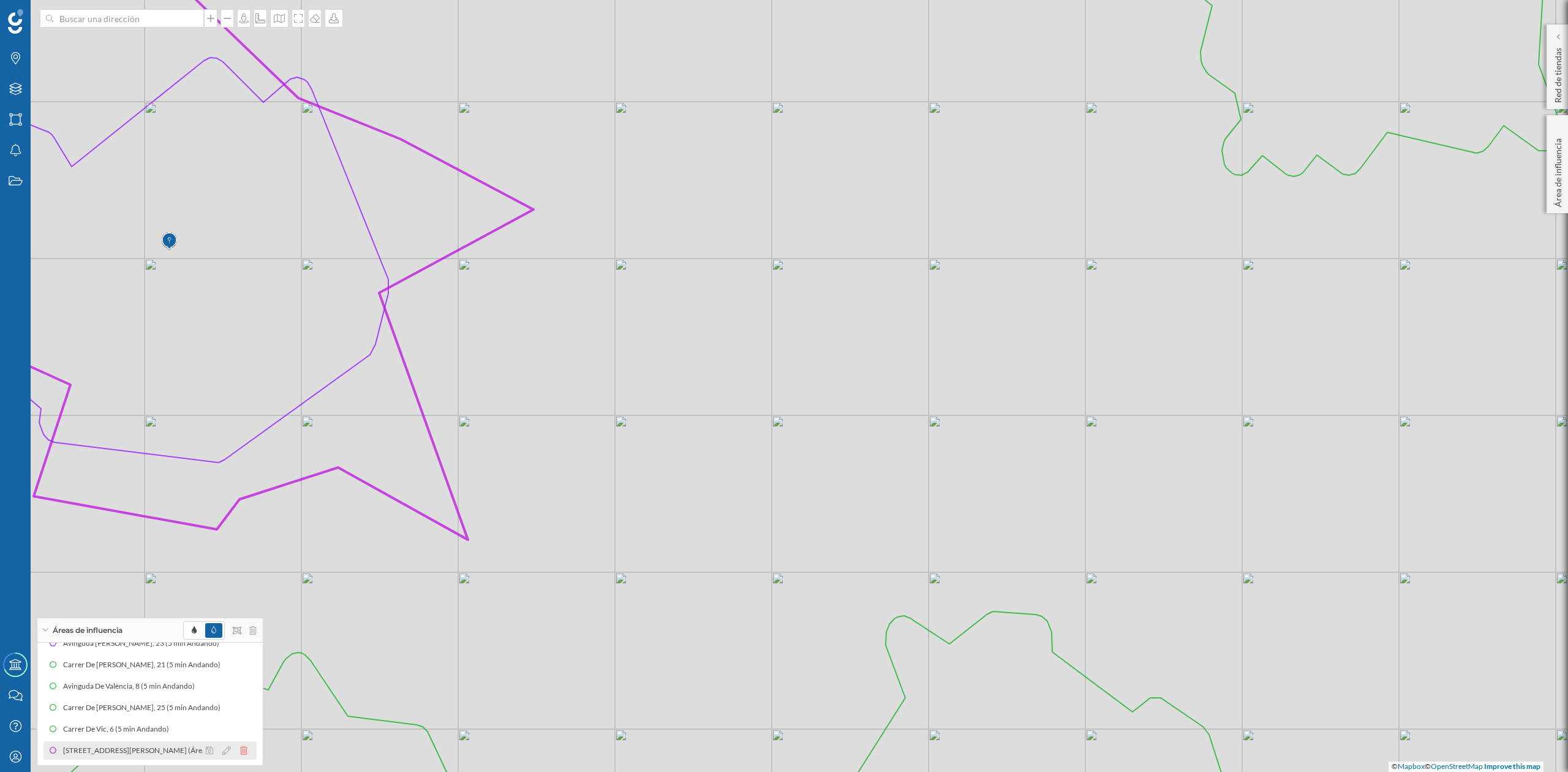
click at [240, 750] on icon at bounding box center [244, 750] width 7 height 8
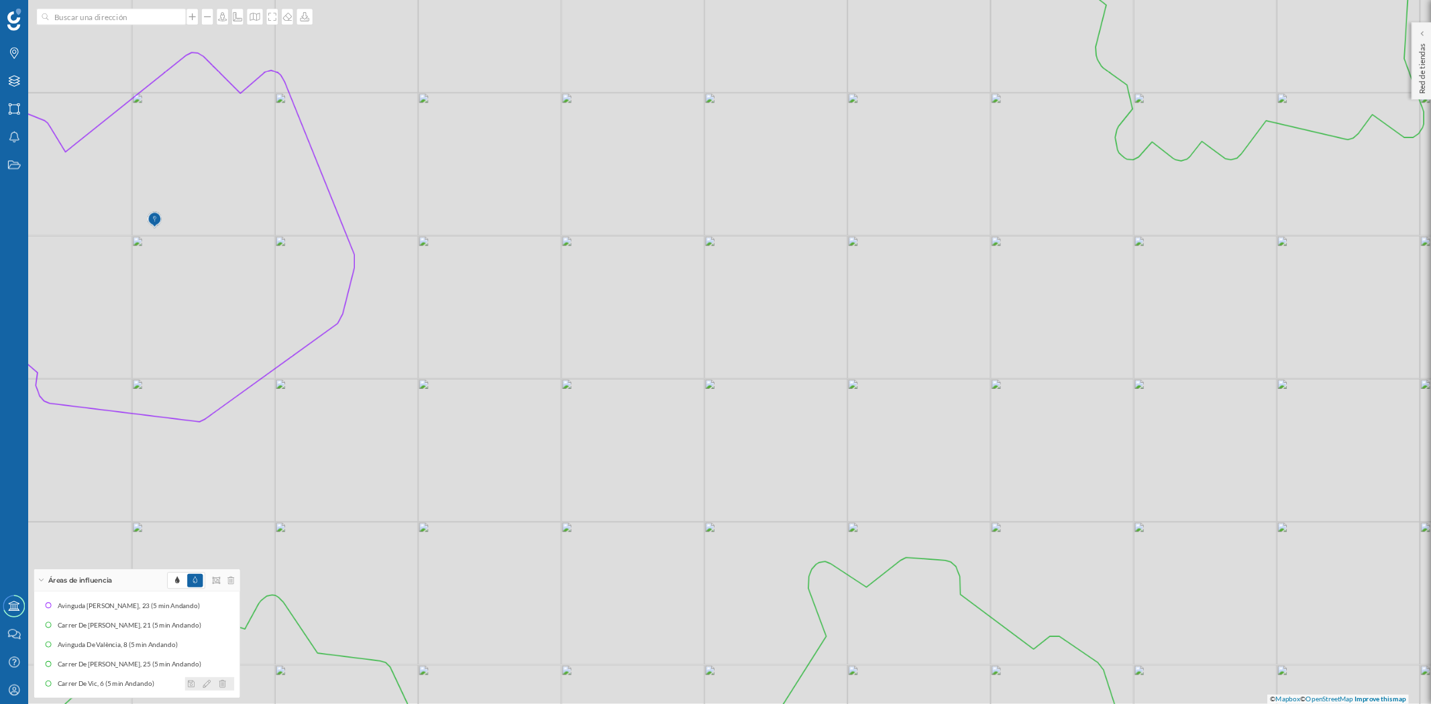
scroll to position [0, 0]
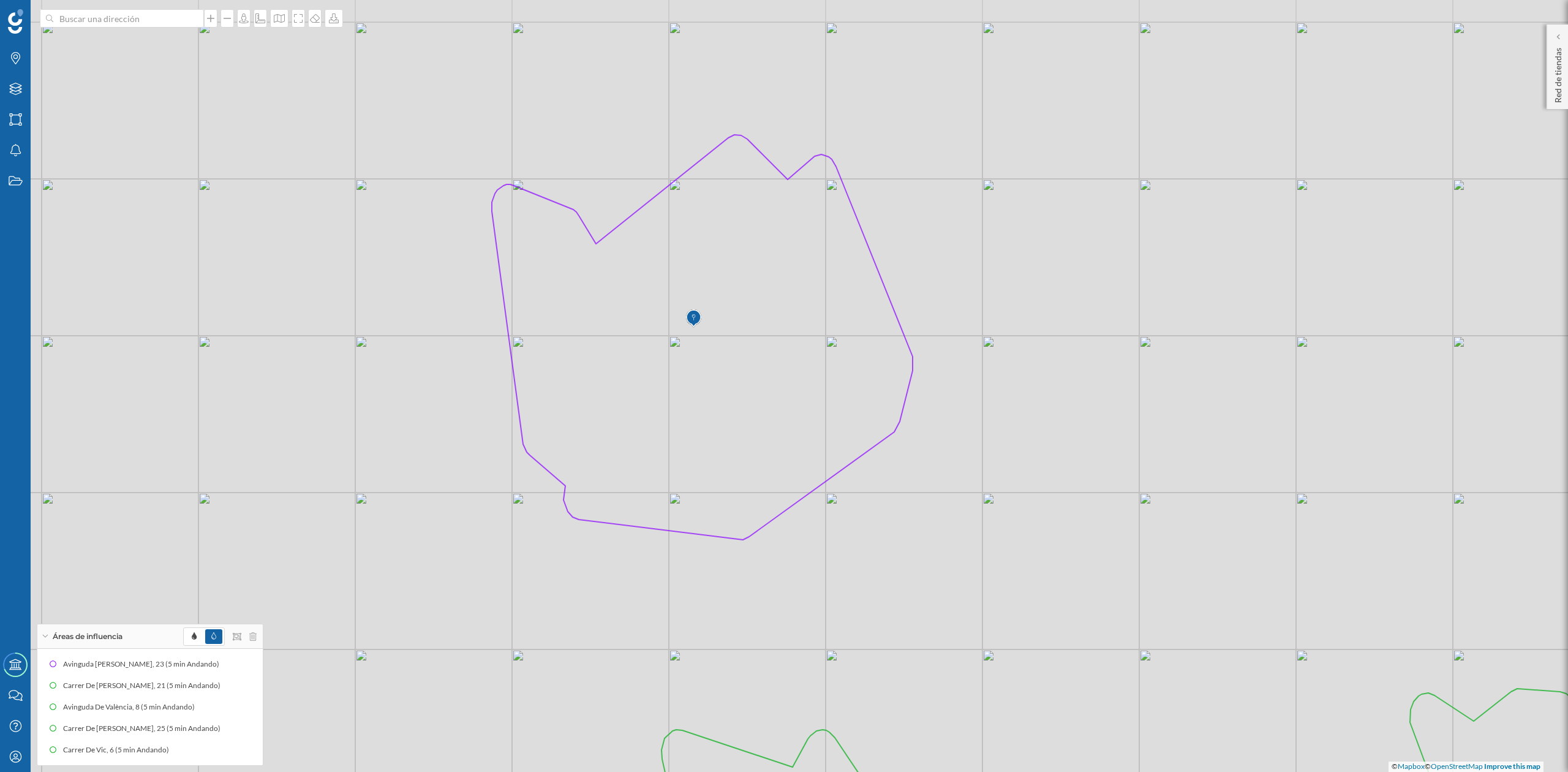
drag, startPoint x: 675, startPoint y: 455, endPoint x: 1099, endPoint y: 481, distance: 424.8
click at [1199, 534] on div "© Mapbox © OpenStreetMap Improve this map" at bounding box center [784, 386] width 1568 height 772
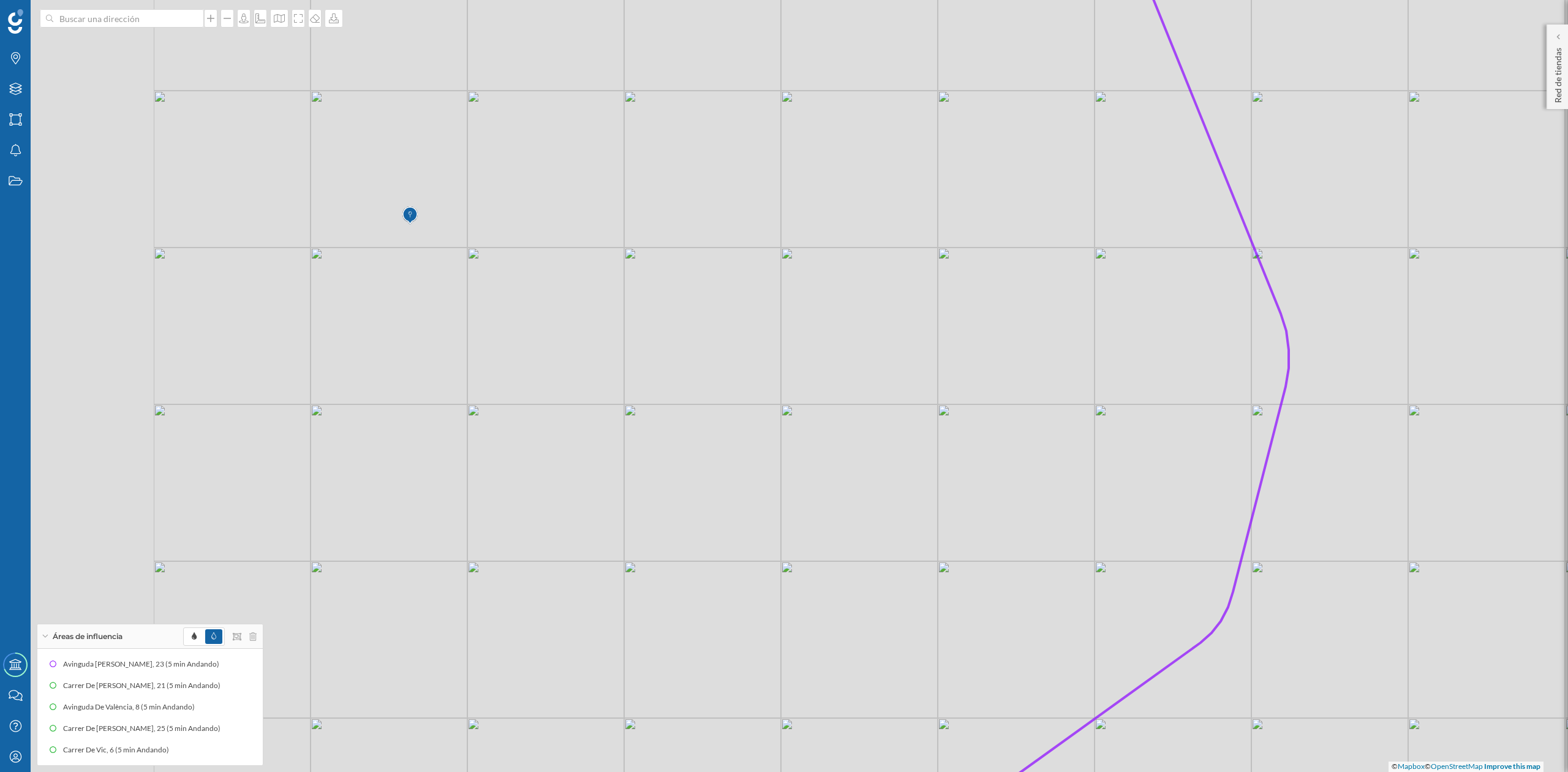
click at [1260, 427] on icon at bounding box center [694, 359] width 1189 height 932
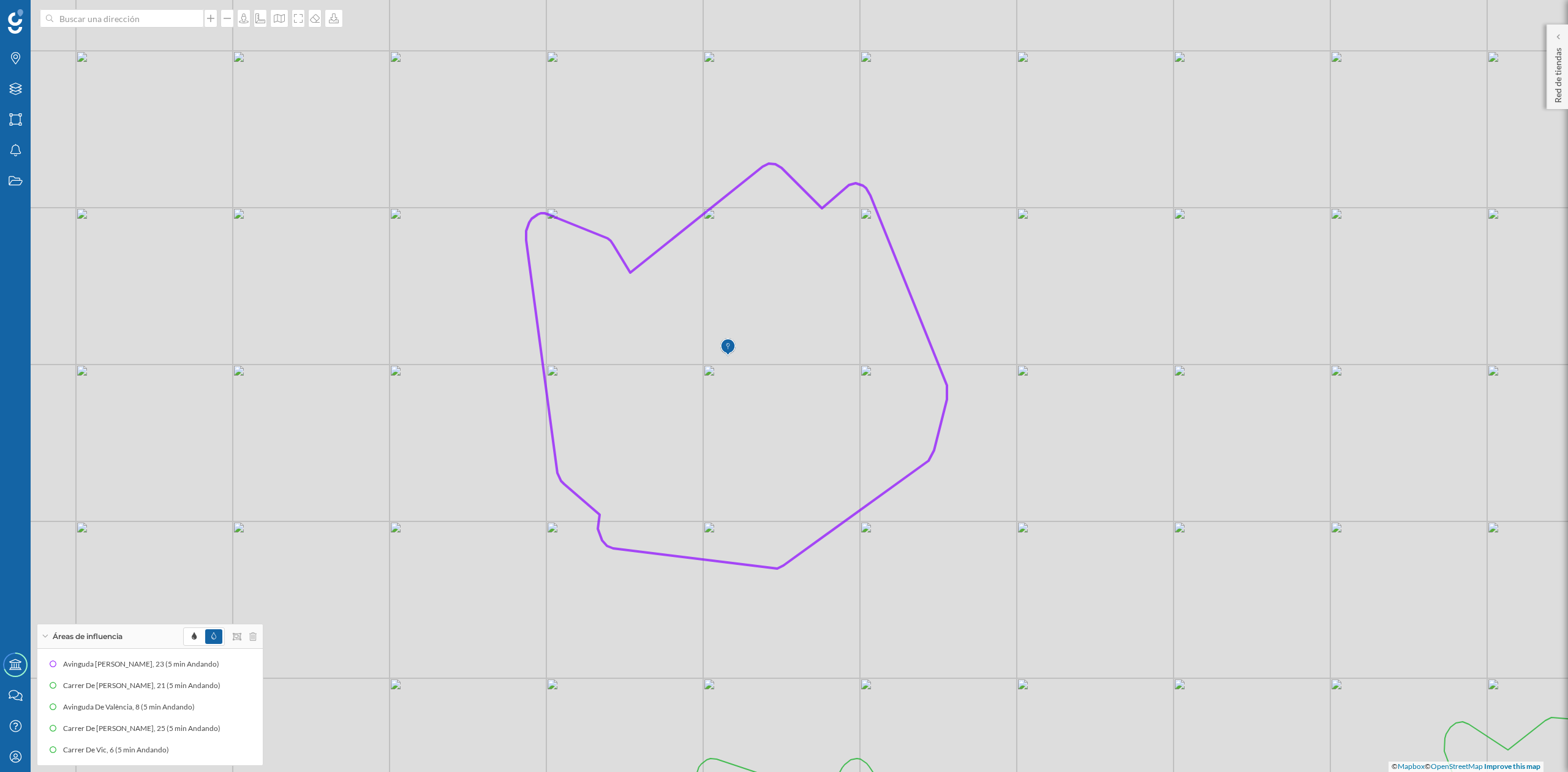
drag, startPoint x: 1007, startPoint y: 406, endPoint x: 897, endPoint y: 457, distance: 121.2
click at [897, 457] on icon at bounding box center [736, 365] width 421 height 405
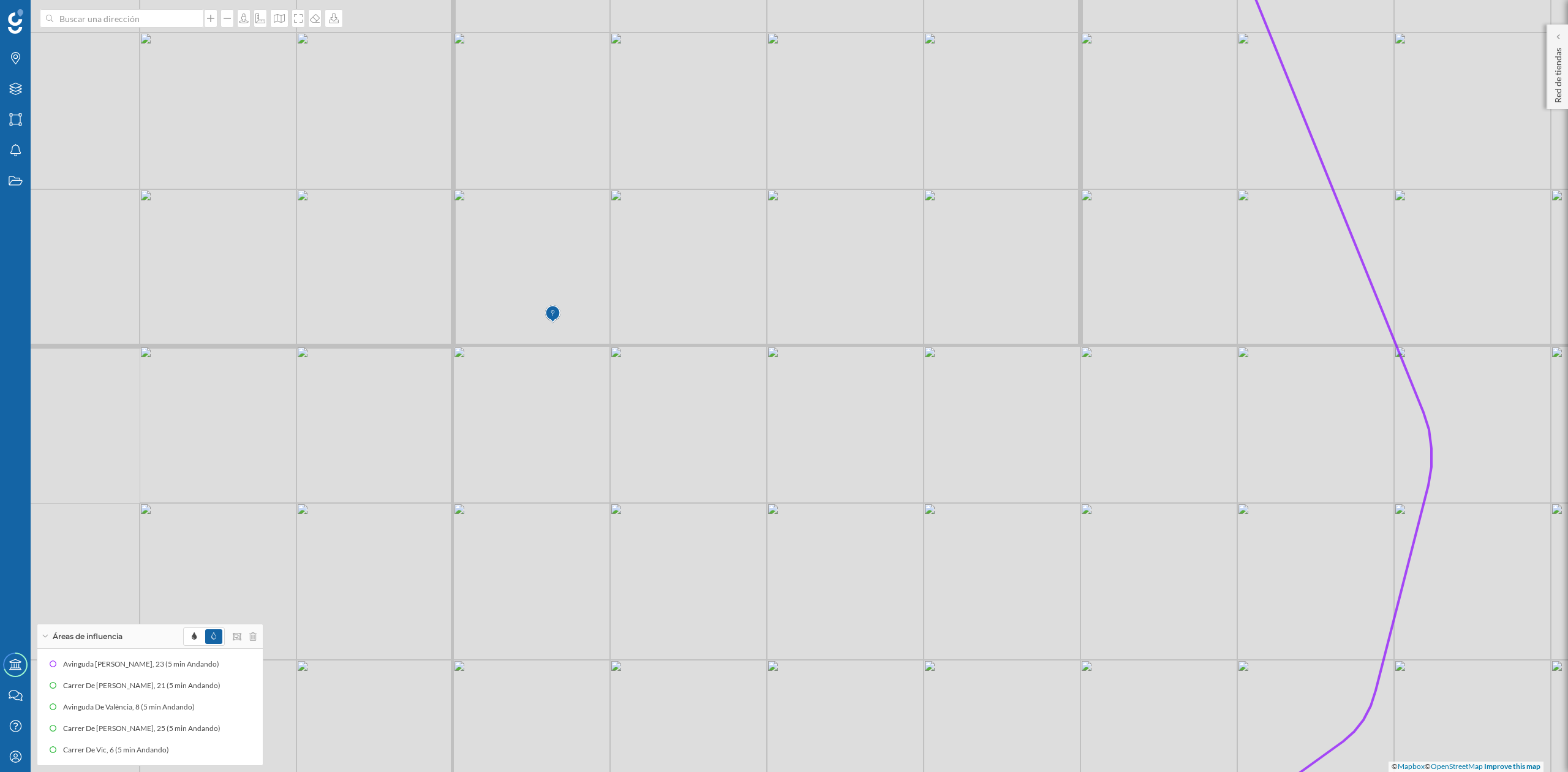
drag, startPoint x: 837, startPoint y: 390, endPoint x: 980, endPoint y: 425, distance: 147.2
click at [980, 425] on icon at bounding box center [708, 421] width 1447 height 932
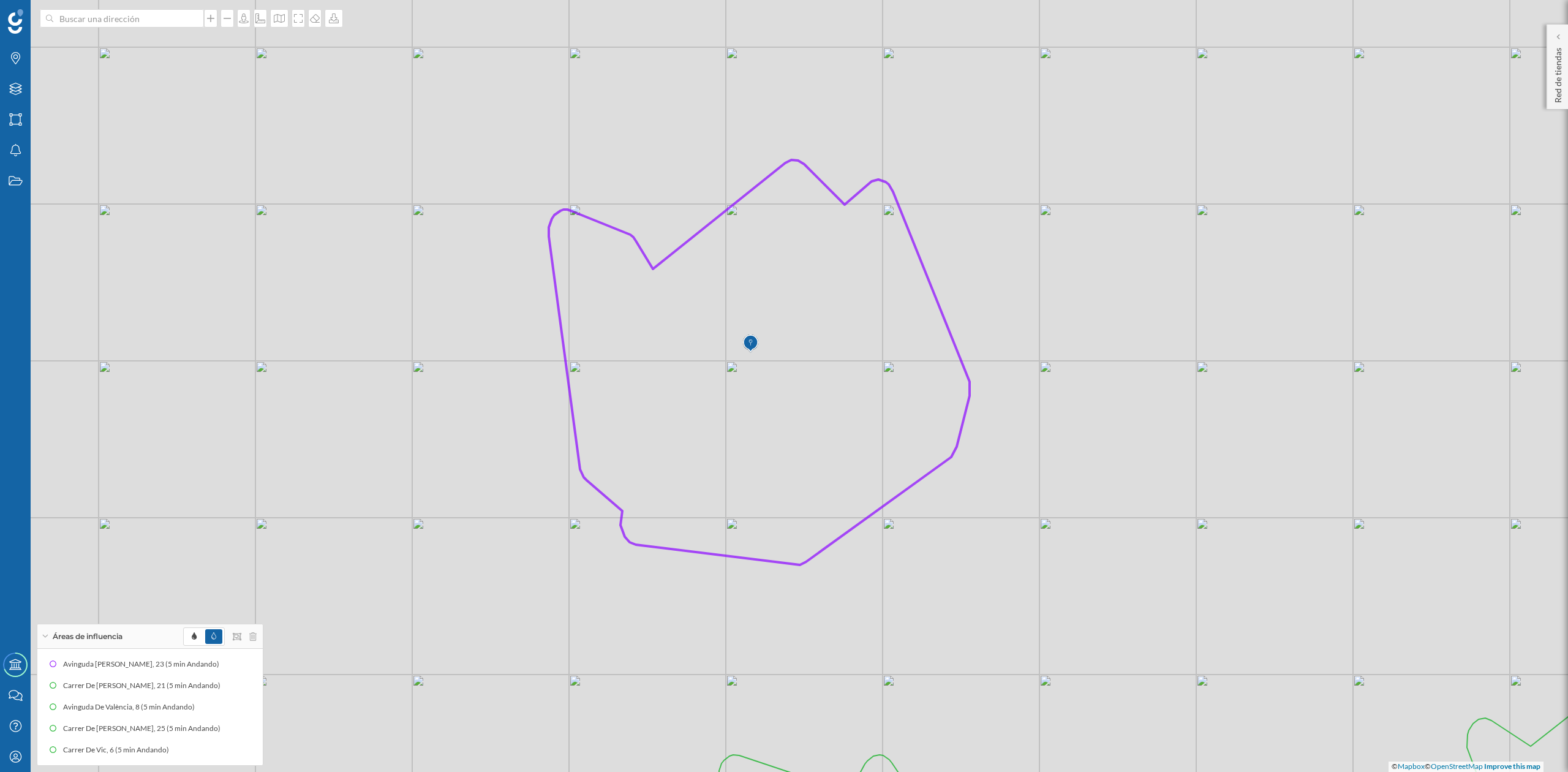
drag, startPoint x: 969, startPoint y: 433, endPoint x: 853, endPoint y: 396, distance: 121.8
click at [850, 398] on icon at bounding box center [759, 362] width 421 height 405
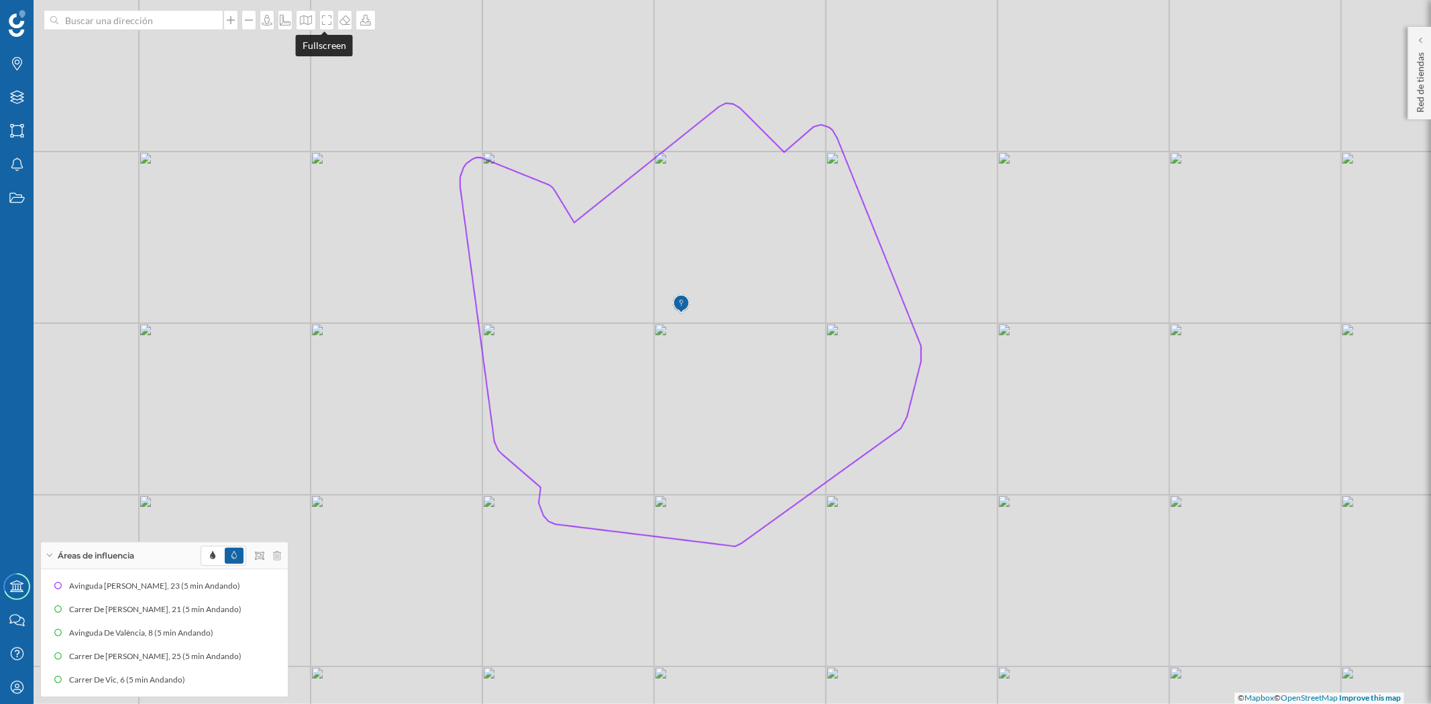
drag, startPoint x: 324, startPoint y: 29, endPoint x: 324, endPoint y: 94, distance: 65.1
click at [324, 29] on div at bounding box center [326, 20] width 15 height 20
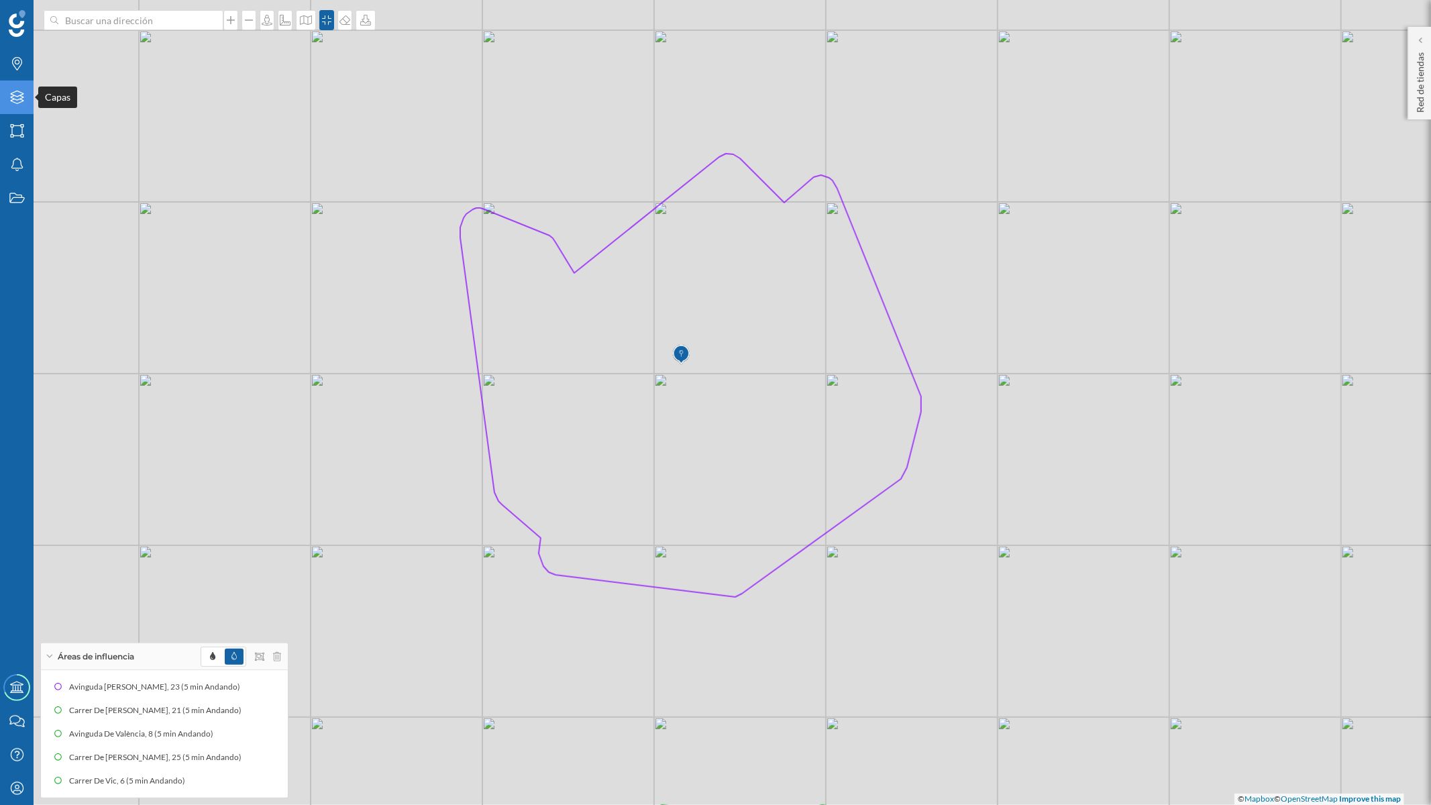
click at [13, 98] on icon "Capas" at bounding box center [17, 97] width 17 height 13
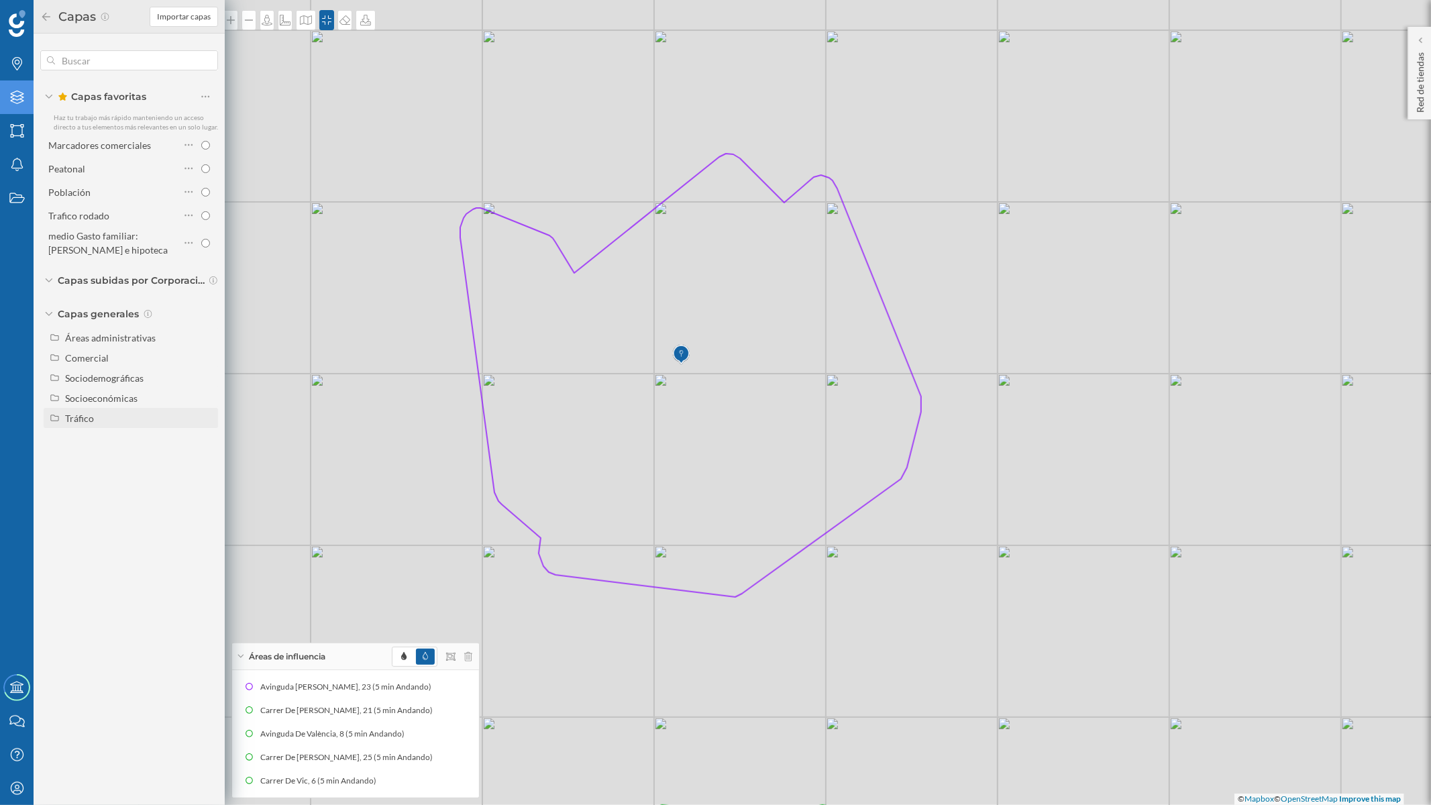
click at [83, 413] on div "Tráfico" at bounding box center [79, 418] width 29 height 11
click at [211, 459] on input "Peatonal" at bounding box center [209, 458] width 9 height 9
radio input "true"
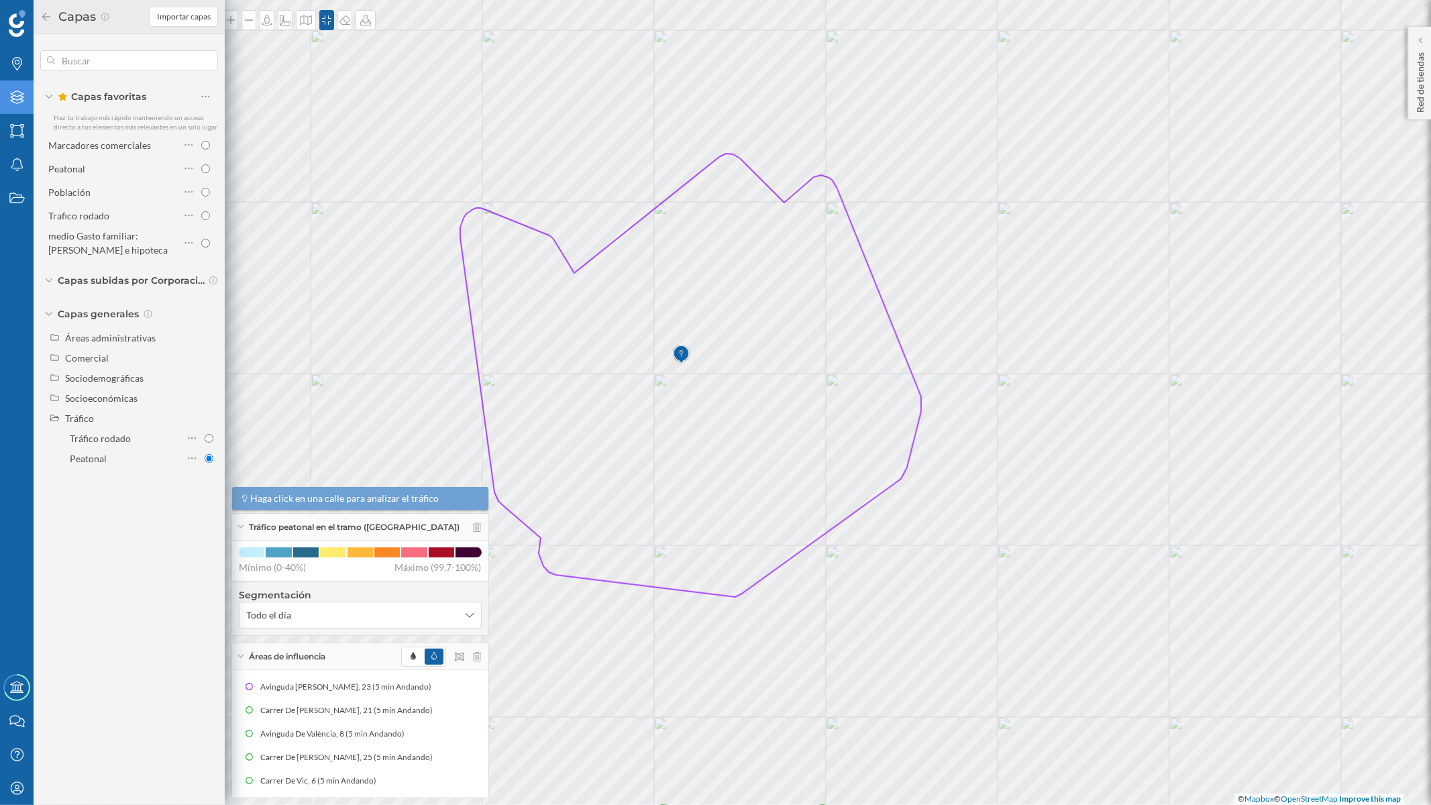
click at [42, 12] on icon at bounding box center [46, 16] width 12 height 9
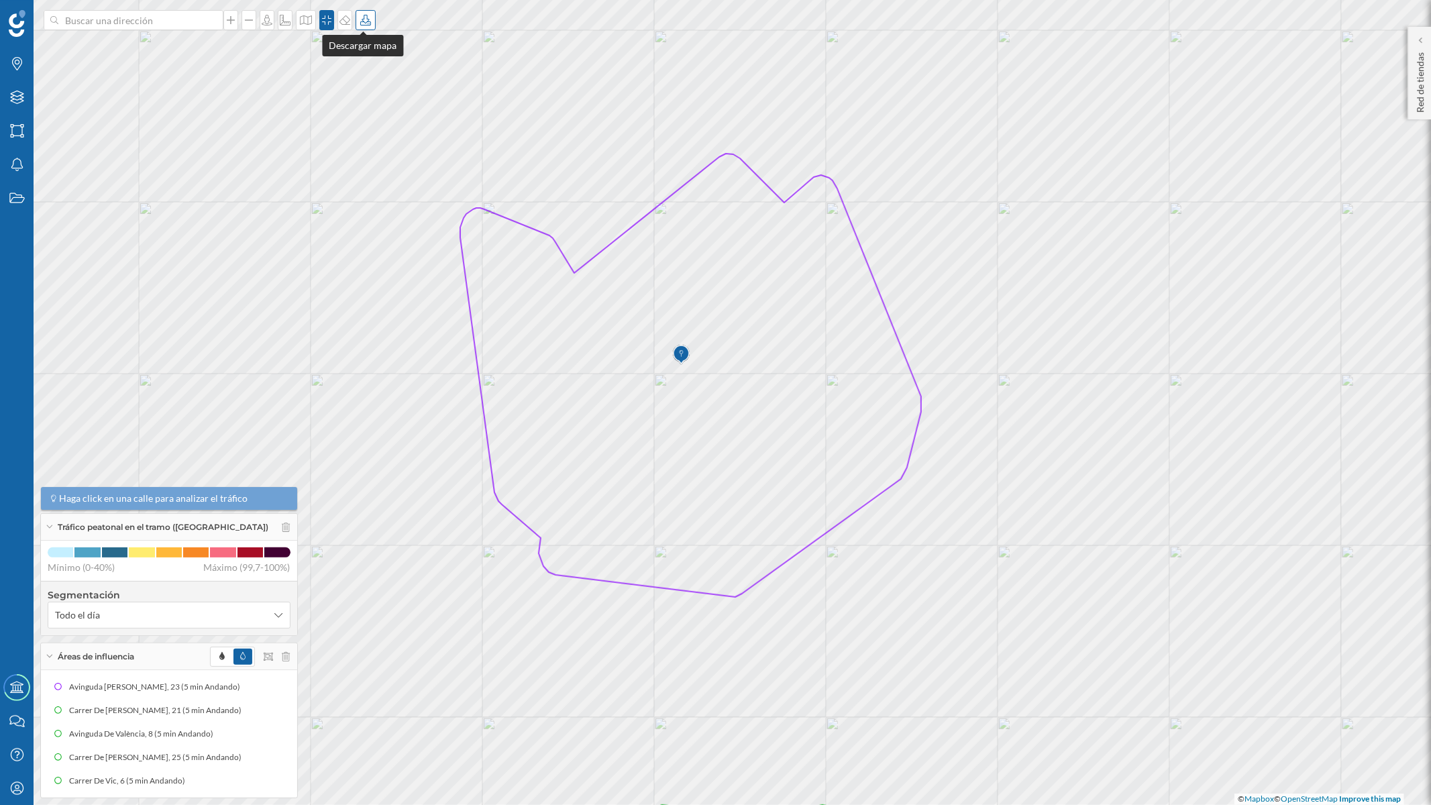
click at [366, 27] on div at bounding box center [366, 20] width 20 height 20
click at [382, 99] on div "Descargar sin leyenda" at bounding box center [407, 98] width 95 height 14
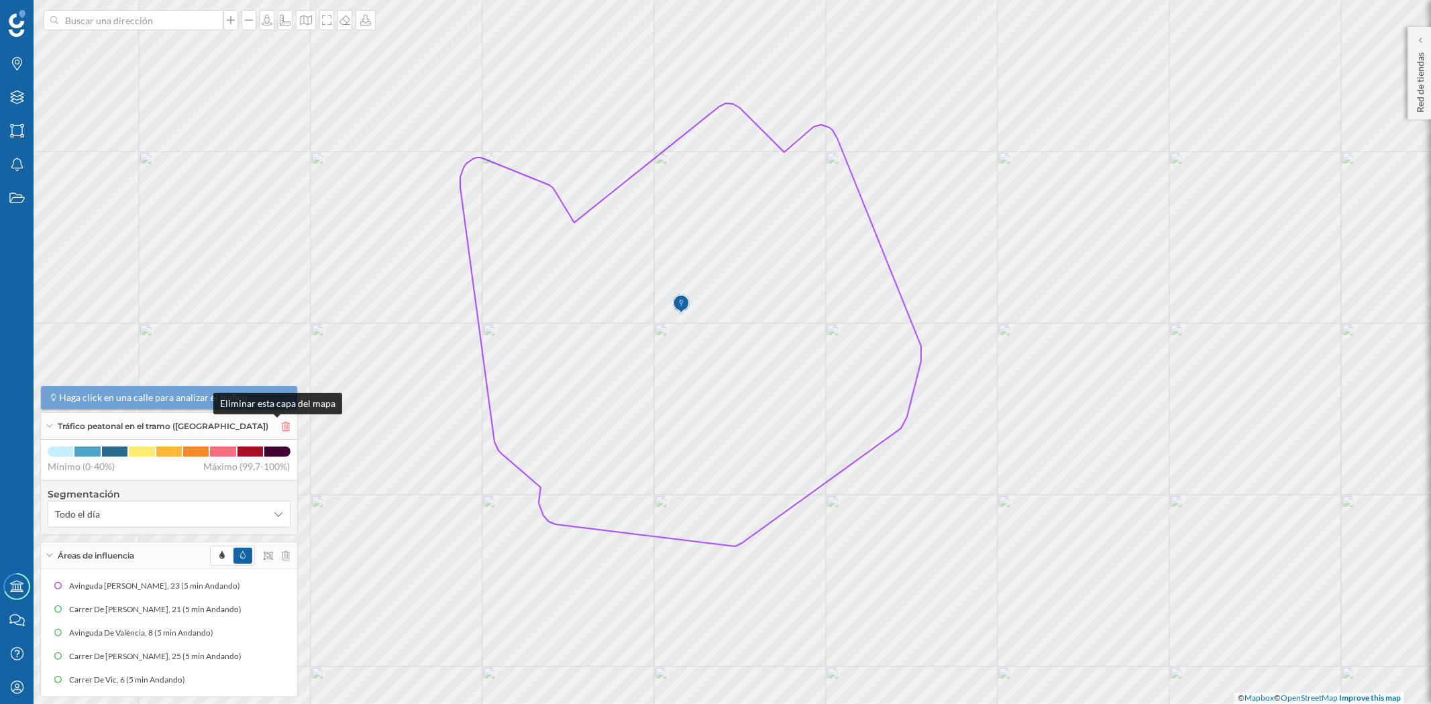
click at [282, 423] on icon at bounding box center [286, 426] width 8 height 9
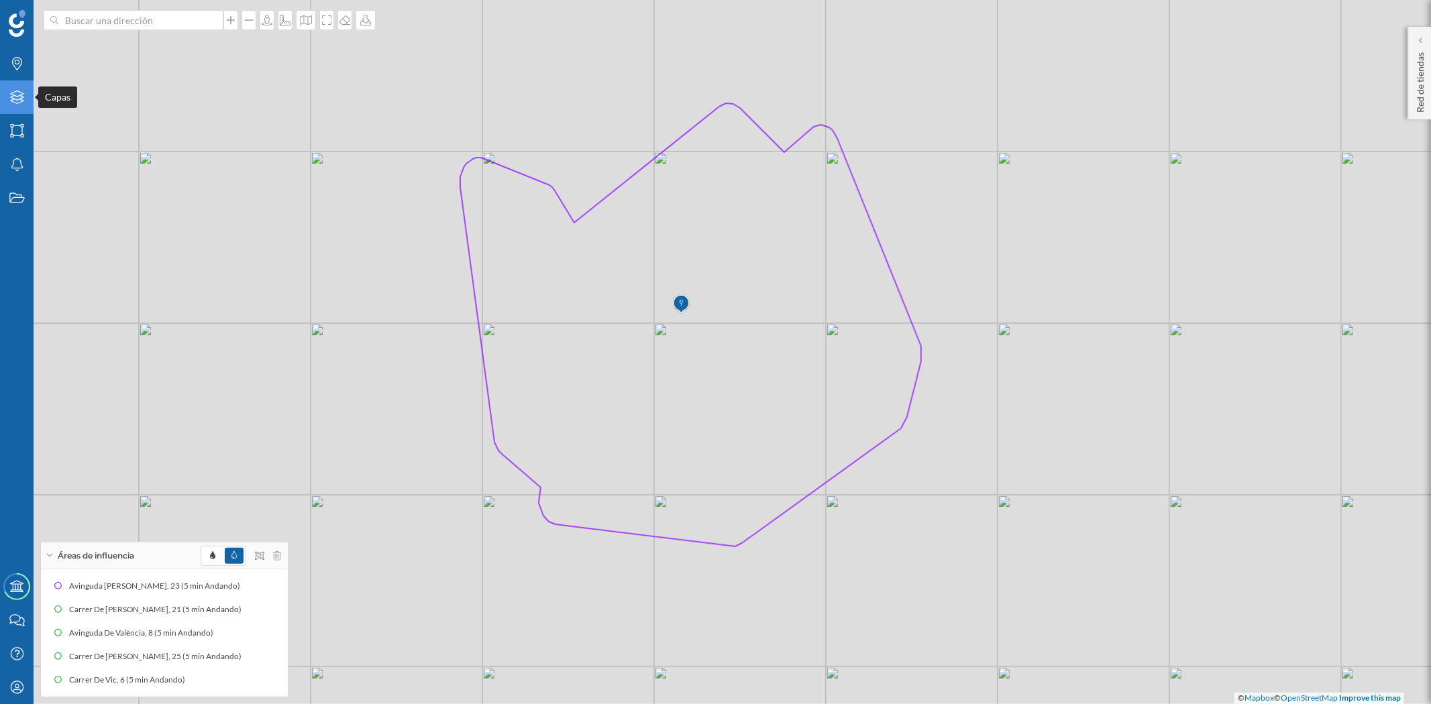
click at [19, 96] on icon at bounding box center [16, 97] width 13 height 13
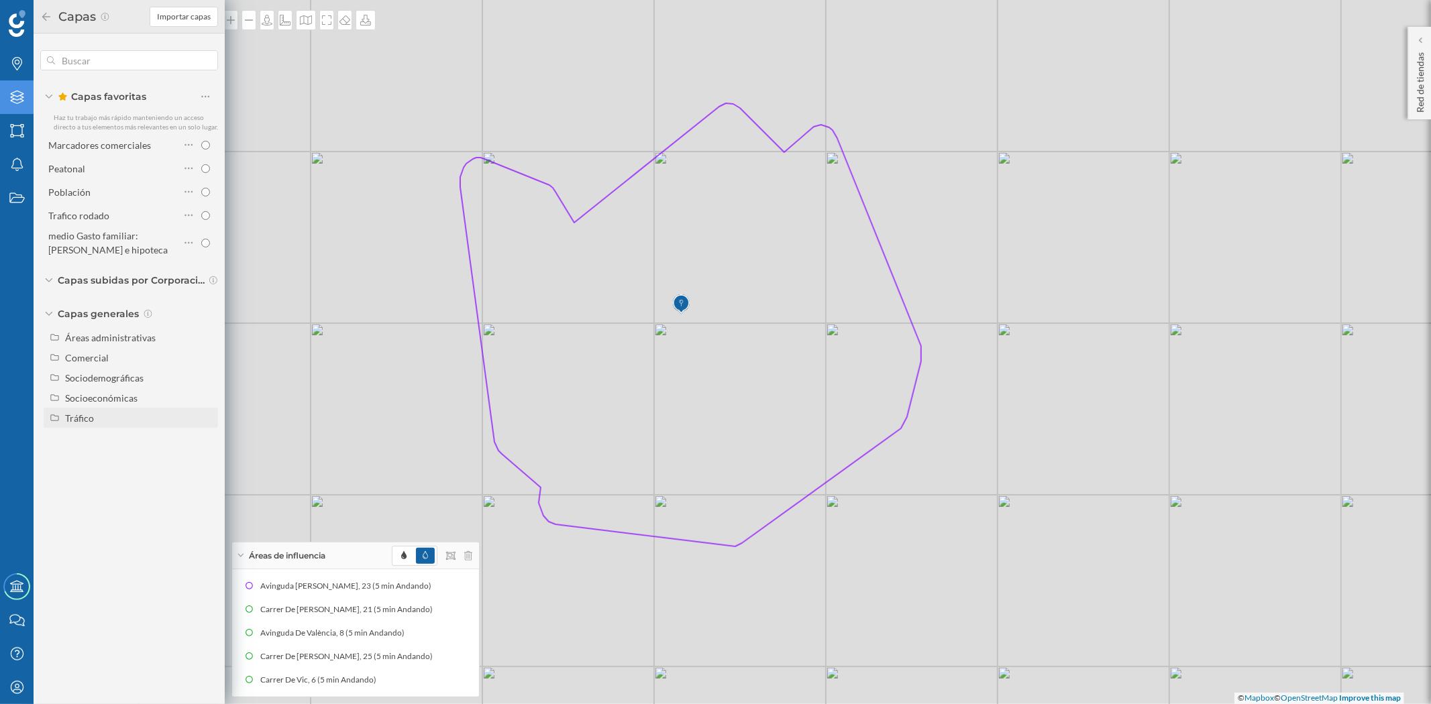
click at [83, 416] on div "Tráfico" at bounding box center [79, 418] width 29 height 11
click at [210, 437] on input "Tráfico rodado" at bounding box center [209, 438] width 9 height 9
radio input "true"
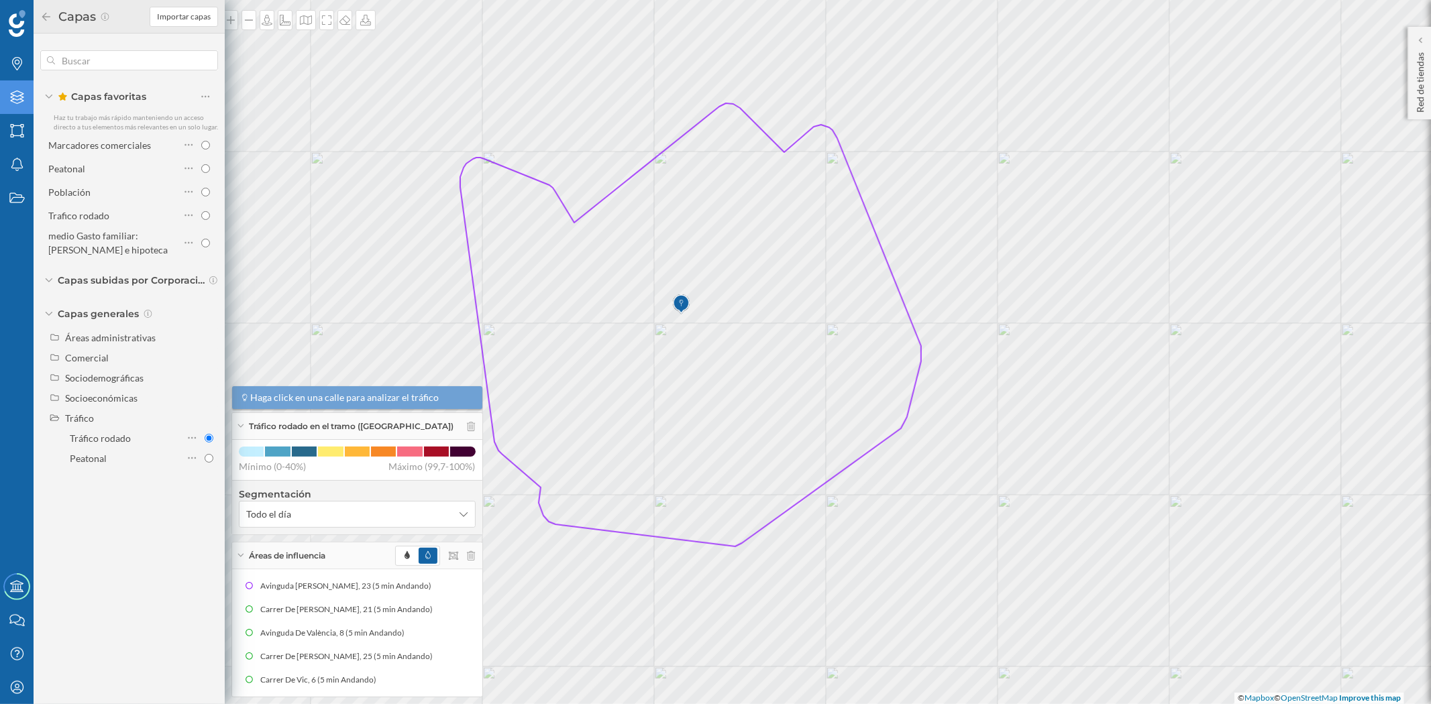
click at [42, 12] on icon at bounding box center [46, 16] width 12 height 9
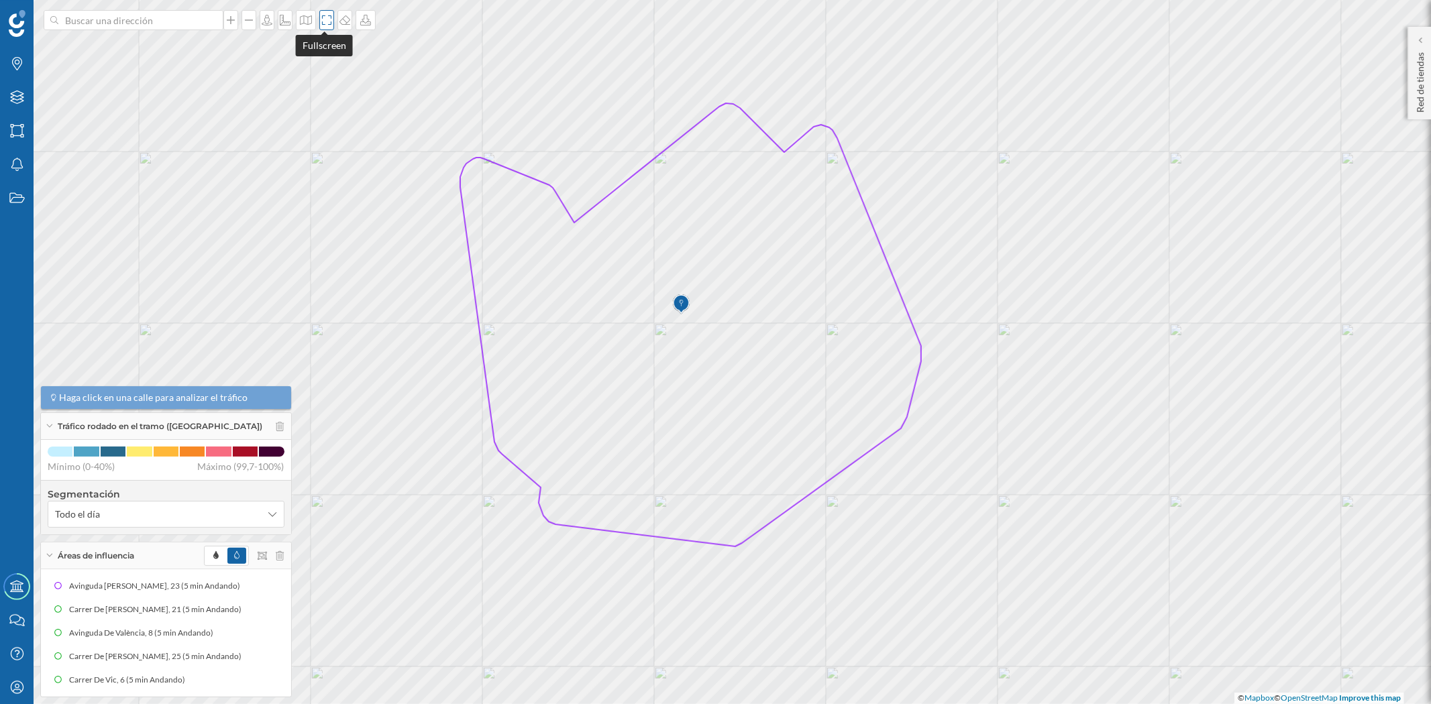
click at [324, 19] on icon at bounding box center [326, 20] width 13 height 11
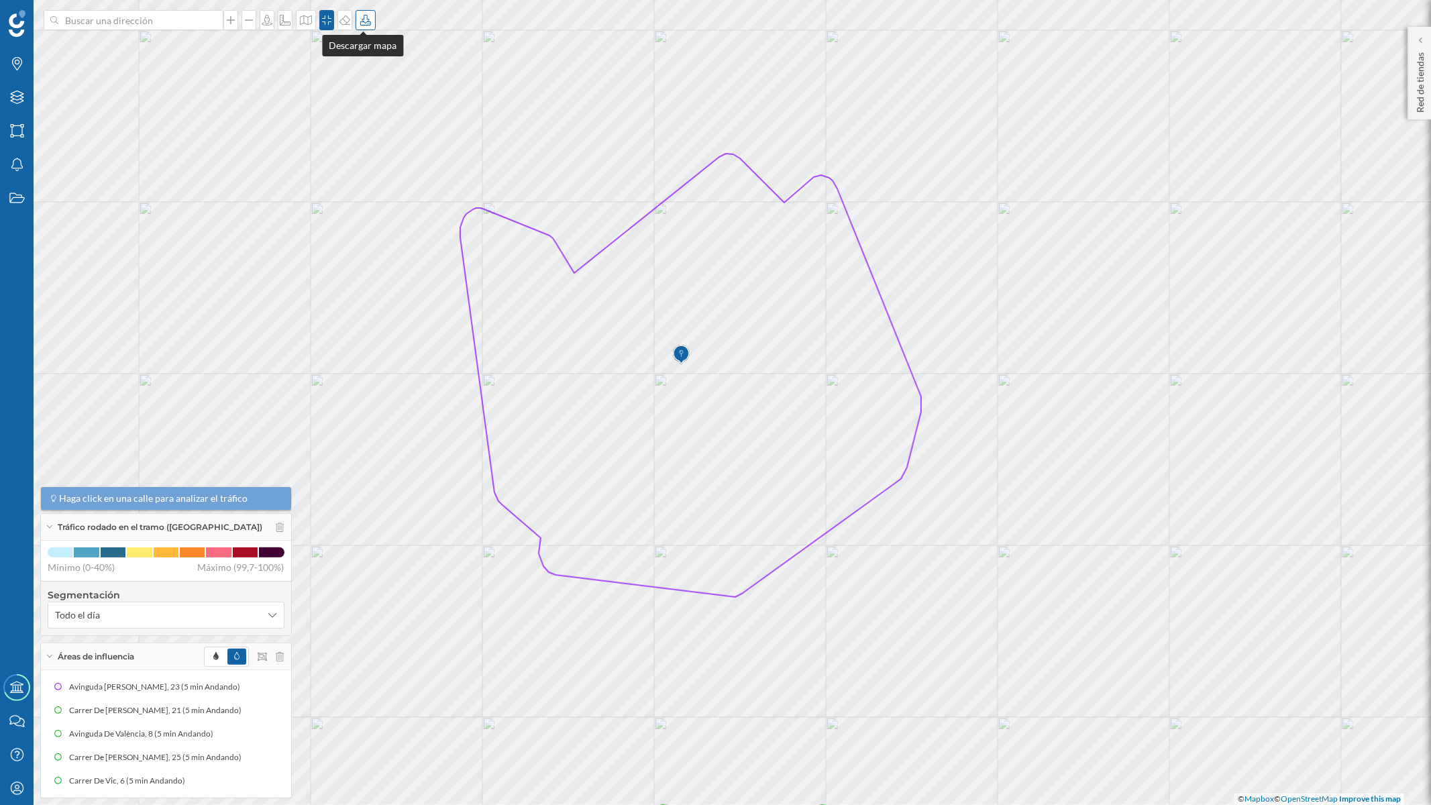
click at [360, 22] on icon at bounding box center [365, 20] width 13 height 11
click at [370, 99] on div "Descargar sin leyenda" at bounding box center [407, 98] width 95 height 14
